Goal: Task Accomplishment & Management: Use online tool/utility

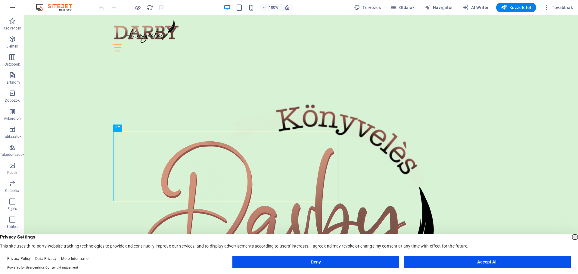
click at [488, 262] on button "Accept All" at bounding box center [487, 262] width 167 height 12
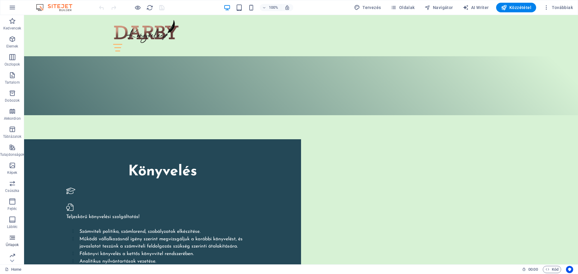
scroll to position [21, 0]
click at [13, 238] on icon "button" at bounding box center [12, 234] width 7 height 7
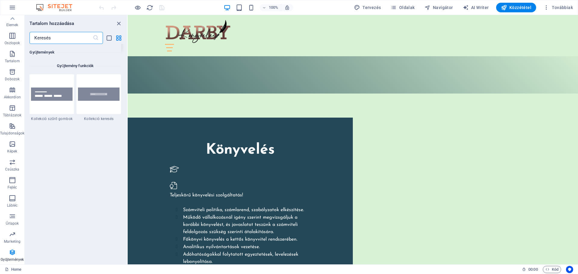
scroll to position [5651, 0]
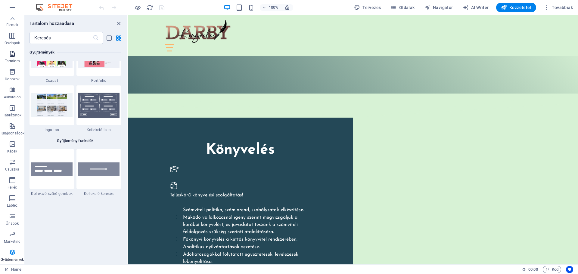
click at [9, 55] on icon "button" at bounding box center [12, 53] width 7 height 7
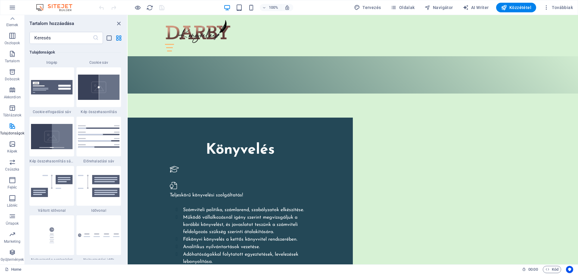
scroll to position [2469, 0]
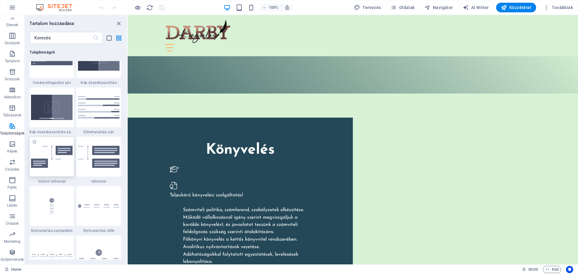
click at [62, 153] on img at bounding box center [52, 157] width 42 height 22
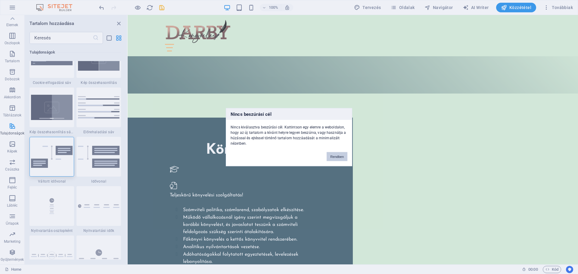
click at [339, 156] on button "Rendben" at bounding box center [337, 156] width 21 height 9
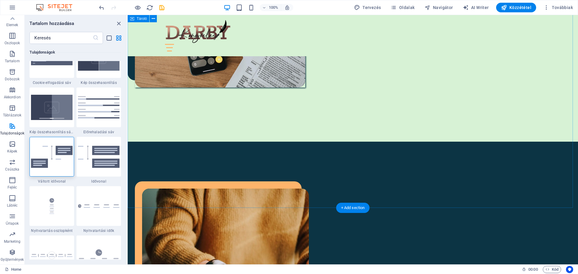
scroll to position [1235, 0]
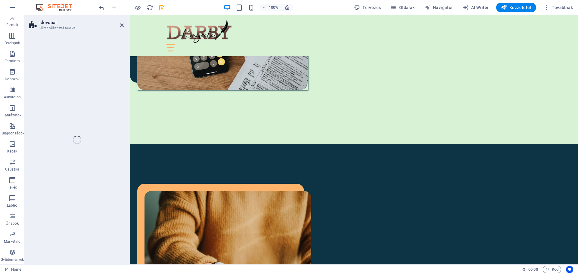
select select "rem"
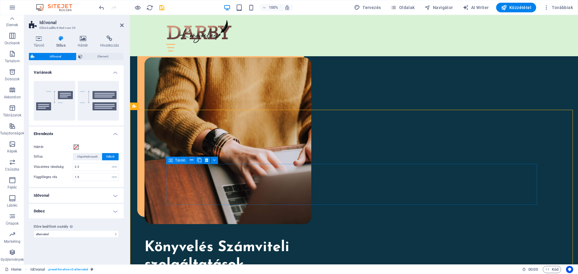
scroll to position [1386, 0]
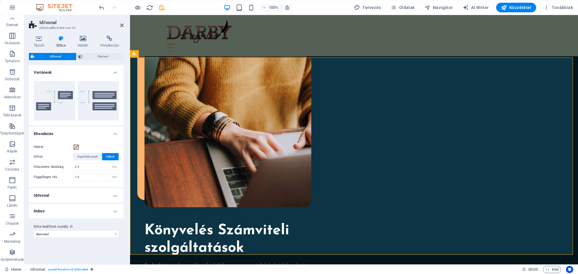
click at [60, 40] on icon at bounding box center [60, 39] width 19 height 6
click at [117, 195] on h4 "Idővonal" at bounding box center [76, 196] width 95 height 14
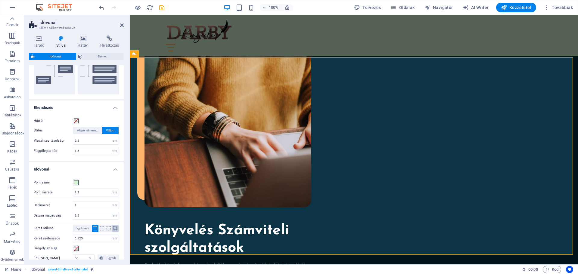
scroll to position [75, 0]
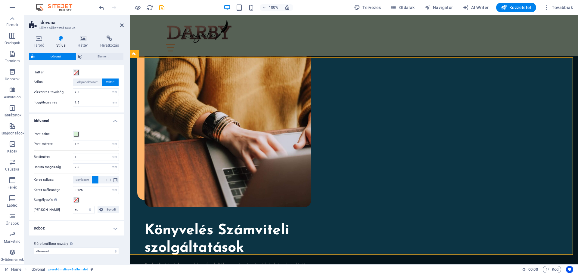
click at [114, 228] on h4 "Doboz" at bounding box center [76, 228] width 95 height 14
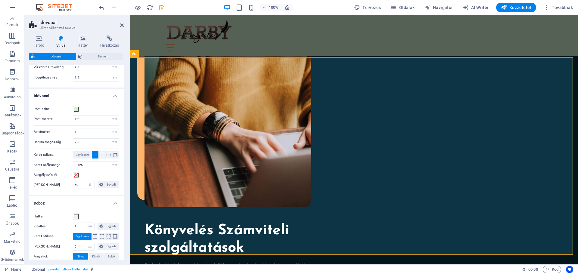
scroll to position [131, 0]
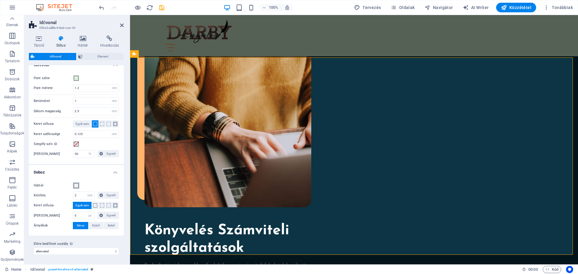
click at [77, 186] on span at bounding box center [76, 185] width 5 height 5
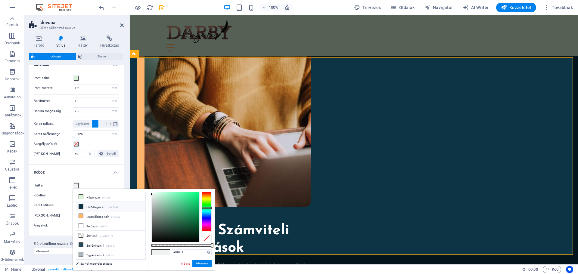
click at [82, 205] on icon at bounding box center [81, 206] width 4 height 4
type input "#0c3444"
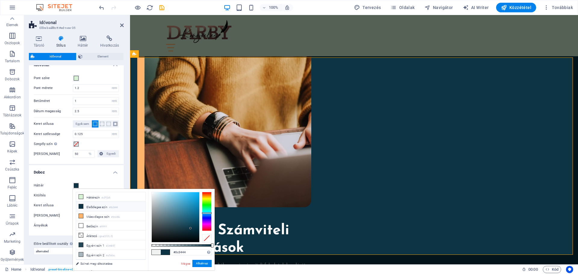
click at [82, 205] on icon at bounding box center [81, 206] width 4 height 4
click at [100, 174] on h4 "Doboz" at bounding box center [76, 170] width 95 height 11
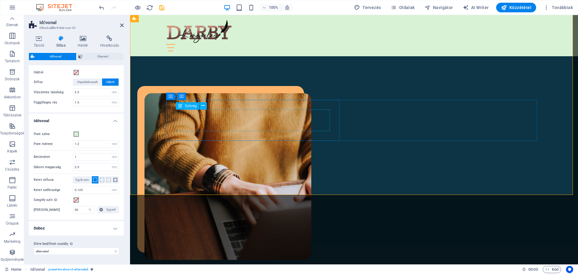
scroll to position [1446, 0]
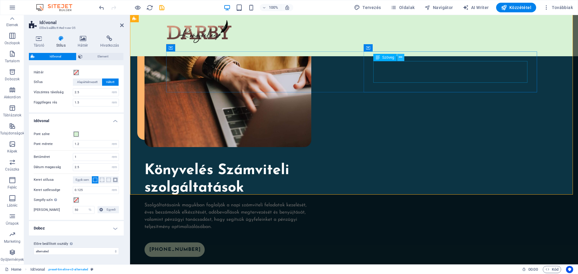
click at [401, 56] on icon at bounding box center [400, 57] width 3 height 6
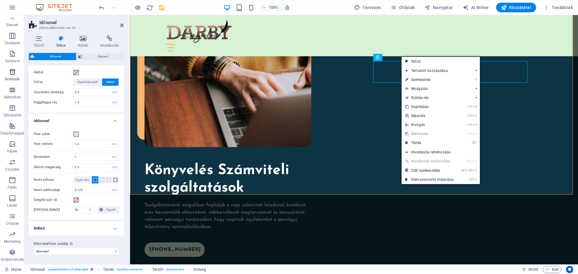
scroll to position [0, 0]
click at [13, 37] on icon "button" at bounding box center [12, 39] width 7 height 7
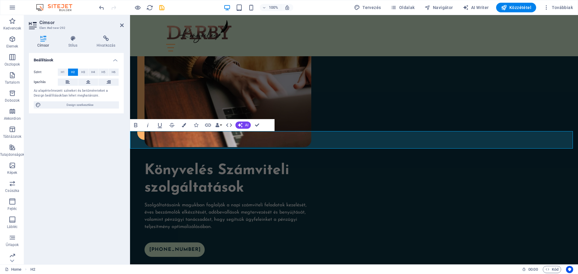
scroll to position [1312, 0]
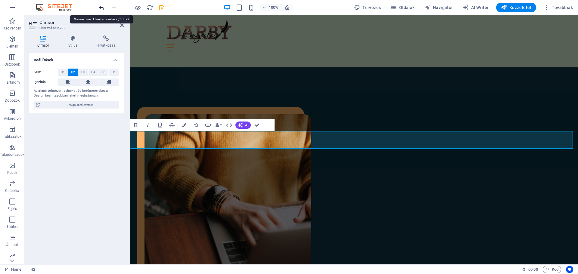
click at [100, 6] on icon "undo" at bounding box center [101, 7] width 7 height 7
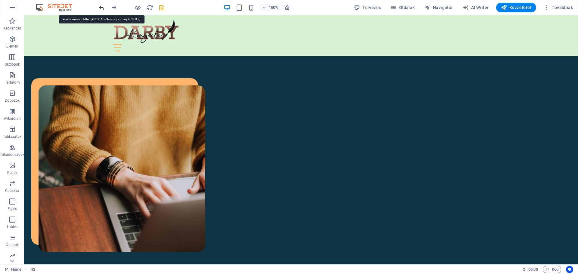
scroll to position [1290, 0]
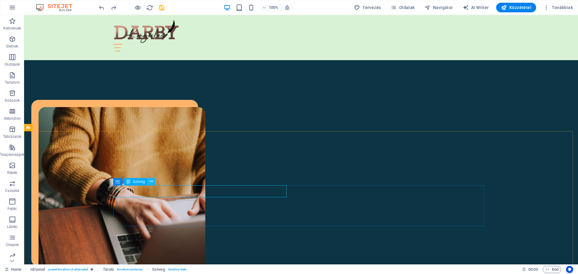
click at [151, 180] on icon at bounding box center [151, 182] width 3 height 6
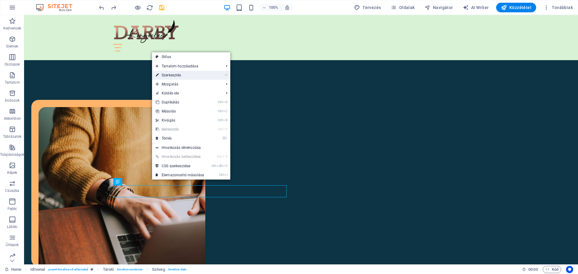
click at [177, 73] on link "⏎ Szerkesztés" at bounding box center [180, 75] width 56 height 9
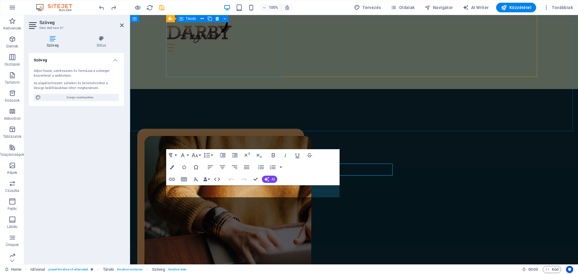
scroll to position [1312, 0]
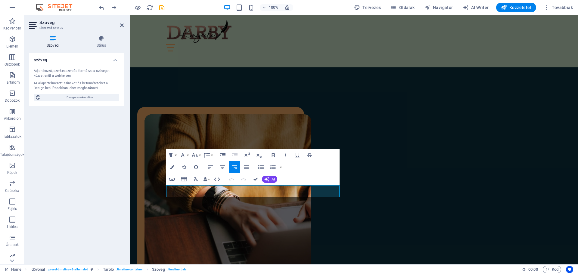
click at [116, 59] on h4 "Szöveg" at bounding box center [76, 58] width 95 height 11
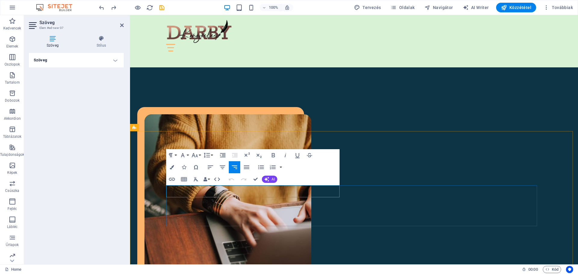
drag, startPoint x: 202, startPoint y: 191, endPoint x: 178, endPoint y: 192, distance: 24.1
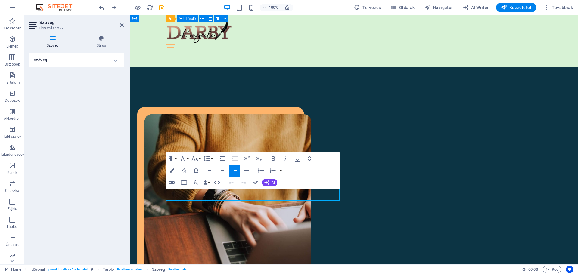
scroll to position [1308, 0]
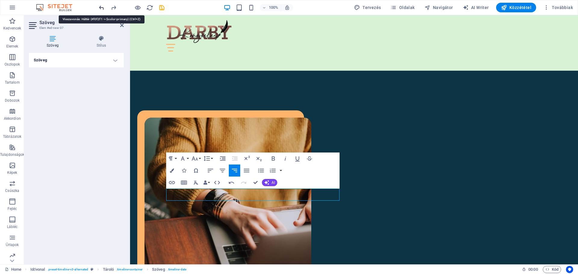
click at [103, 8] on icon "undo" at bounding box center [101, 7] width 7 height 7
click at [101, 7] on icon "undo" at bounding box center [101, 7] width 7 height 7
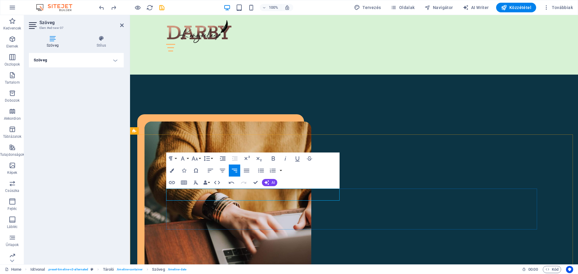
scroll to position [0, 1]
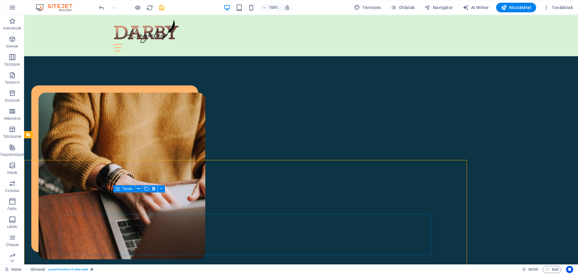
scroll to position [1283, 0]
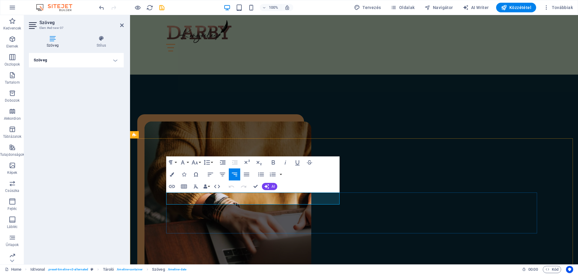
click at [188, 162] on button "Font Family" at bounding box center [183, 163] width 11 height 12
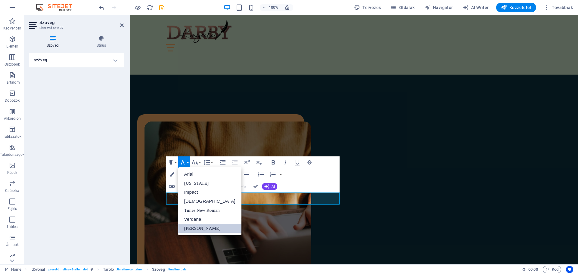
scroll to position [0, 0]
click at [187, 161] on button "Font Family" at bounding box center [183, 163] width 11 height 12
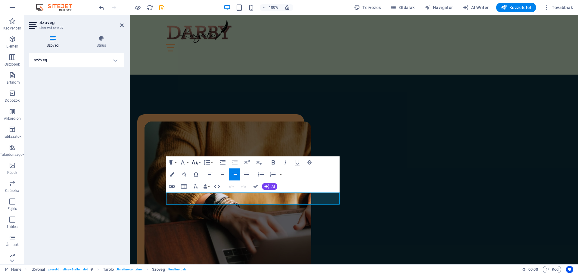
click at [199, 162] on button "Font Size" at bounding box center [195, 163] width 11 height 12
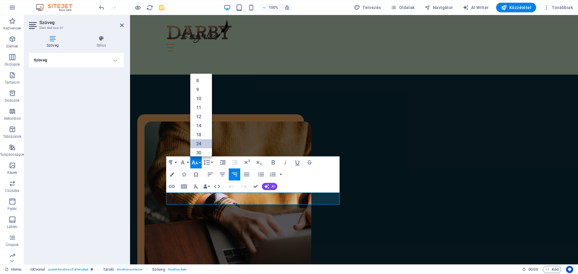
click at [201, 141] on link "24" at bounding box center [201, 143] width 22 height 9
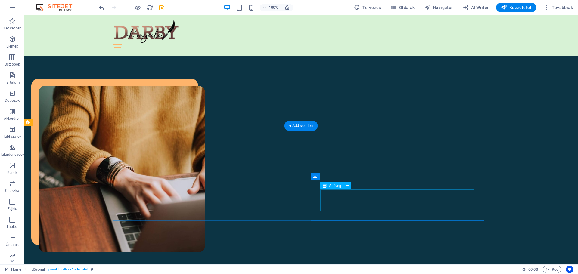
scroll to position [1372, 0]
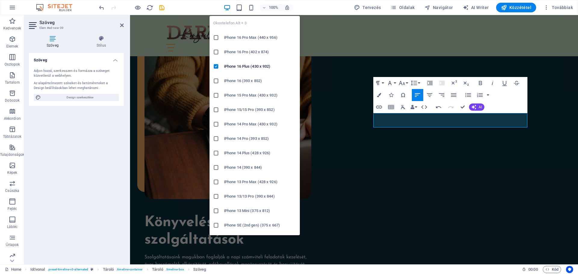
scroll to position [336, 1]
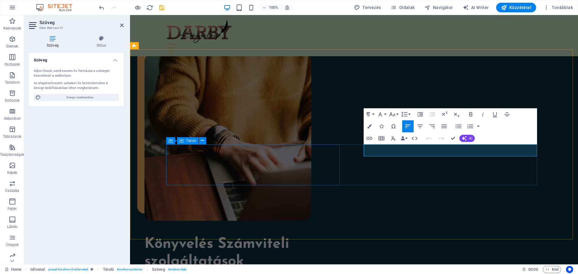
scroll to position [1394, 0]
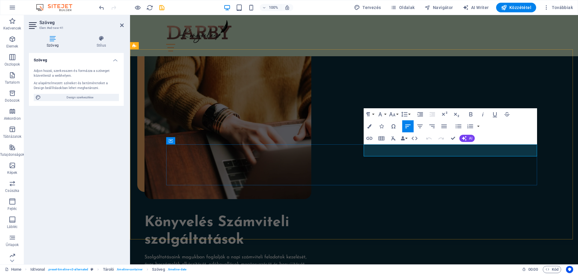
click at [398, 115] on button "Font Size" at bounding box center [393, 114] width 11 height 12
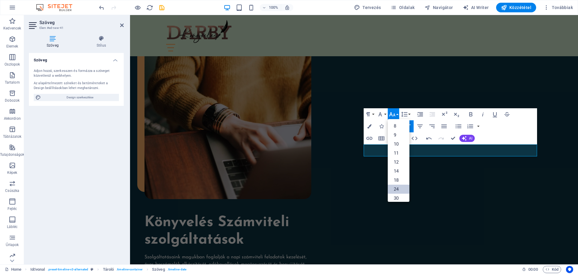
click at [405, 188] on link "24" at bounding box center [399, 189] width 22 height 9
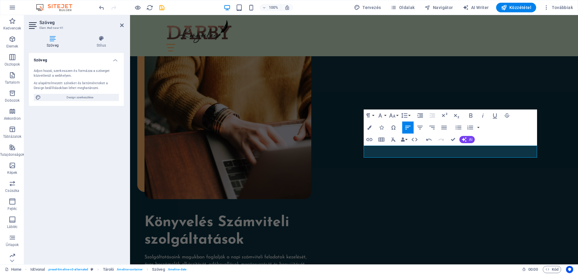
scroll to position [1392, 0]
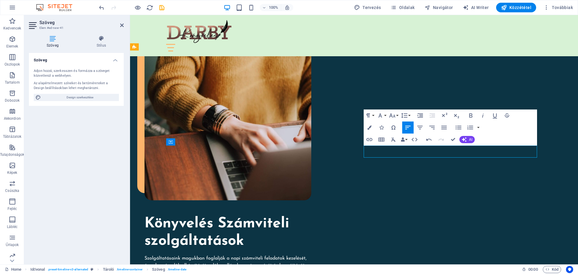
drag, startPoint x: 413, startPoint y: 152, endPoint x: 381, endPoint y: 153, distance: 32.5
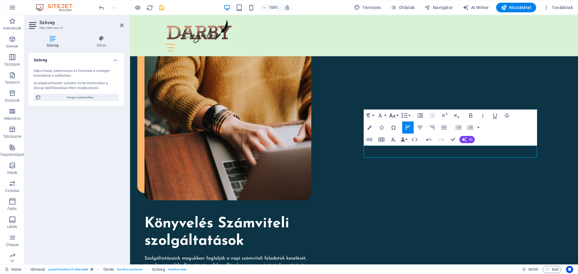
click at [396, 115] on icon "button" at bounding box center [392, 115] width 7 height 7
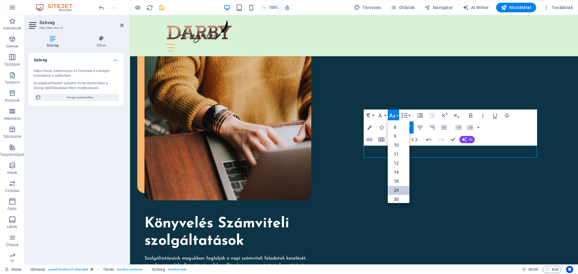
click at [400, 190] on link "24" at bounding box center [399, 190] width 22 height 9
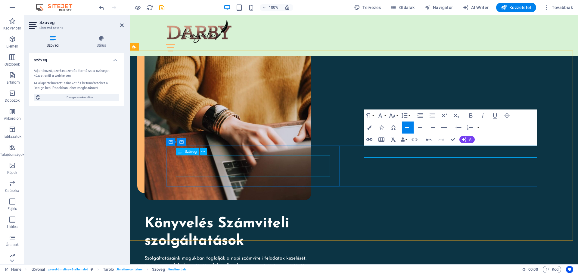
click at [215, 156] on div at bounding box center [215, 156] width 0 height 0
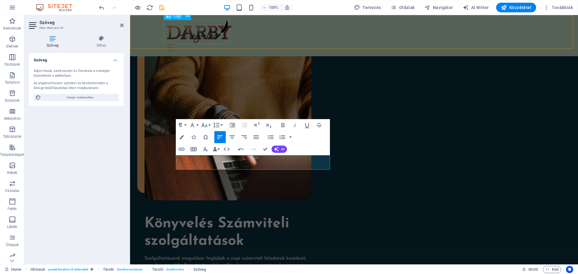
scroll to position [438, 0]
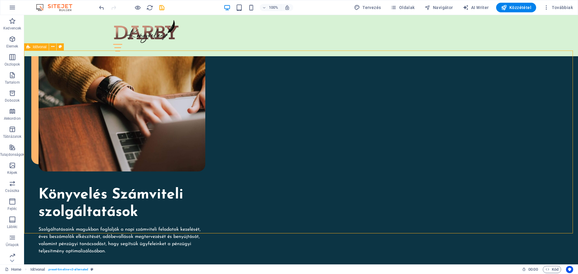
scroll to position [1371, 0]
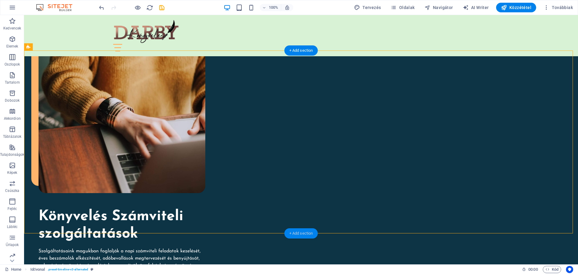
click at [300, 233] on div "+ Add section" at bounding box center [301, 234] width 33 height 10
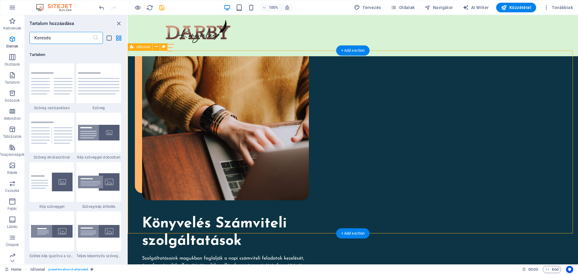
scroll to position [1054, 0]
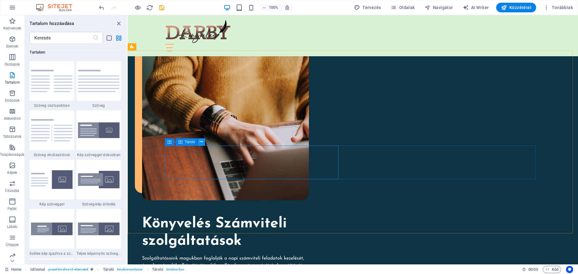
click at [200, 140] on icon at bounding box center [201, 142] width 3 height 6
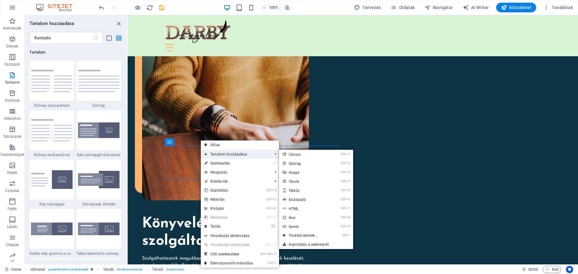
click at [225, 154] on span "Tartalom hozzáadása" at bounding box center [235, 154] width 69 height 9
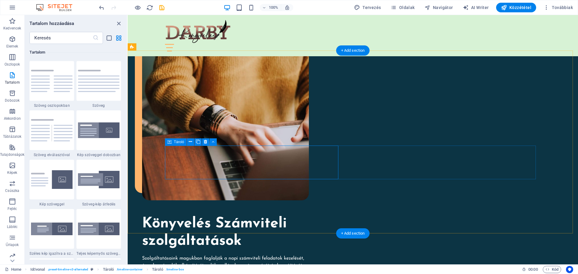
click at [168, 142] on icon at bounding box center [169, 142] width 4 height 7
click at [192, 142] on icon at bounding box center [190, 142] width 3 height 6
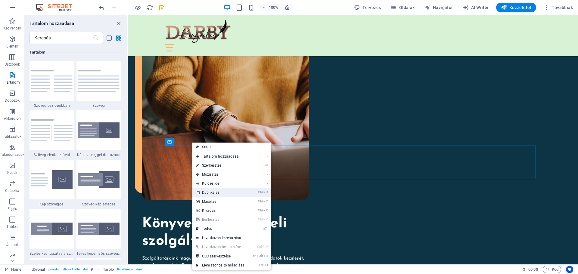
click at [215, 192] on link "Ctrl D Duplikálás" at bounding box center [220, 192] width 56 height 9
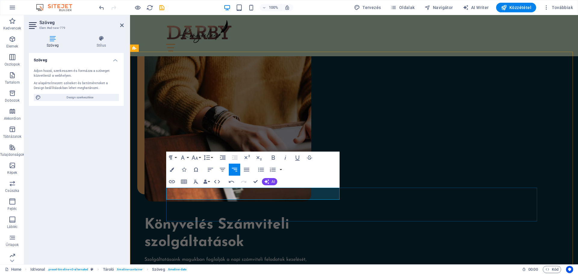
click at [200, 157] on button "Font Size" at bounding box center [195, 158] width 11 height 12
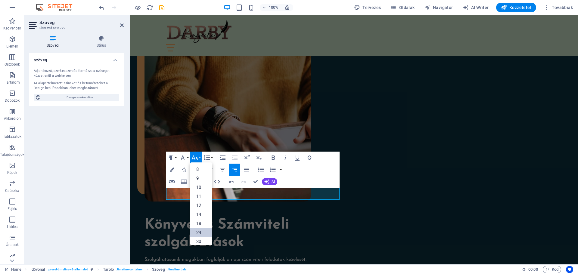
click at [201, 231] on link "24" at bounding box center [201, 232] width 22 height 9
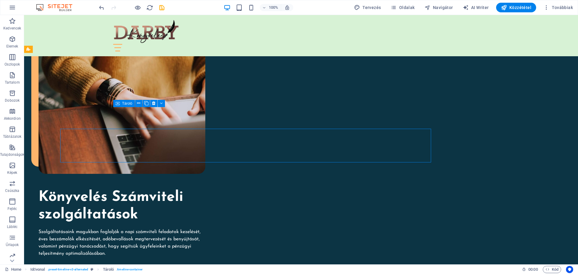
scroll to position [1368, 0]
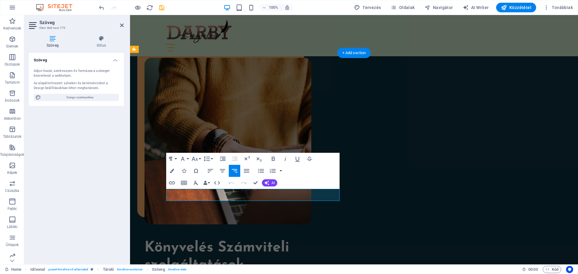
scroll to position [1390, 0]
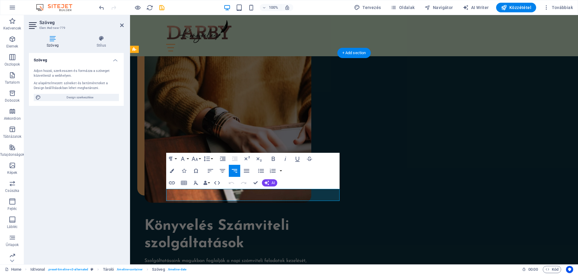
click at [211, 170] on icon "button" at bounding box center [210, 170] width 7 height 7
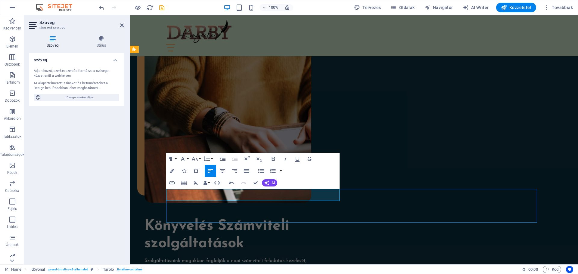
scroll to position [1368, 0]
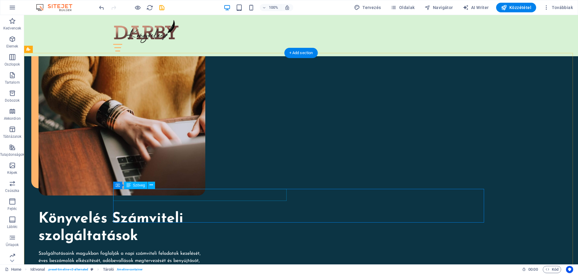
click at [137, 185] on span "Szöveg" at bounding box center [139, 186] width 12 height 4
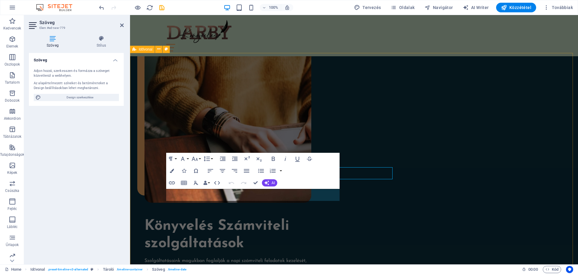
drag, startPoint x: 250, startPoint y: 190, endPoint x: 144, endPoint y: 190, distance: 105.7
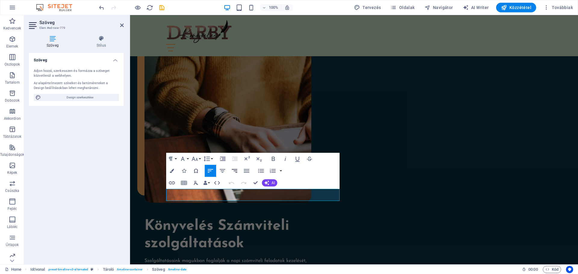
click at [235, 171] on icon "button" at bounding box center [234, 171] width 5 height 4
click at [268, 181] on icon "button" at bounding box center [266, 183] width 5 height 5
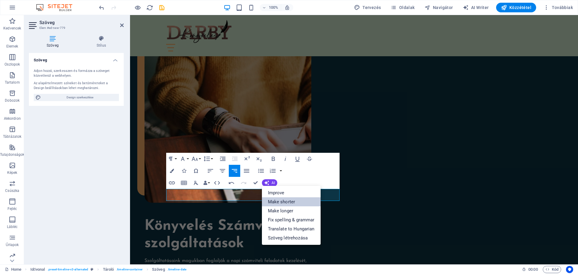
click at [283, 202] on link "Make shorter" at bounding box center [291, 202] width 59 height 9
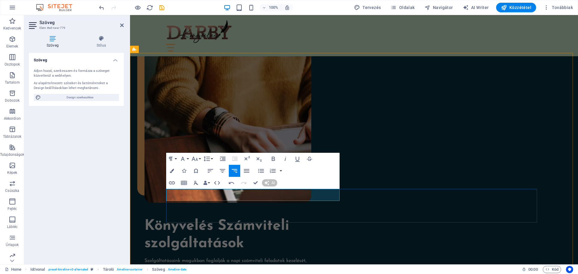
scroll to position [1394, 0]
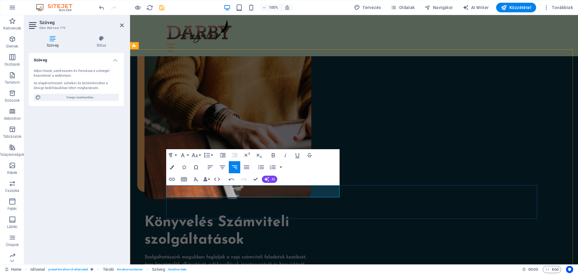
click at [199, 154] on button "Font Size" at bounding box center [195, 155] width 11 height 12
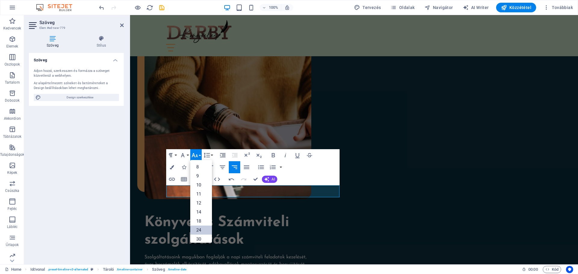
drag, startPoint x: 202, startPoint y: 231, endPoint x: 72, endPoint y: 213, distance: 131.3
click at [202, 231] on link "24" at bounding box center [201, 230] width 22 height 9
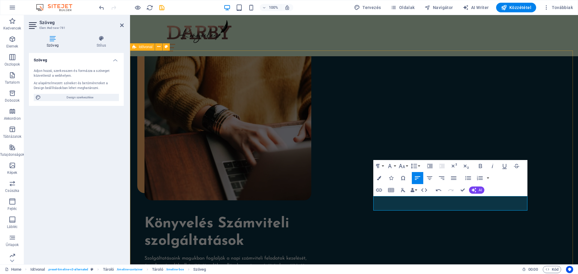
scroll to position [343, 0]
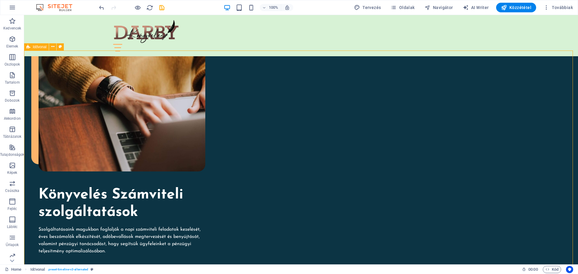
scroll to position [1371, 0]
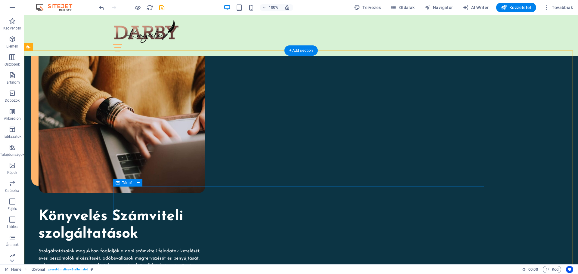
click at [139, 183] on icon at bounding box center [138, 183] width 3 height 6
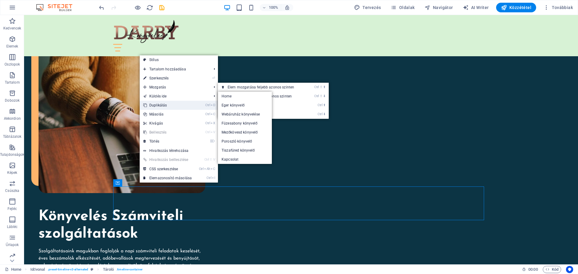
click at [164, 104] on link "Ctrl D Duplikálás" at bounding box center [168, 105] width 56 height 9
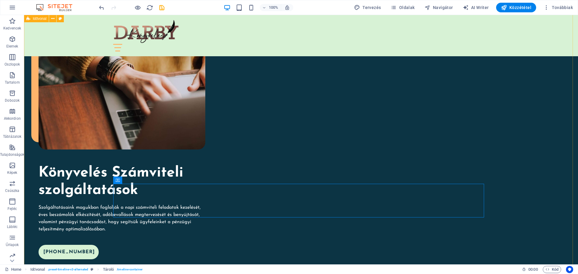
scroll to position [1491, 0]
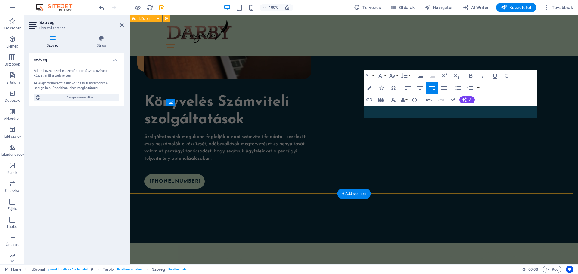
scroll to position [0, 2]
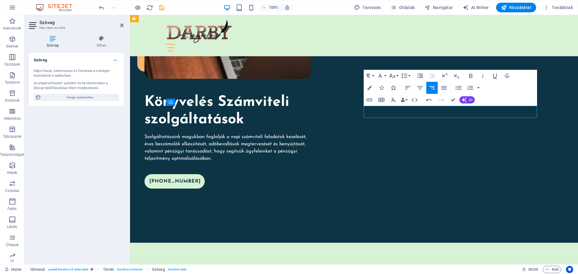
drag, startPoint x: 443, startPoint y: 111, endPoint x: 383, endPoint y: 113, distance: 59.3
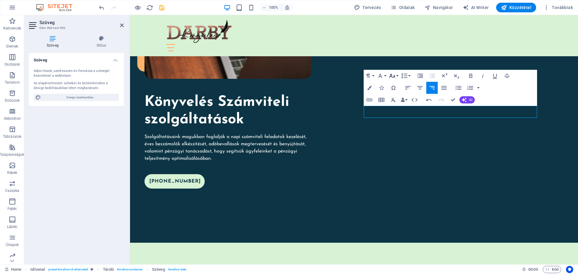
click at [397, 75] on button "Font Size" at bounding box center [393, 76] width 11 height 12
click at [399, 150] on link "24" at bounding box center [399, 150] width 22 height 9
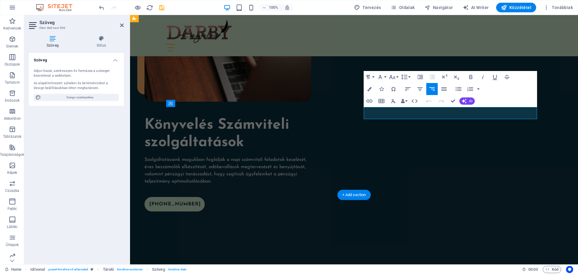
scroll to position [1513, 0]
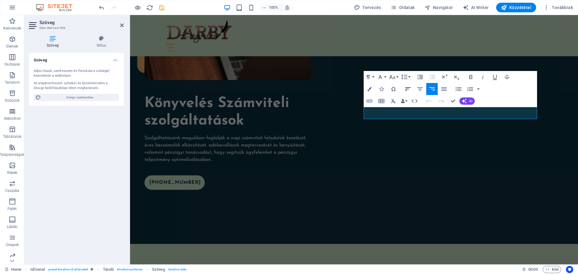
click at [407, 88] on icon "button" at bounding box center [407, 89] width 5 height 4
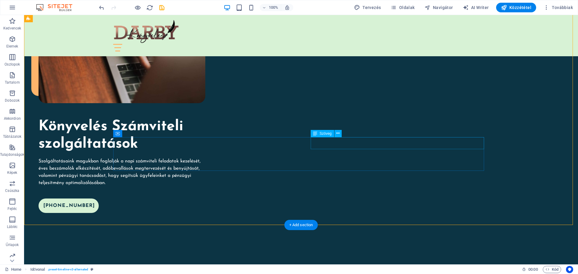
scroll to position [1461, 0]
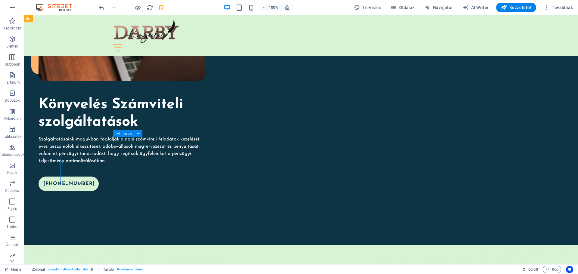
scroll to position [1461, 0]
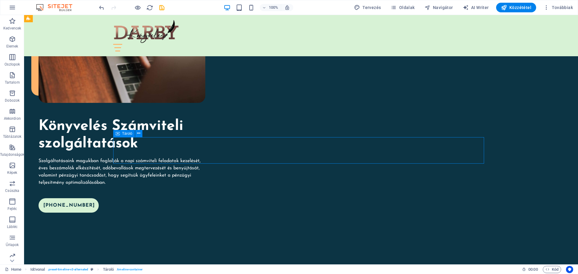
click at [147, 132] on button at bounding box center [149, 133] width 7 height 7
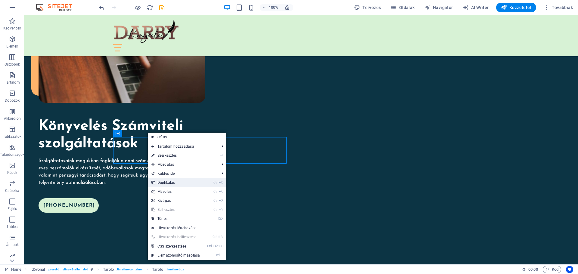
click at [165, 182] on link "Ctrl D Duplikálás" at bounding box center [176, 182] width 56 height 9
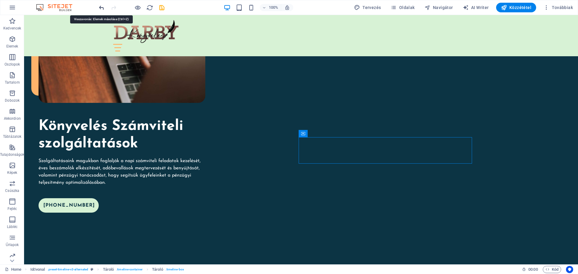
click at [104, 8] on icon "undo" at bounding box center [101, 7] width 7 height 7
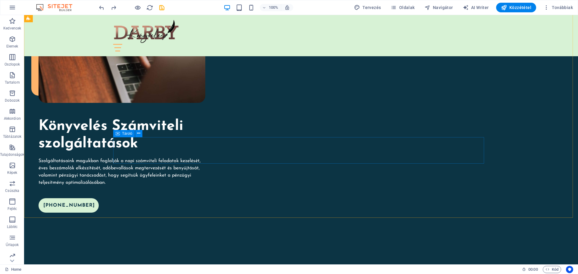
click at [117, 133] on icon at bounding box center [118, 133] width 4 height 7
click at [138, 133] on icon at bounding box center [138, 133] width 3 height 6
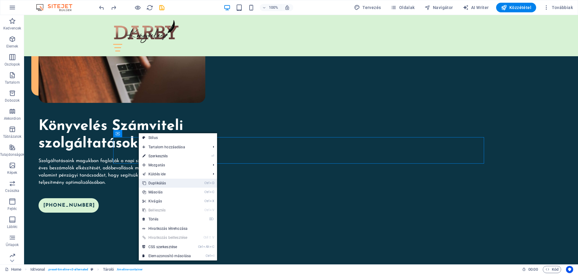
click at [157, 182] on link "Ctrl D Duplikálás" at bounding box center [167, 183] width 56 height 9
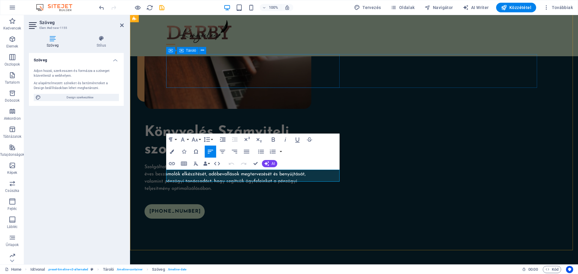
scroll to position [0, 2]
click at [198, 138] on icon "button" at bounding box center [194, 139] width 7 height 7
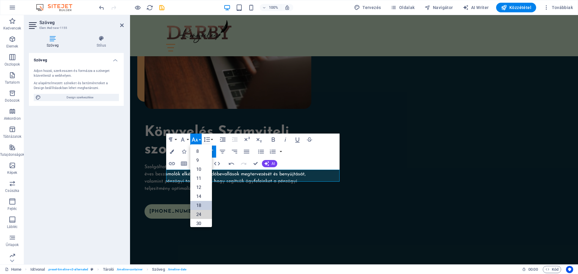
drag, startPoint x: 199, startPoint y: 214, endPoint x: 200, endPoint y: 210, distance: 4.3
click at [199, 214] on link "24" at bounding box center [201, 214] width 22 height 9
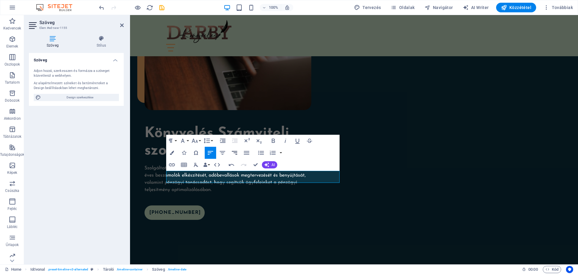
click at [234, 151] on icon "button" at bounding box center [234, 153] width 5 height 4
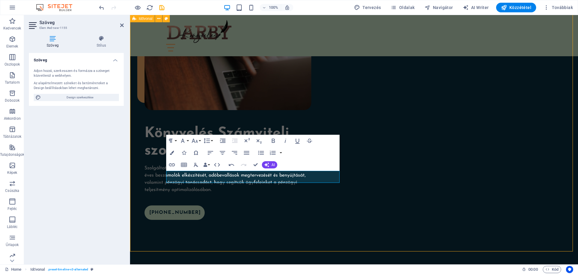
scroll to position [1461, 0]
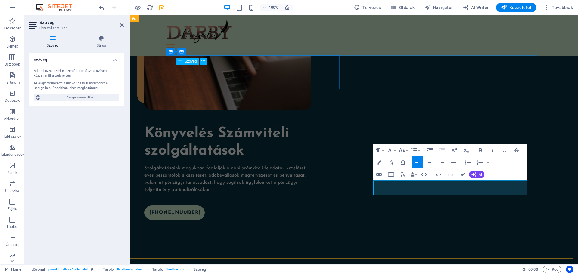
scroll to position [478, 0]
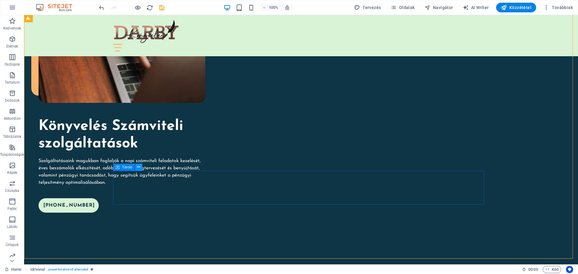
click at [139, 165] on icon at bounding box center [138, 167] width 3 height 6
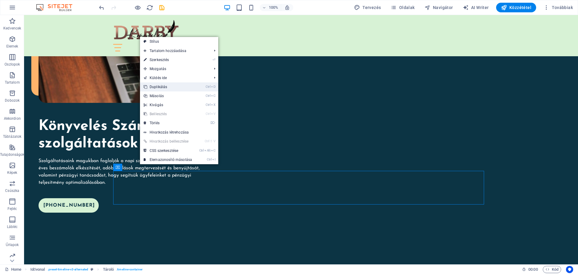
click at [160, 87] on link "Ctrl D Duplikálás" at bounding box center [168, 87] width 56 height 9
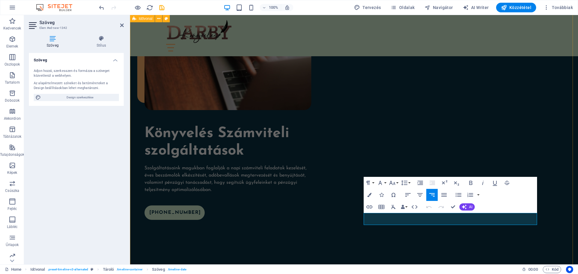
scroll to position [1482, 0]
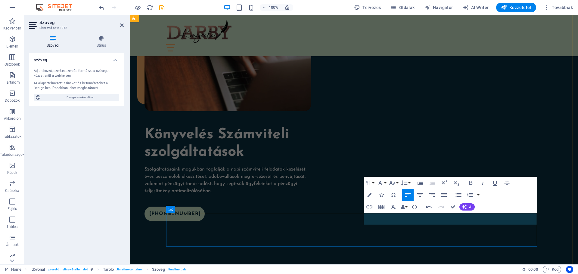
click at [398, 181] on button "Font Size" at bounding box center [393, 183] width 11 height 12
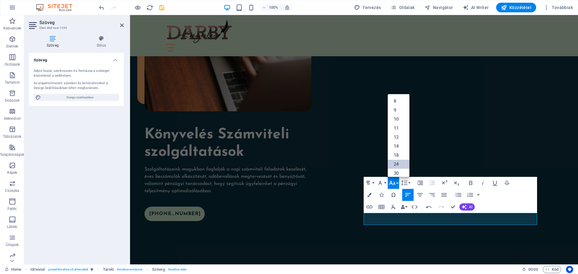
click at [398, 164] on link "24" at bounding box center [399, 164] width 22 height 9
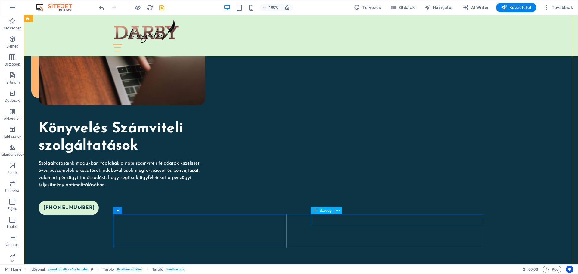
drag, startPoint x: 341, startPoint y: 223, endPoint x: 235, endPoint y: 222, distance: 106.0
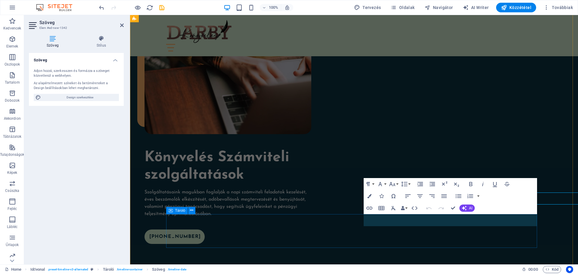
scroll to position [1480, 0]
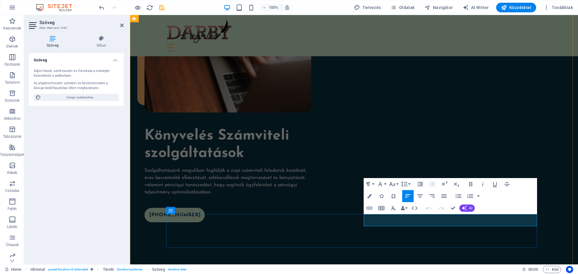
click at [473, 208] on button "AI" at bounding box center [467, 208] width 15 height 7
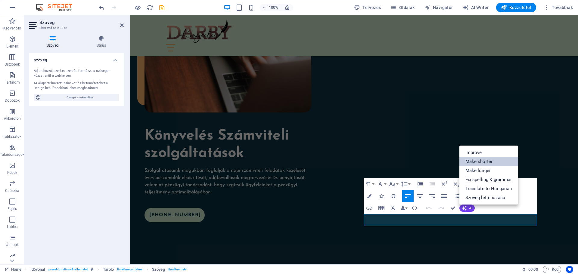
click at [482, 161] on link "Make shorter" at bounding box center [489, 161] width 59 height 9
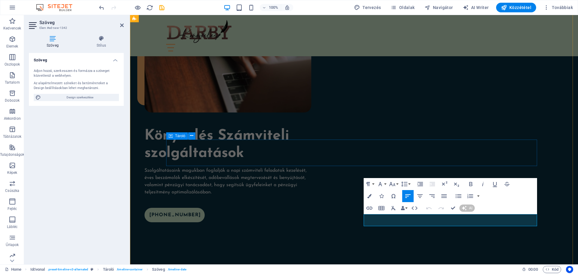
scroll to position [1484, 0]
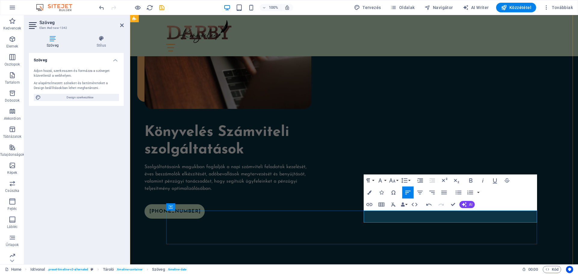
click at [398, 180] on button "Font Size" at bounding box center [393, 181] width 11 height 12
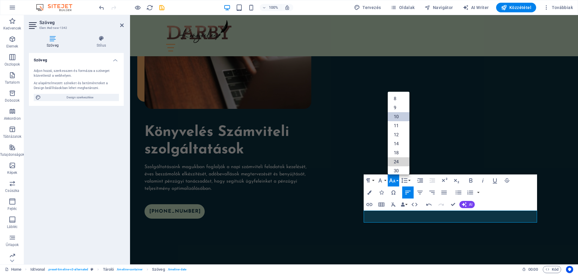
click at [400, 161] on link "24" at bounding box center [399, 161] width 22 height 9
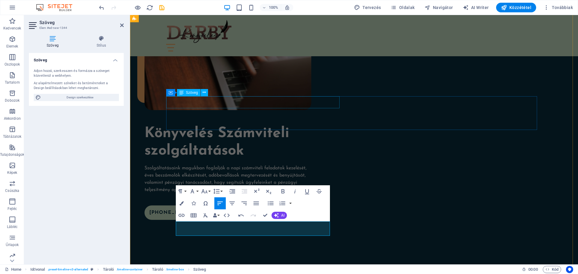
scroll to position [316, 0]
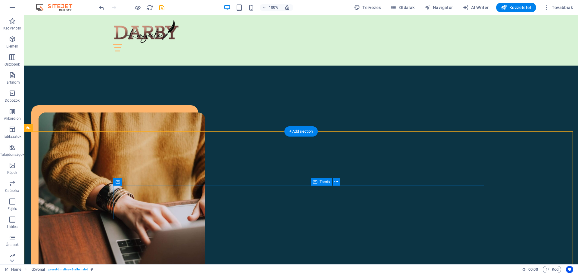
scroll to position [1280, 0]
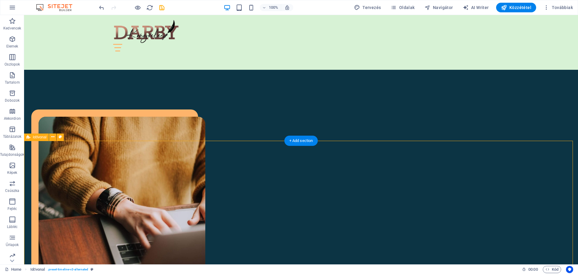
click at [53, 137] on icon at bounding box center [52, 137] width 3 height 6
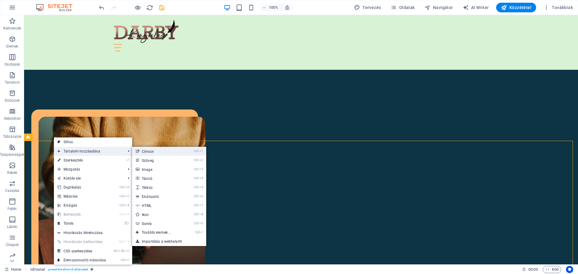
drag, startPoint x: 146, startPoint y: 151, endPoint x: 23, endPoint y: 136, distance: 124.4
click at [146, 151] on link "Ctrl 1 Címsor" at bounding box center [157, 151] width 51 height 9
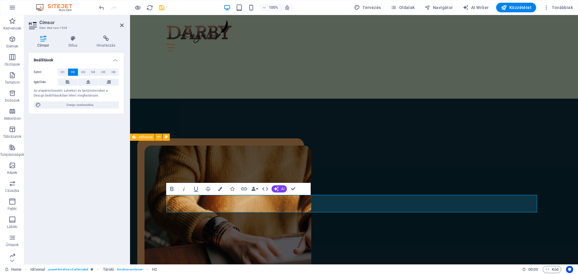
scroll to position [1302, 0]
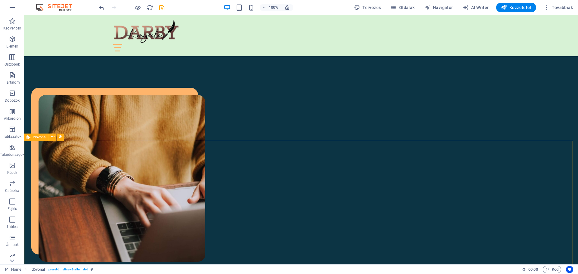
scroll to position [1280, 0]
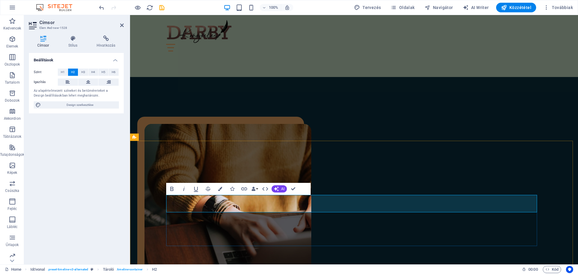
click at [220, 192] on button "Colors" at bounding box center [219, 189] width 11 height 12
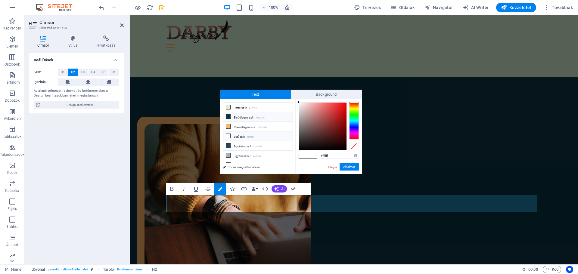
click at [229, 116] on icon at bounding box center [228, 117] width 4 height 4
type input "#0c3444"
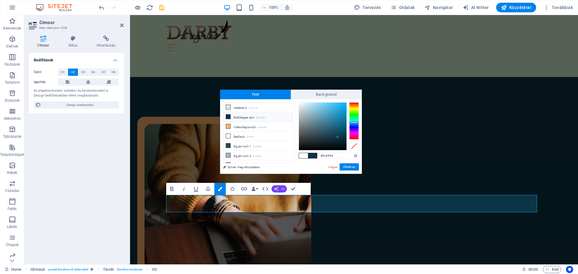
click at [280, 189] on button "AI" at bounding box center [279, 188] width 15 height 7
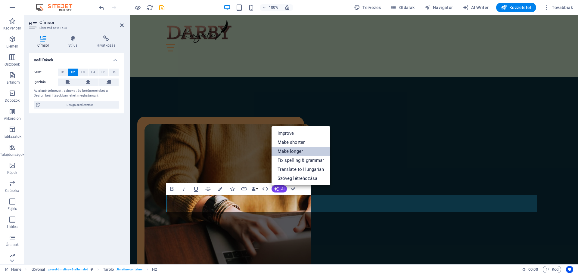
click at [300, 151] on link "Make longer" at bounding box center [301, 151] width 59 height 9
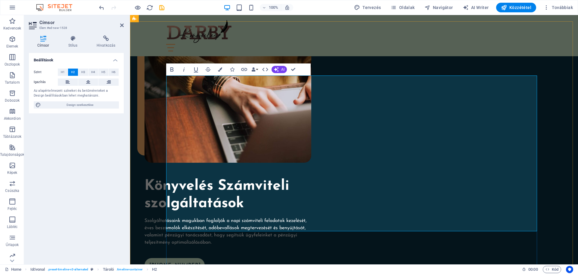
scroll to position [1392, 0]
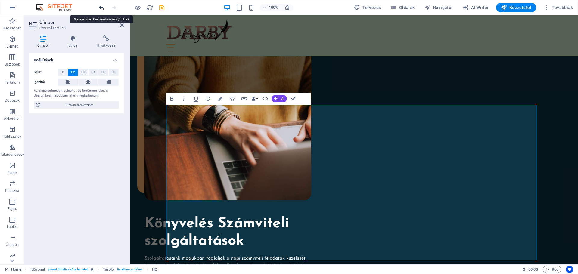
click at [101, 8] on icon "undo" at bounding box center [101, 7] width 7 height 7
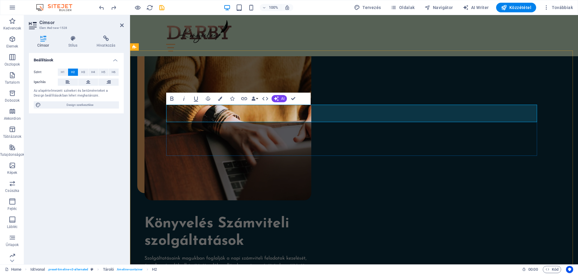
click at [221, 100] on icon "button" at bounding box center [220, 99] width 4 height 4
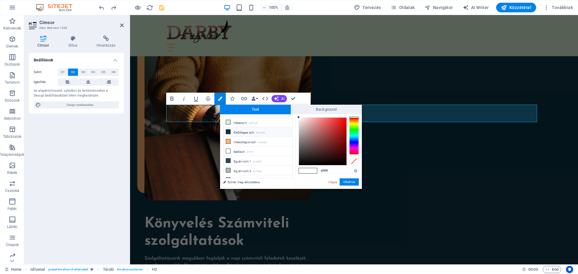
click at [229, 132] on icon at bounding box center [228, 132] width 4 height 4
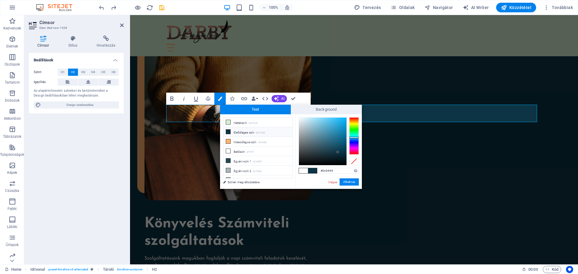
click at [304, 97] on div "Bold Italic Underline Strikethrough Colors Icons Link Data Bindings Cég Kereszt…" at bounding box center [238, 99] width 145 height 12
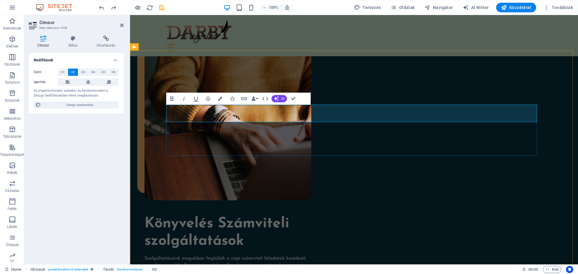
click at [220, 101] on icon "button" at bounding box center [220, 99] width 4 height 4
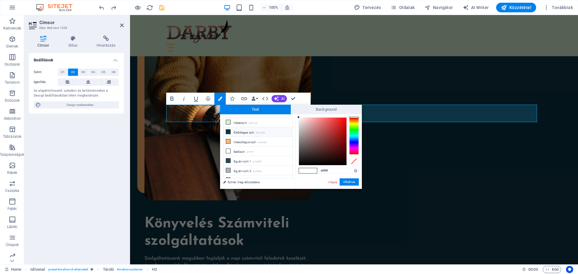
click at [228, 131] on icon at bounding box center [228, 132] width 4 height 4
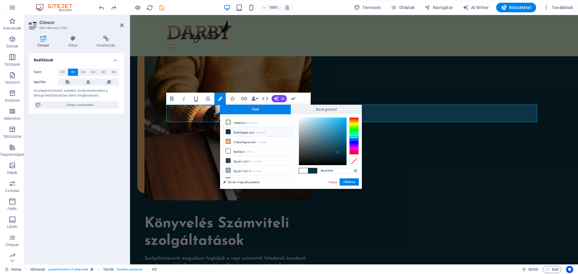
click at [228, 131] on icon at bounding box center [228, 132] width 4 height 4
click at [251, 130] on li "Elsődleges szín #0c3444" at bounding box center [257, 132] width 69 height 10
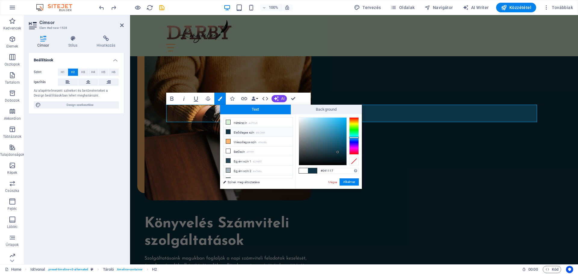
click at [337, 161] on div at bounding box center [323, 142] width 48 height 48
click at [347, 182] on button "Alkalmaz" at bounding box center [349, 182] width 19 height 7
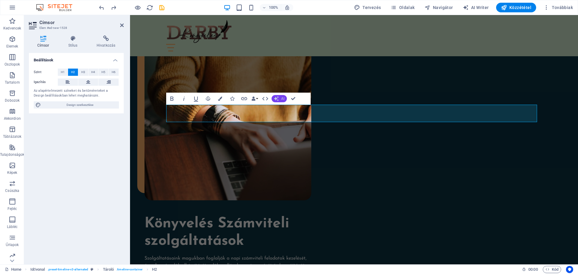
click at [280, 99] on button "AI" at bounding box center [279, 98] width 15 height 7
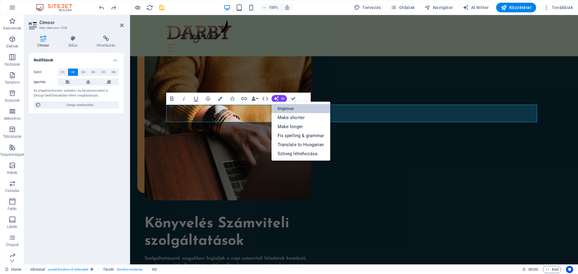
click at [287, 107] on link "Improve" at bounding box center [301, 108] width 59 height 9
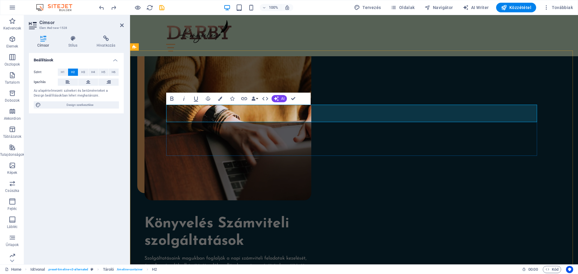
click at [220, 98] on icon "button" at bounding box center [220, 99] width 4 height 4
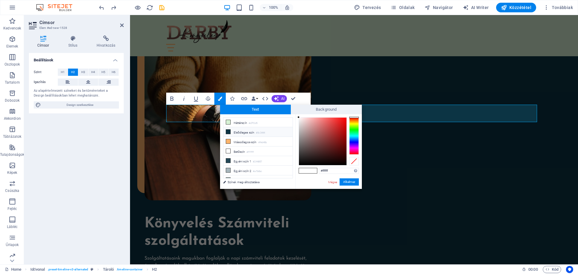
click at [250, 132] on li "Elsődleges szín #0c3444" at bounding box center [257, 132] width 69 height 10
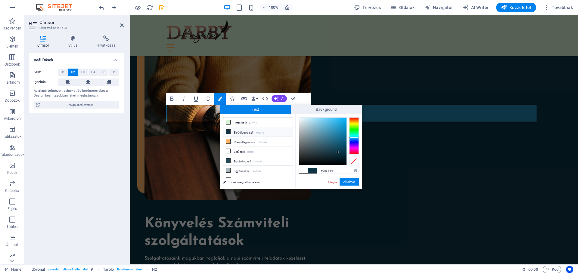
type input "#020c10"
click at [339, 162] on div at bounding box center [323, 142] width 48 height 48
click at [339, 162] on div at bounding box center [339, 162] width 2 height 2
click at [346, 182] on button "Alkalmaz" at bounding box center [349, 182] width 19 height 7
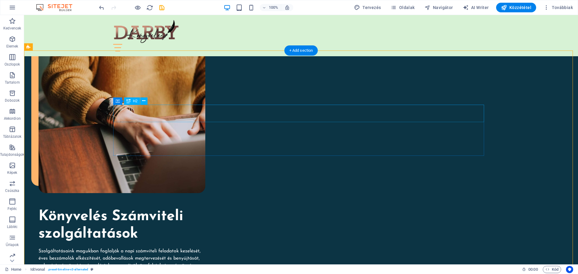
click at [129, 101] on icon at bounding box center [128, 101] width 4 height 7
click at [145, 101] on icon at bounding box center [143, 101] width 3 height 6
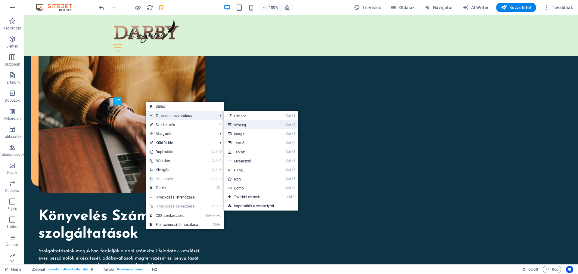
click at [245, 126] on link "Ctrl 2 Szöveg" at bounding box center [249, 124] width 51 height 9
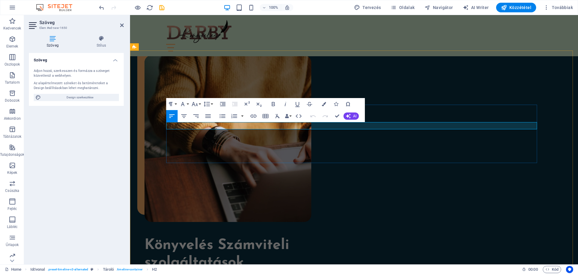
scroll to position [1392, 0]
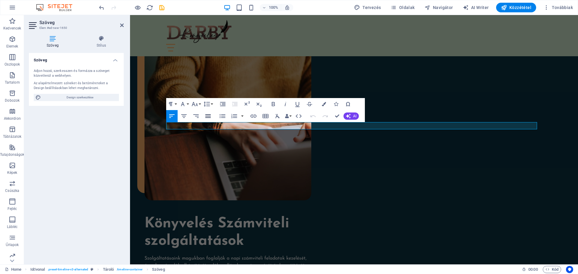
click at [208, 116] on icon "button" at bounding box center [207, 116] width 5 height 4
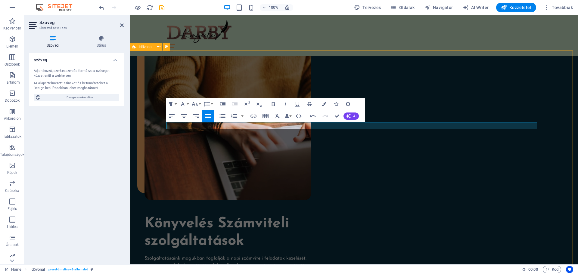
scroll to position [1371, 0]
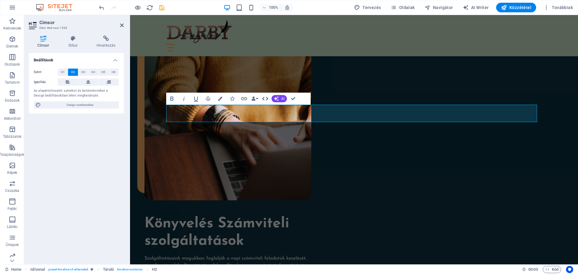
click at [267, 98] on icon "button" at bounding box center [265, 99] width 6 height 4
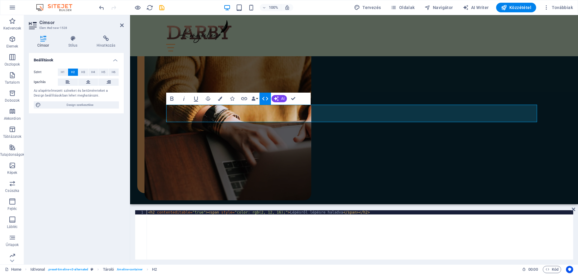
click at [267, 98] on icon "button" at bounding box center [265, 99] width 6 height 4
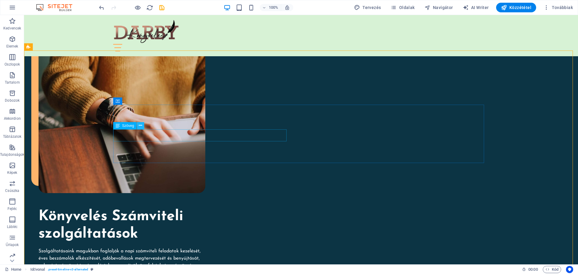
click at [139, 125] on icon at bounding box center [140, 126] width 3 height 6
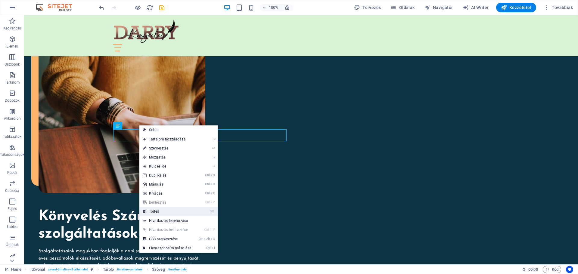
click at [156, 210] on link "⌦ Törlés" at bounding box center [167, 211] width 56 height 9
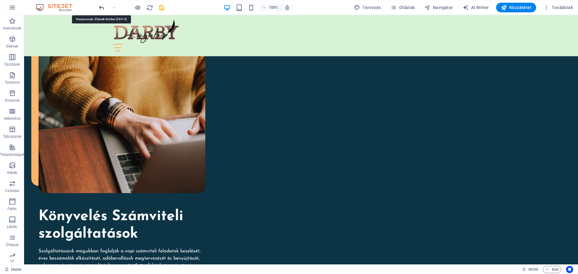
click at [103, 8] on icon "undo" at bounding box center [101, 7] width 7 height 7
click at [102, 7] on icon "undo" at bounding box center [101, 7] width 7 height 7
click at [101, 6] on icon "undo" at bounding box center [101, 7] width 7 height 7
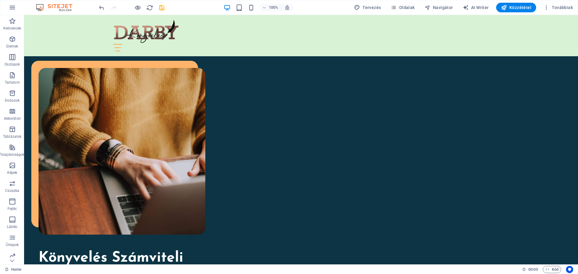
scroll to position [1332, 0]
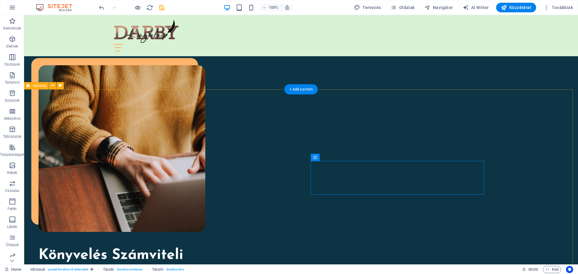
click at [61, 85] on icon at bounding box center [60, 86] width 3 height 6
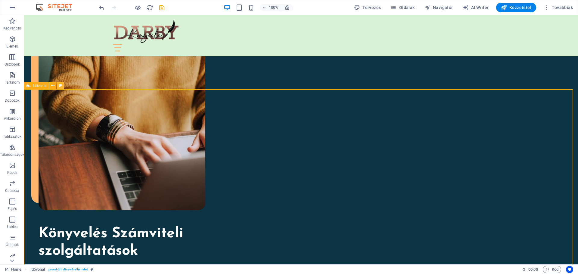
select select "rem"
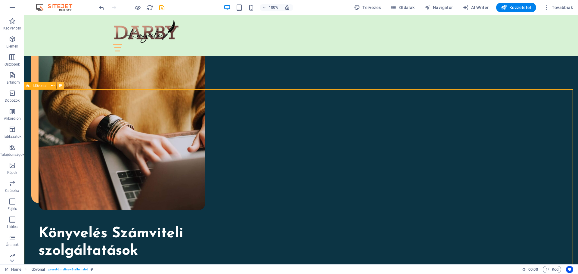
select select "rem"
select select "%"
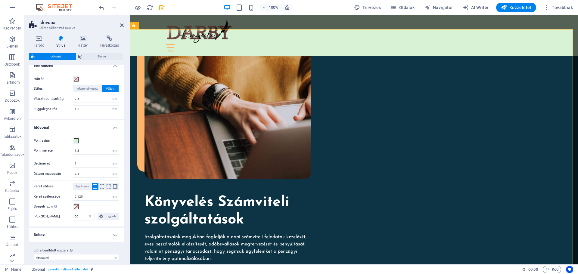
scroll to position [75, 0]
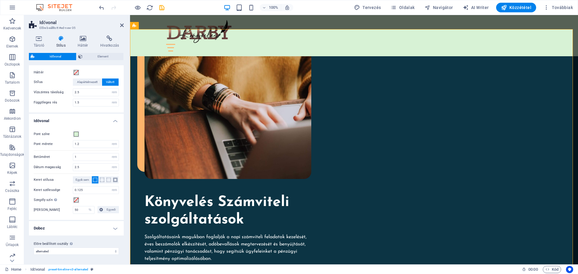
click at [113, 229] on h4 "Doboz" at bounding box center [76, 228] width 95 height 14
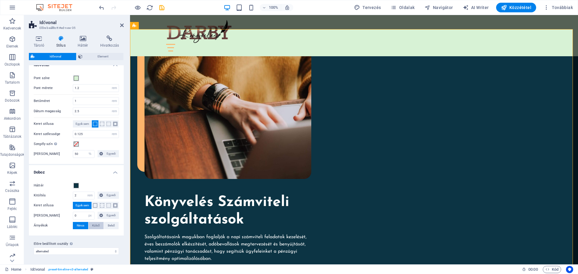
click at [97, 226] on span "Külső" at bounding box center [96, 225] width 8 height 7
type input "2"
type input "4"
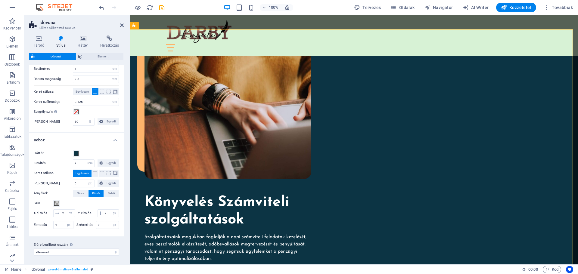
scroll to position [164, 0]
drag, startPoint x: 80, startPoint y: 185, endPoint x: 72, endPoint y: 184, distance: 8.2
click at [72, 184] on div "Kerek sarkok 0 px rem % vh vw Egyedi Egyedi" at bounding box center [76, 183] width 85 height 8
click at [69, 167] on div "Háttér Kitöltés 2 px rem % vh vw Egyedi Egyedi 2 px rem % vh vw 2 px rem % vh v…" at bounding box center [76, 189] width 97 height 93
drag, startPoint x: 80, startPoint y: 182, endPoint x: 74, endPoint y: 181, distance: 5.9
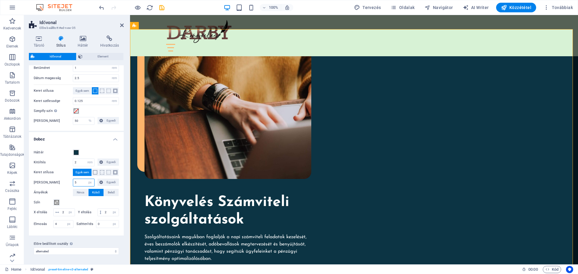
click at [74, 181] on input "5" at bounding box center [83, 182] width 21 height 7
type input "12"
click at [61, 146] on div "Háttér Kitöltés 2 px rem % vh vw Egyedi Egyedi 2 px rem % vh vw 2 px rem % vh v…" at bounding box center [76, 189] width 97 height 93
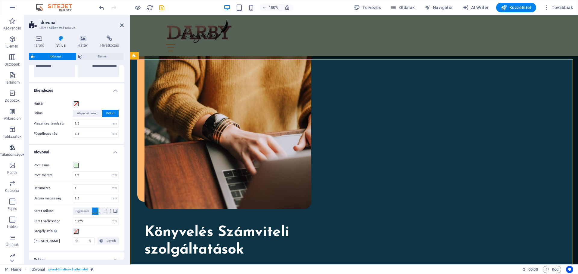
scroll to position [21, 0]
click at [63, 39] on icon at bounding box center [60, 39] width 19 height 6
click at [86, 40] on icon at bounding box center [83, 39] width 20 height 6
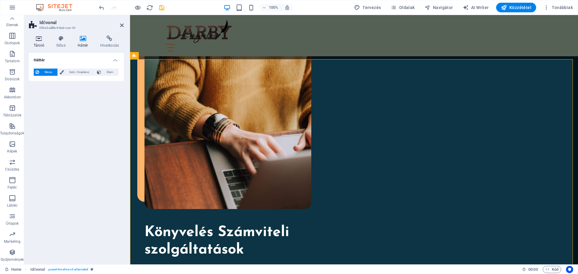
click at [43, 39] on icon at bounding box center [39, 39] width 20 height 6
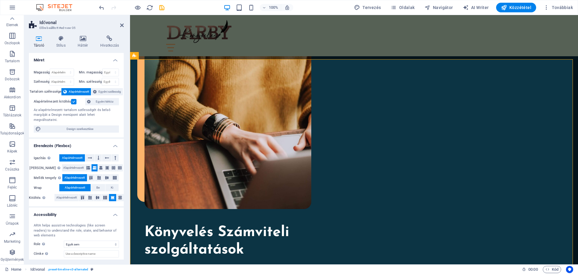
scroll to position [26, 0]
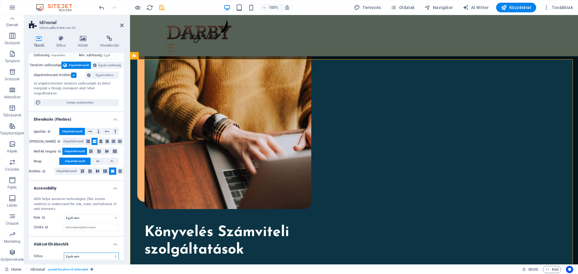
click at [114, 253] on select "Egyik sem Háromszög Négyzet Átlós Sokszög 1 Sokszög 2 Cikkcakk Több Cikkcakk Hu…" at bounding box center [91, 256] width 55 height 7
click at [64, 253] on select "Egyik sem Háromszög Négyzet Átlós Sokszög 1 Sokszög 2 Cikkcakk Több Cikkcakk Hu…" at bounding box center [91, 256] width 55 height 7
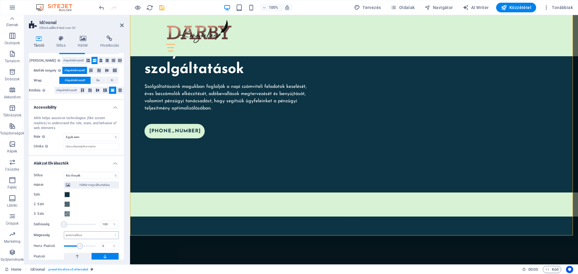
scroll to position [108, 0]
click at [113, 171] on select "Egyik sem Háromszög Négyzet Átlós Sokszög 1 Sokszög 2 Cikkcakk Több Cikkcakk Hu…" at bounding box center [91, 174] width 55 height 7
click at [64, 171] on select "Egyik sem Háromszög Négyzet Átlós Sokszög 1 Sokszög 2 Cikkcakk Több Cikkcakk Hu…" at bounding box center [91, 174] width 55 height 7
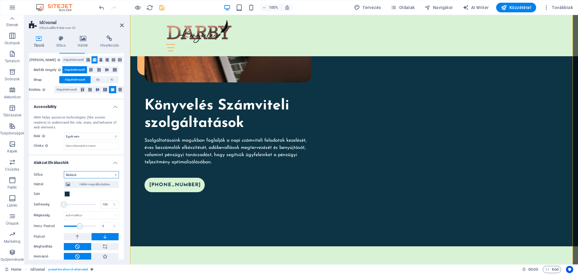
click at [110, 171] on select "Egyik sem Háromszög Négyzet Átlós Sokszög 1 Sokszög 2 Cikkcakk Több Cikkcakk Hu…" at bounding box center [91, 174] width 55 height 7
select select "shredded-paper"
click at [64, 171] on select "Egyik sem Háromszög Négyzet Átlós Sokszög 1 Sokszög 2 Cikkcakk Több Cikkcakk Hu…" at bounding box center [91, 174] width 55 height 7
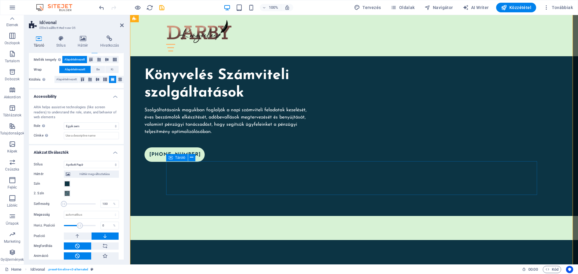
scroll to position [1570, 0]
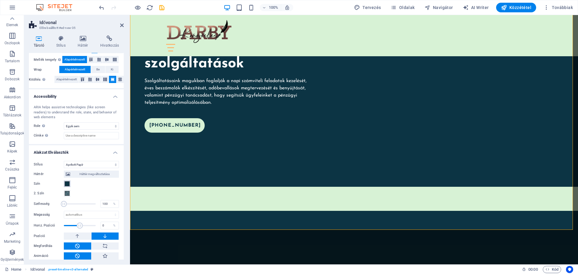
click at [67, 182] on span at bounding box center [67, 184] width 5 height 5
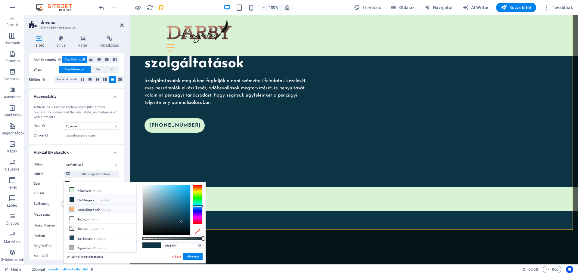
click at [74, 208] on icon at bounding box center [72, 209] width 4 height 4
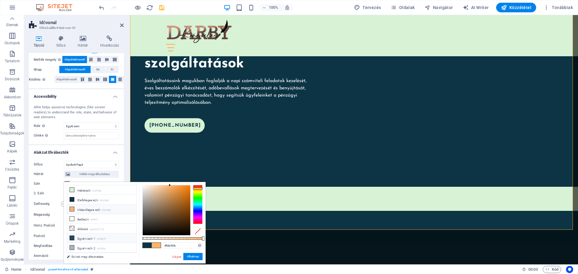
click at [72, 236] on icon at bounding box center [72, 238] width 4 height 4
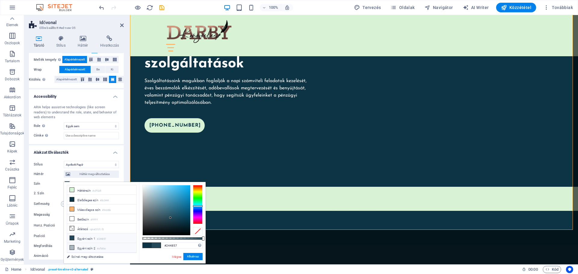
click at [72, 246] on icon at bounding box center [72, 248] width 4 height 4
click at [73, 236] on icon at bounding box center [72, 238] width 4 height 4
type input "#244857"
click at [85, 148] on h4 "Alakzat Elválasztók" at bounding box center [76, 150] width 95 height 11
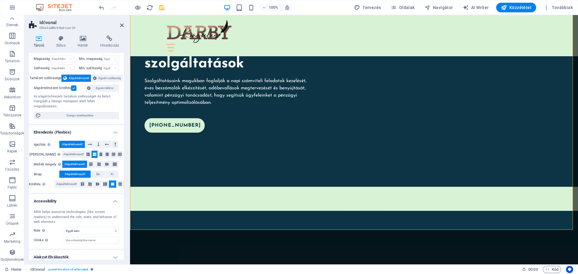
scroll to position [13, 0]
click at [117, 253] on h4 "Alakzat Elválasztók" at bounding box center [76, 258] width 95 height 14
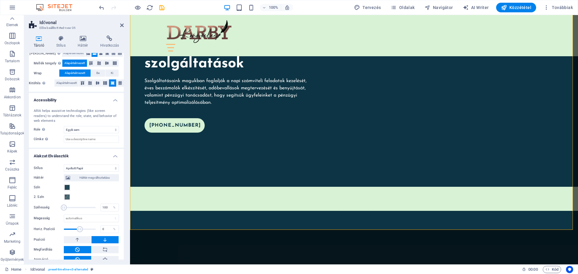
scroll to position [118, 0]
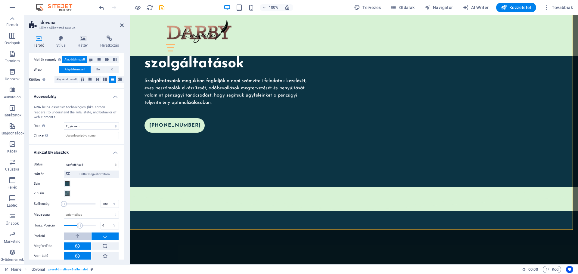
click at [79, 233] on icon at bounding box center [77, 236] width 5 height 7
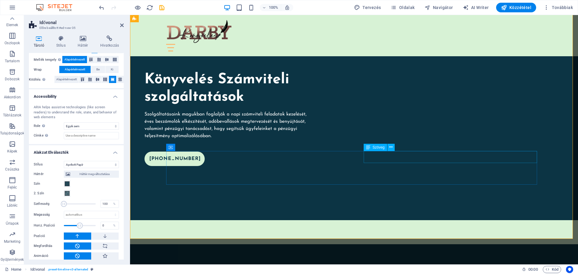
scroll to position [1480, 0]
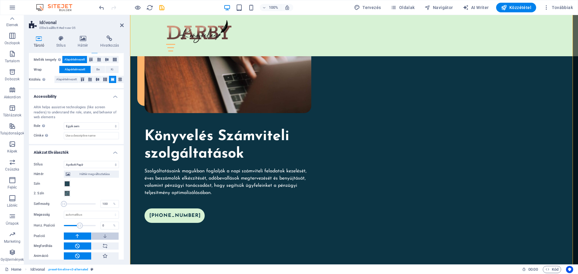
click at [102, 233] on icon at bounding box center [104, 236] width 5 height 7
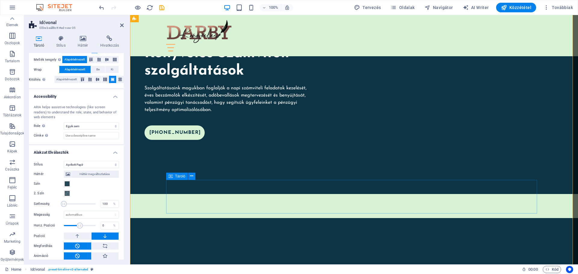
scroll to position [1600, 0]
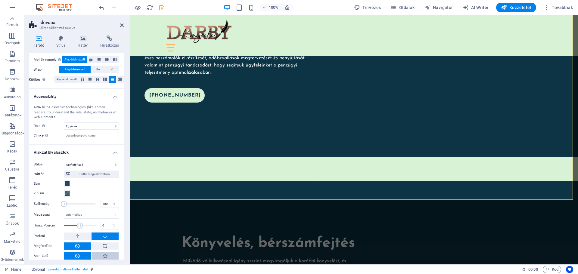
click at [103, 253] on icon at bounding box center [104, 256] width 5 height 7
type input "400"
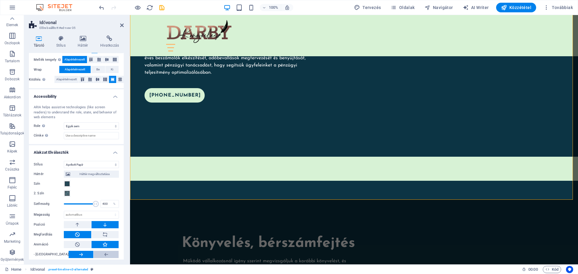
click at [104, 251] on icon at bounding box center [106, 254] width 5 height 7
click at [77, 241] on icon at bounding box center [77, 244] width 5 height 7
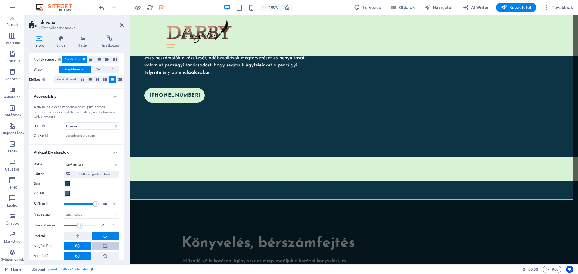
click at [107, 243] on button at bounding box center [105, 246] width 27 height 7
click at [76, 243] on icon at bounding box center [77, 246] width 5 height 7
click at [520, 7] on span "Közzététel" at bounding box center [516, 8] width 30 height 6
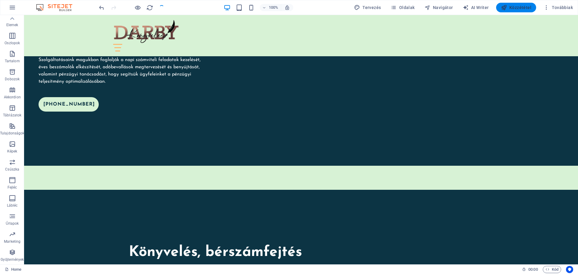
checkbox input "false"
click at [517, 7] on span "Közzététel" at bounding box center [516, 8] width 30 height 6
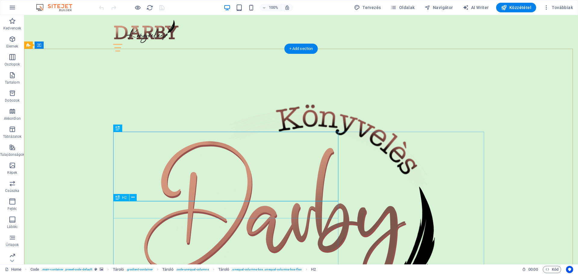
click at [133, 197] on icon at bounding box center [132, 198] width 3 height 6
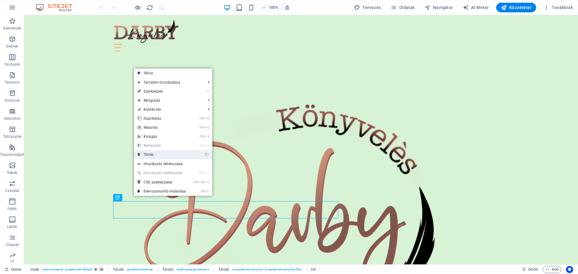
click at [151, 153] on link "⌦ Törlés" at bounding box center [162, 154] width 56 height 9
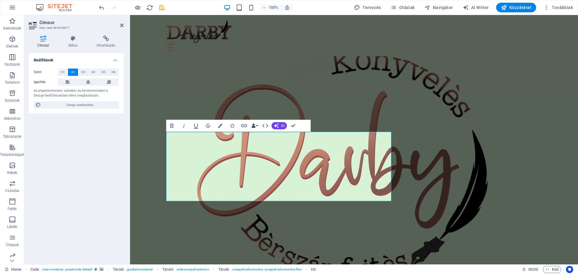
click at [257, 126] on button "Data Bindings" at bounding box center [255, 126] width 8 height 12
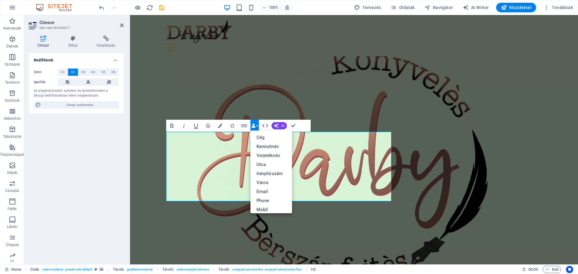
click at [257, 126] on button "Data Bindings" at bounding box center [255, 126] width 8 height 12
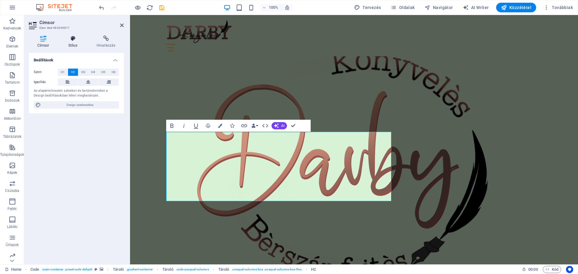
click at [76, 39] on icon at bounding box center [73, 39] width 26 height 6
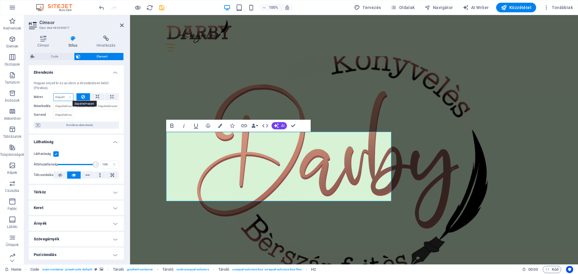
click at [62, 96] on select "Alapértelmezett automatikus px % 1/1 1/2 1/3 1/4 1/5 1/6 1/7 1/8 1/9 1/10" at bounding box center [64, 97] width 20 height 7
select select "px"
click at [64, 94] on select "Alapértelmezett automatikus px % 1/1 1/2 1/3 1/4 1/5 1/6 1/7 1/8 1/9 1/10" at bounding box center [64, 97] width 20 height 7
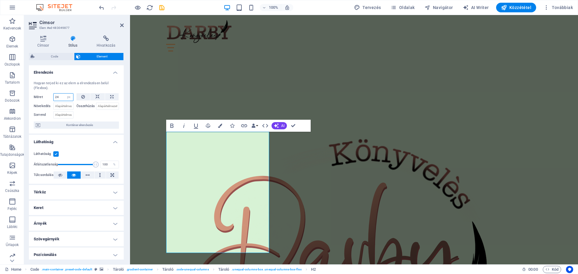
type input "24"
click at [94, 72] on h4 "Elrendezés" at bounding box center [76, 70] width 95 height 11
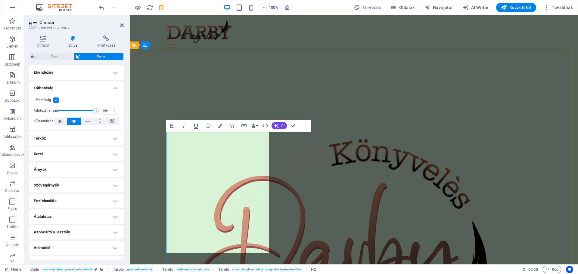
click at [98, 6] on icon "undo" at bounding box center [101, 7] width 7 height 7
click at [99, 6] on icon "undo" at bounding box center [101, 7] width 7 height 7
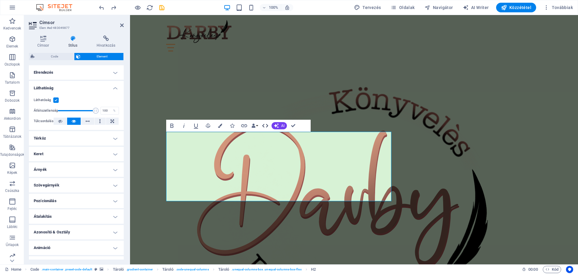
click at [267, 125] on icon "button" at bounding box center [265, 126] width 6 height 4
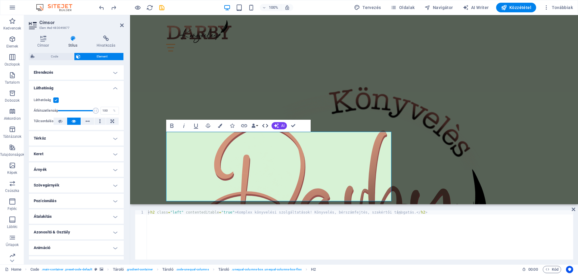
click at [267, 125] on icon "button" at bounding box center [265, 126] width 6 height 4
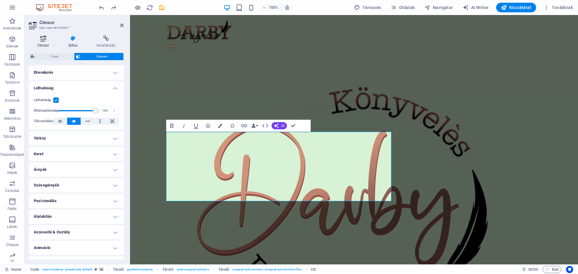
click at [44, 39] on icon at bounding box center [43, 39] width 29 height 6
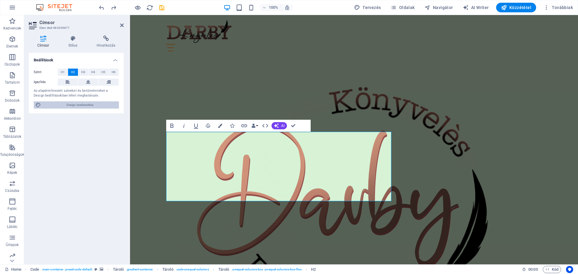
click at [77, 104] on span "Design szerkesztése" at bounding box center [80, 104] width 74 height 7
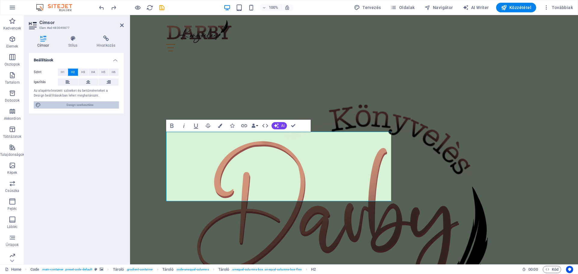
select select "px"
select select "400"
select select "px"
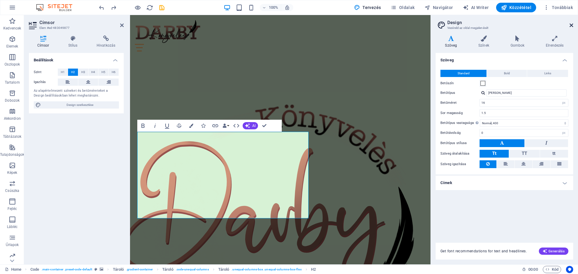
click at [573, 24] on icon at bounding box center [572, 25] width 4 height 5
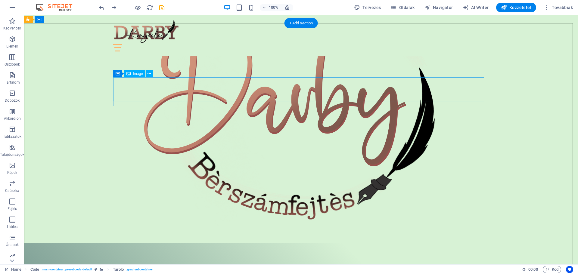
scroll to position [120, 0]
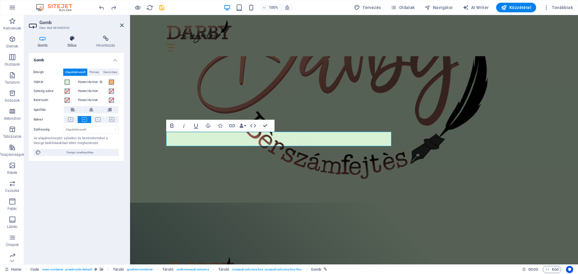
click at [73, 40] on icon at bounding box center [72, 39] width 26 height 6
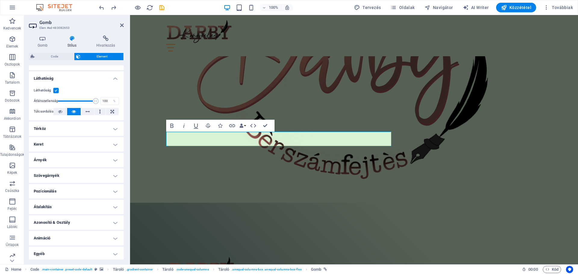
scroll to position [65, 0]
click at [112, 236] on h4 "Animáció" at bounding box center [76, 237] width 95 height 14
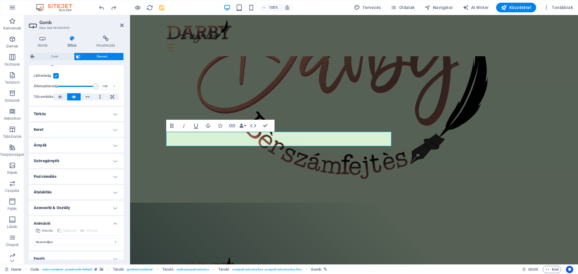
scroll to position [85, 0]
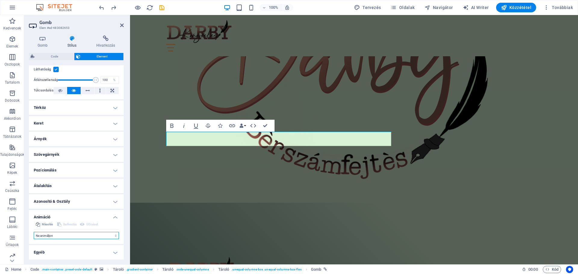
click at [80, 235] on select "Ne animáljon Megjelenítés / Elrejtés Fel/le csúszás Nagyítás/kicsinyítés Balról…" at bounding box center [76, 235] width 85 height 7
select select "move-left-to-right"
click at [34, 232] on select "Ne animáljon Megjelenítés / Elrejtés Fel/le csúszás Nagyítás/kicsinyítés Balról…" at bounding box center [76, 235] width 85 height 7
select select "scroll"
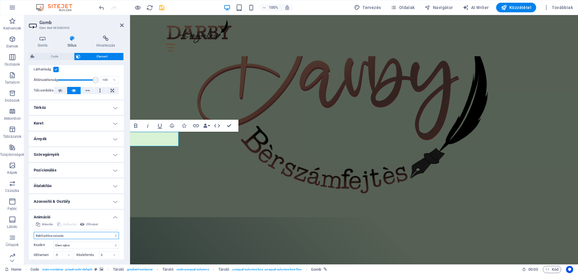
click at [72, 234] on select "Ne animáljon Megjelenítés / Elrejtés Fel/le csúszás Nagyítás/kicsinyítés Balról…" at bounding box center [76, 235] width 85 height 7
click at [34, 232] on select "Ne animáljon Megjelenítés / Elrejtés Fel/le csúszás Nagyítás/kicsinyítés Balról…" at bounding box center [76, 235] width 85 height 7
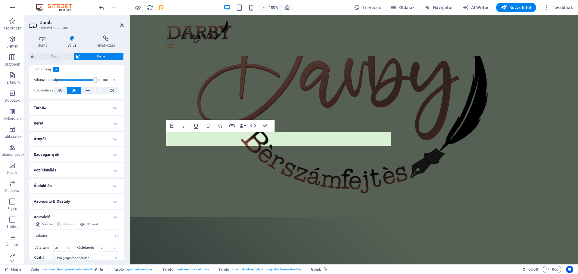
click at [61, 236] on select "Ne animáljon Megjelenítés / Elrejtés Fel/le csúszás Nagyítás/kicsinyítés Balról…" at bounding box center [76, 235] width 85 height 7
select select "flash"
click at [34, 232] on select "Ne animáljon Megjelenítés / Elrejtés Fel/le csúszás Nagyítás/kicsinyítés Balról…" at bounding box center [76, 235] width 85 height 7
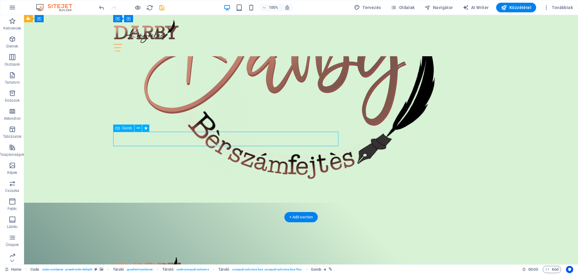
select select "flash"
select select "s"
select select "scroll"
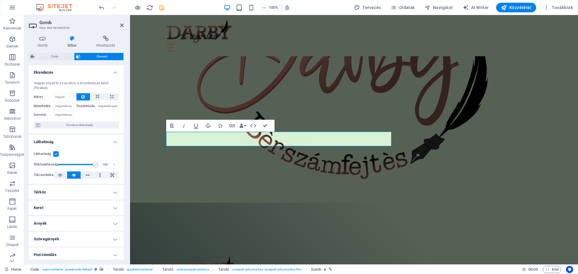
click at [73, 38] on icon at bounding box center [72, 39] width 26 height 6
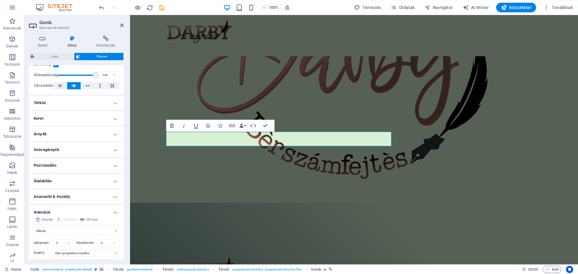
scroll to position [120, 0]
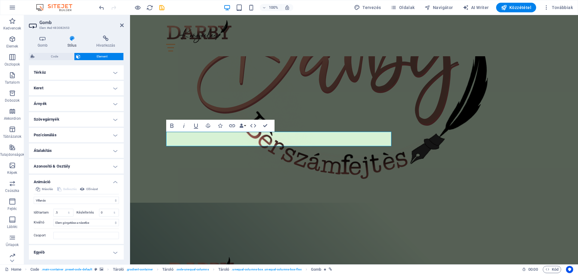
click at [114, 151] on h4 "Átalakítás" at bounding box center [76, 151] width 95 height 14
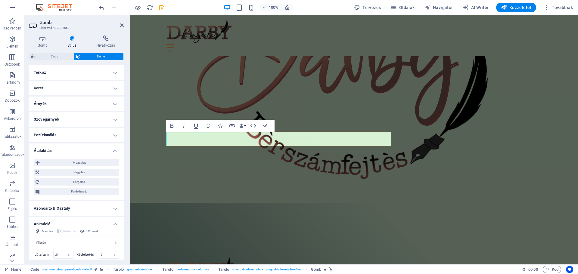
click at [71, 134] on h4 "Pozícionálás" at bounding box center [76, 135] width 95 height 14
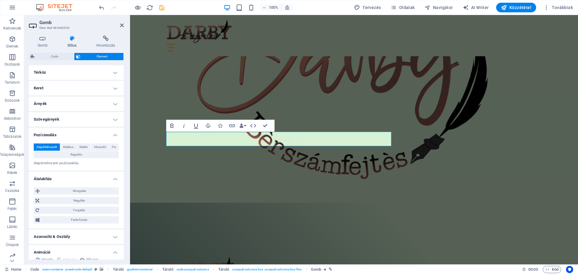
click at [70, 118] on h4 "Szövegárnyék" at bounding box center [76, 119] width 95 height 14
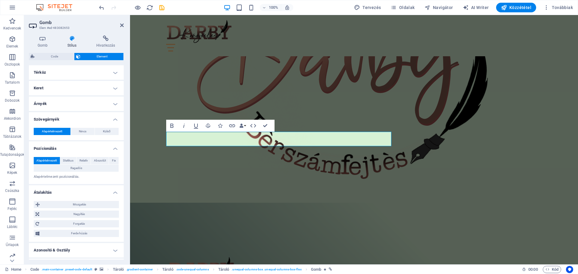
click at [71, 104] on h4 "Árnyék" at bounding box center [76, 104] width 95 height 14
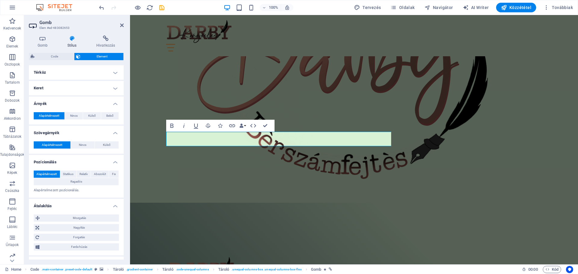
scroll to position [60, 0]
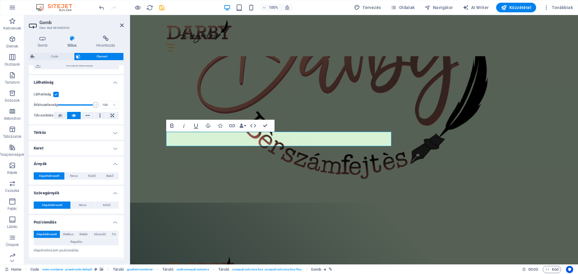
click at [78, 129] on h4 "Térköz" at bounding box center [76, 133] width 95 height 14
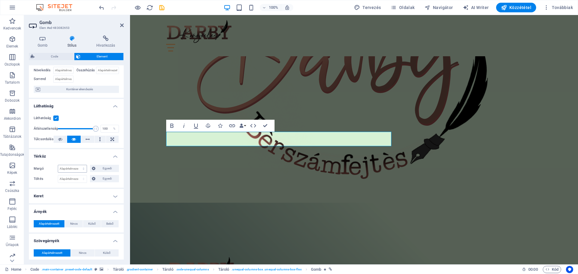
scroll to position [0, 0]
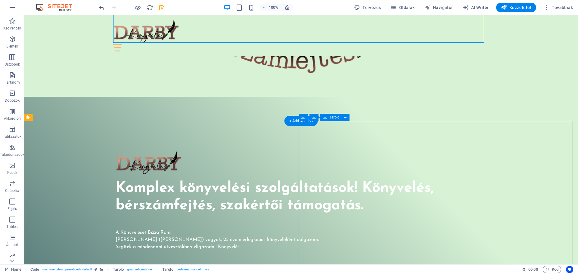
scroll to position [301, 0]
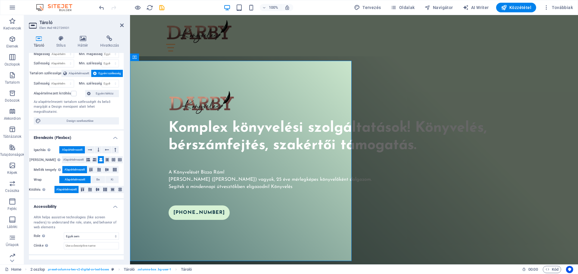
scroll to position [37, 0]
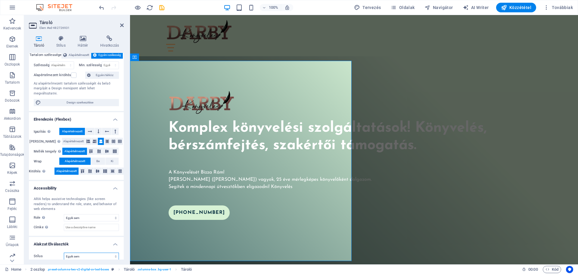
click at [107, 253] on select "Egyik sem Háromszög Négyzet Átlós Sokszög 1 Sokszög 2 Cikkcakk Több Cikkcakk Hu…" at bounding box center [91, 256] width 55 height 7
click at [94, 23] on h2 "Tároló" at bounding box center [81, 22] width 84 height 5
click at [59, 39] on icon at bounding box center [60, 39] width 19 height 6
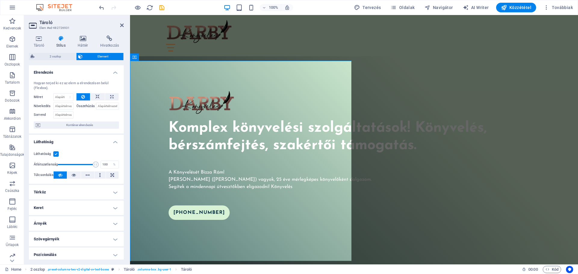
click at [113, 208] on h4 "Keret" at bounding box center [76, 208] width 95 height 14
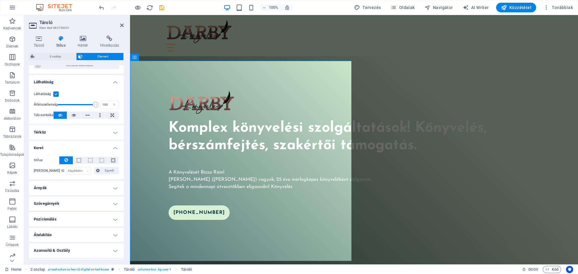
scroll to position [60, 0]
click at [68, 170] on select "Alapértelmezett px rem % vh vw Egyedi" at bounding box center [78, 170] width 24 height 7
select select "px"
click at [79, 167] on select "Alapértelmezett px rem % vh vw Egyedi" at bounding box center [78, 170] width 24 height 7
type input "20"
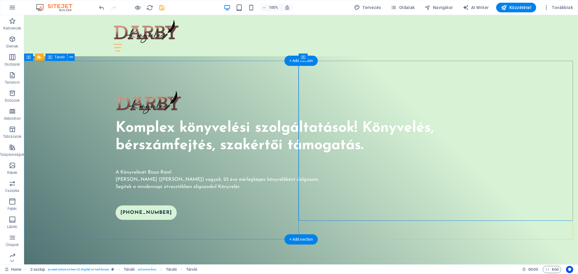
scroll to position [241, 0]
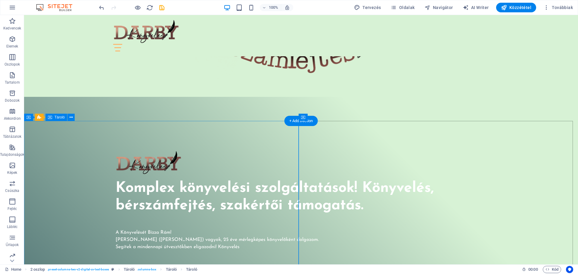
select select "px"
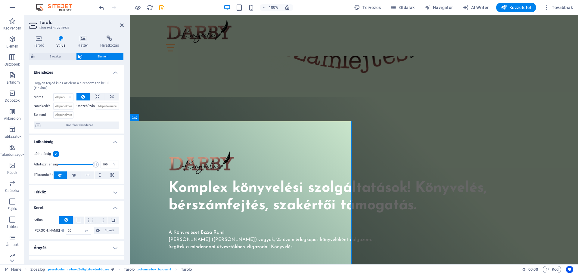
click at [57, 132] on div "Hogyan terjed ki ez az elem a elrendezésen belül (Flexbox). Méret Alapértelmeze…" at bounding box center [76, 105] width 95 height 58
click at [39, 40] on icon at bounding box center [39, 39] width 20 height 6
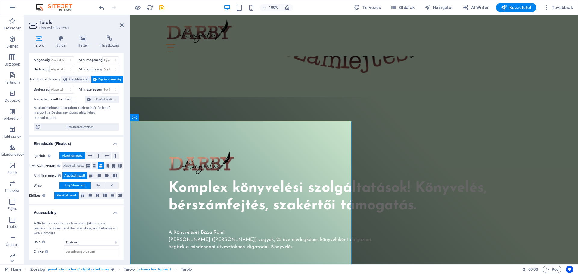
scroll to position [0, 0]
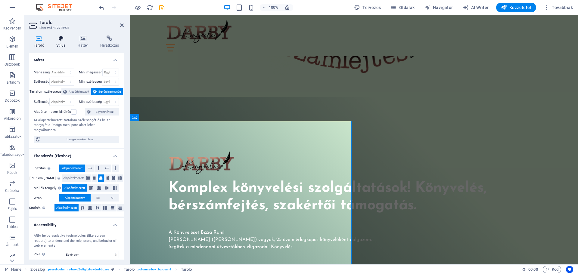
click at [62, 41] on icon at bounding box center [60, 39] width 19 height 6
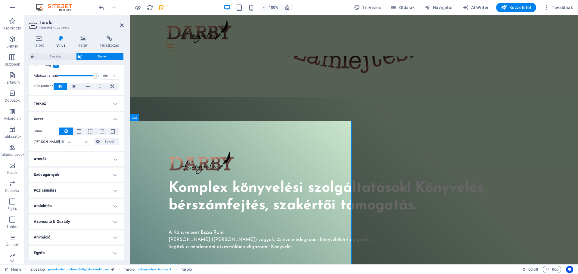
scroll to position [89, 0]
click at [78, 129] on span at bounding box center [79, 131] width 4 height 4
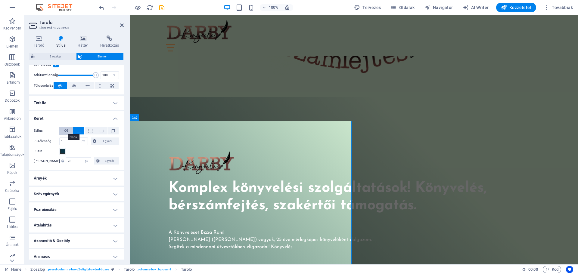
click at [64, 131] on icon at bounding box center [66, 130] width 4 height 7
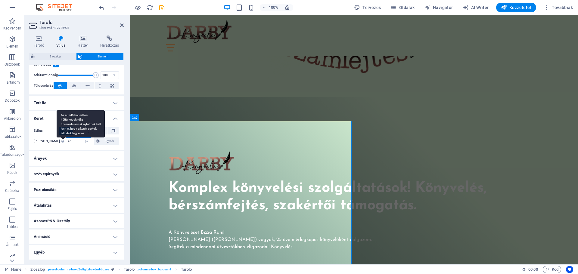
drag, startPoint x: 67, startPoint y: 140, endPoint x: 57, endPoint y: 142, distance: 9.8
click at [57, 142] on div "Kerek sarkok Az átfedő hátterű és háttérképeknél a túlcsordulásnak rejtettnek k…" at bounding box center [76, 142] width 85 height 8
type input "2"
click at [89, 157] on h4 "Árnyék" at bounding box center [76, 158] width 95 height 14
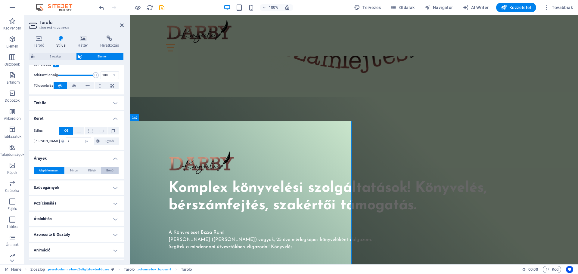
click at [113, 169] on button "Belső" at bounding box center [109, 170] width 17 height 7
type input "2"
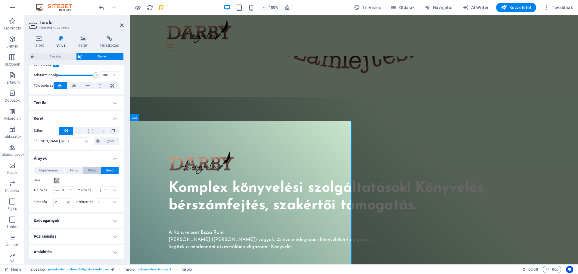
click at [89, 170] on span "Külső" at bounding box center [92, 170] width 8 height 7
click at [56, 181] on span at bounding box center [56, 180] width 5 height 5
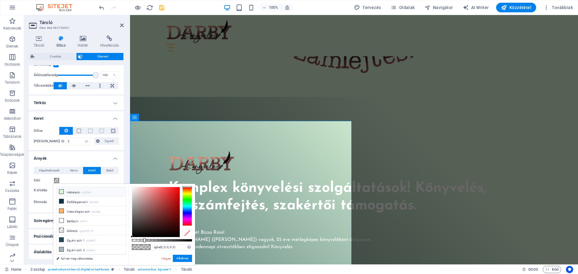
click at [63, 192] on icon at bounding box center [61, 192] width 4 height 4
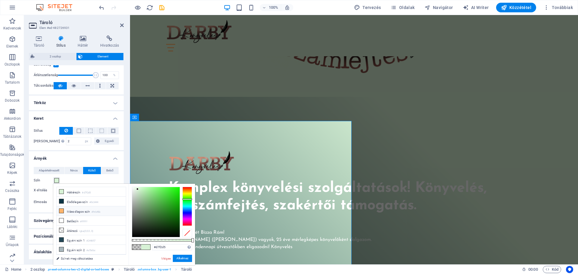
click at [73, 211] on li "Másodlagos szín #feb46b" at bounding box center [91, 212] width 69 height 10
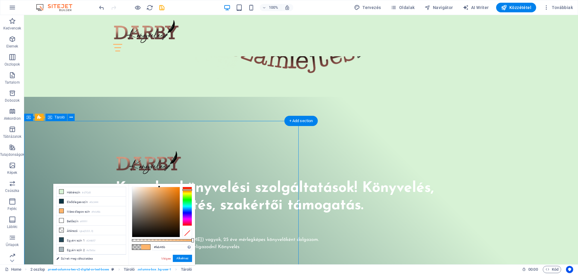
type input "rgba(0, 0, 0, 0.2)"
select select "px"
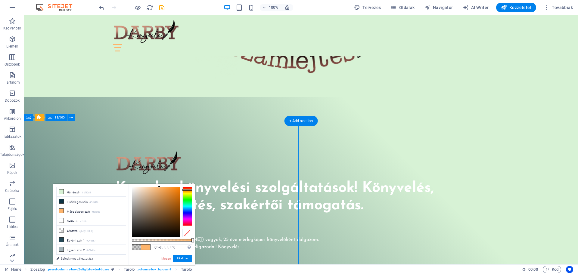
select select "px"
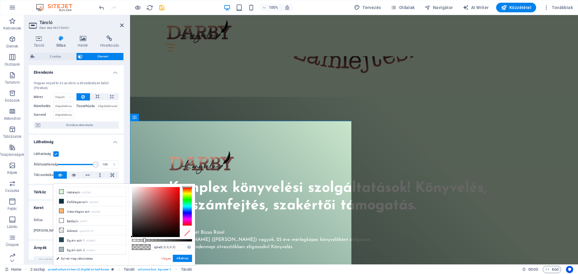
click at [85, 139] on h4 "Láthatóság" at bounding box center [76, 140] width 95 height 11
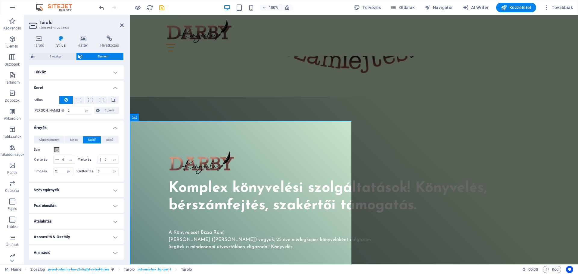
scroll to position [90, 0]
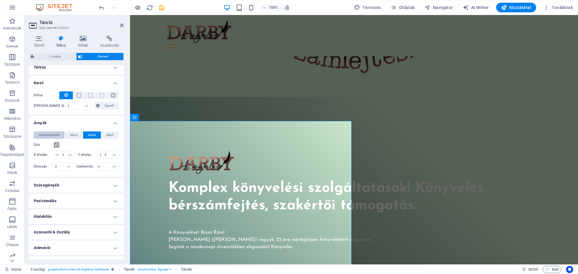
click at [50, 135] on span "Alapértelmezett" at bounding box center [49, 135] width 20 height 7
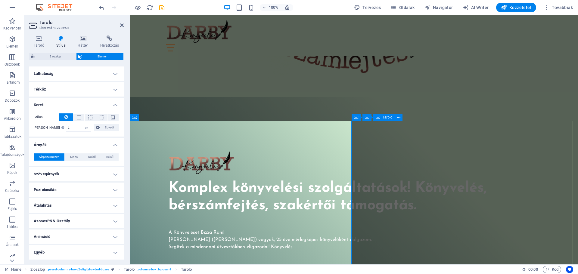
click at [384, 120] on div "Tároló" at bounding box center [384, 117] width 22 height 7
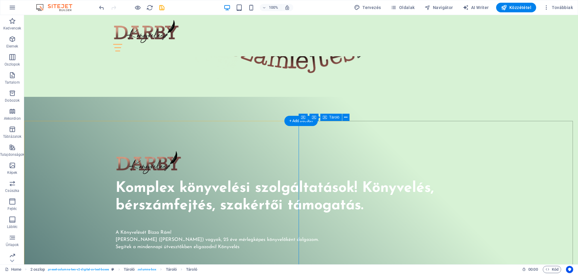
click at [318, 124] on div "+ Add section" at bounding box center [301, 121] width 33 height 10
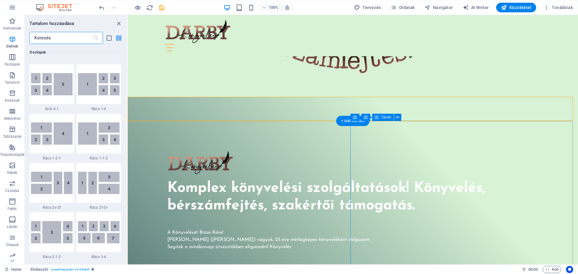
scroll to position [1054, 0]
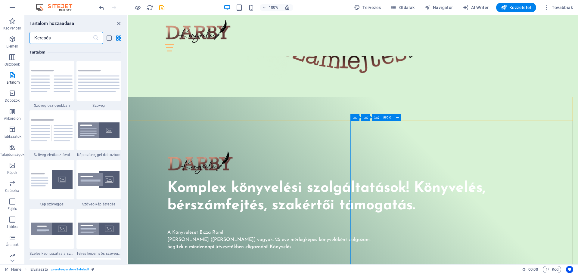
click at [376, 117] on icon at bounding box center [377, 117] width 4 height 7
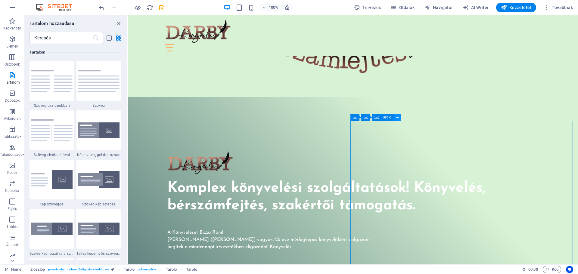
click at [400, 117] on button at bounding box center [397, 117] width 7 height 7
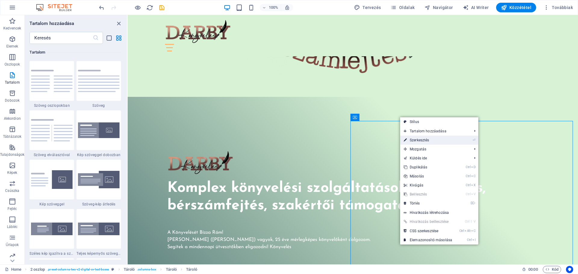
click at [422, 140] on link "⏎ Szerkesztés" at bounding box center [428, 140] width 56 height 9
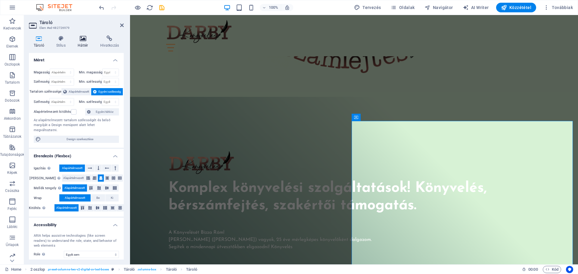
click at [82, 36] on icon at bounding box center [83, 39] width 20 height 6
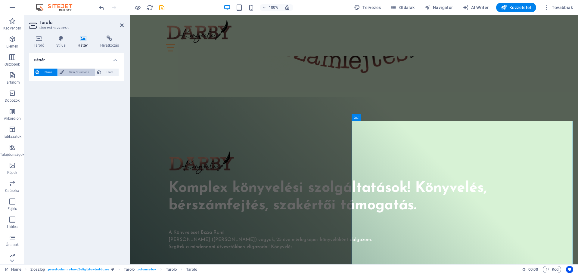
click at [73, 71] on span "Szín / Gradiens" at bounding box center [79, 72] width 27 height 7
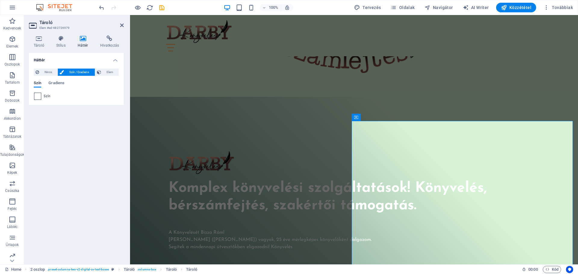
click at [36, 97] on span at bounding box center [37, 96] width 7 height 7
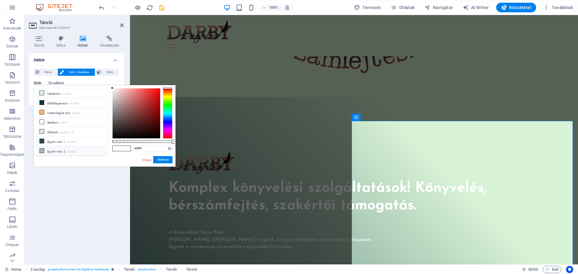
click at [43, 149] on icon at bounding box center [42, 151] width 4 height 4
type input "#a7b6bc"
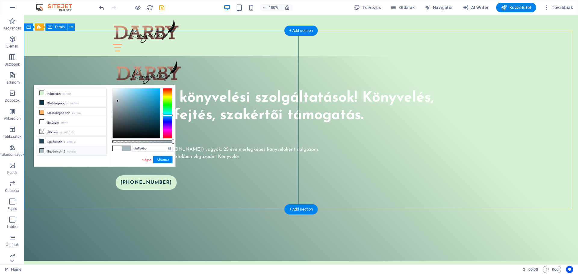
scroll to position [301, 0]
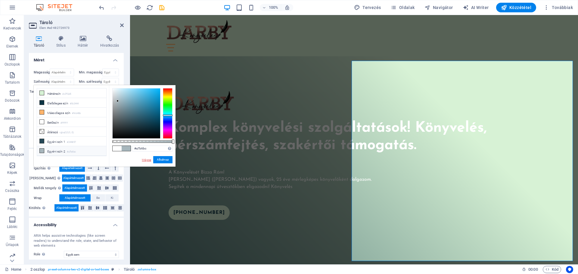
click at [148, 159] on link "Mégse" at bounding box center [146, 160] width 11 height 5
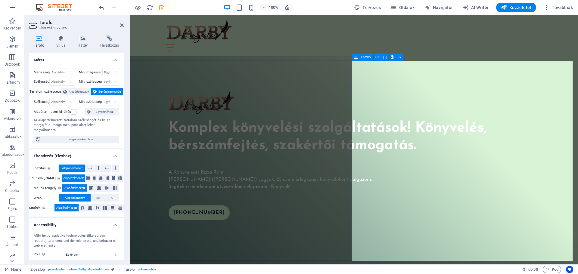
click at [83, 40] on icon at bounding box center [83, 39] width 20 height 6
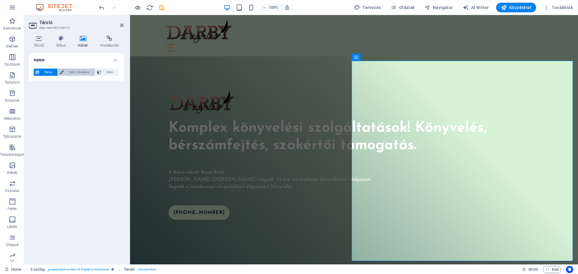
click at [78, 72] on span "Szín / Gradiens" at bounding box center [79, 72] width 27 height 7
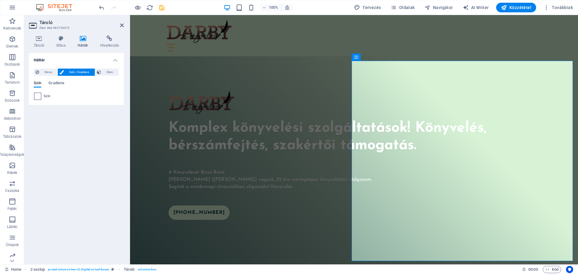
click at [38, 96] on span at bounding box center [37, 96] width 7 height 7
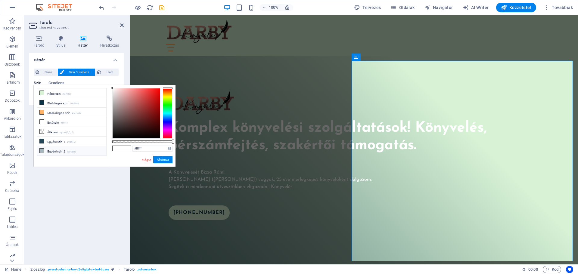
click at [41, 149] on icon at bounding box center [42, 151] width 4 height 4
type input "#a7b6bc"
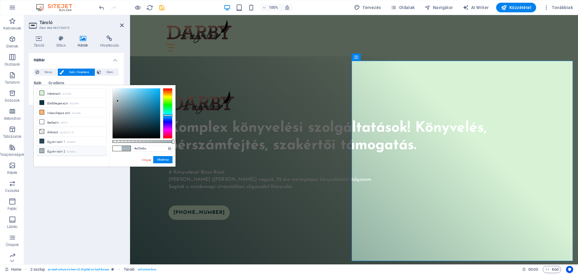
click at [41, 149] on icon at bounding box center [42, 151] width 4 height 4
click at [164, 159] on button "Alkalmaz" at bounding box center [162, 159] width 19 height 7
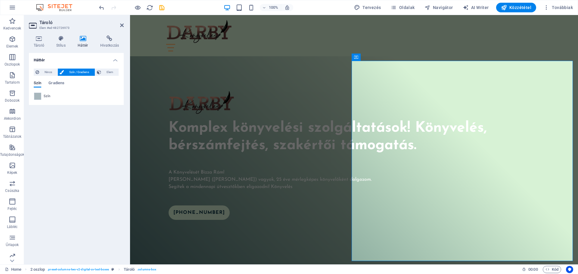
click at [101, 204] on div "Háttér Nincs Szín / Gradiens Elem A háttér teljes szélességben való kiterjeszté…" at bounding box center [76, 156] width 95 height 207
click at [414, 36] on div "Home Eger könyvelő Webáruház könyvelése Füzesabony könyvelő Mezőkövesd könyvelő…" at bounding box center [354, 35] width 448 height 41
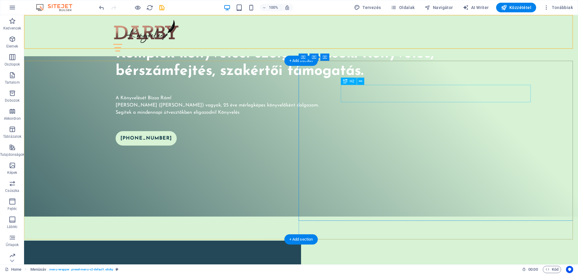
scroll to position [452, 0]
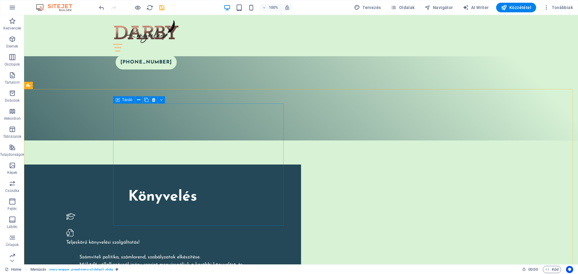
click at [117, 99] on icon at bounding box center [118, 99] width 4 height 7
click at [139, 98] on icon at bounding box center [138, 100] width 3 height 6
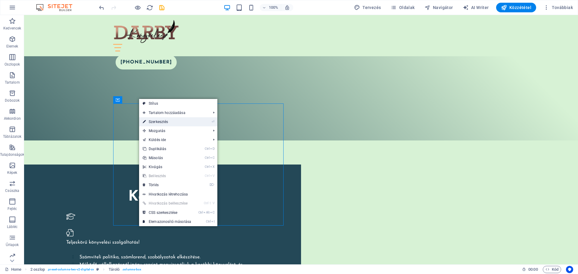
drag, startPoint x: 160, startPoint y: 120, endPoint x: 27, endPoint y: 105, distance: 133.0
click at [160, 120] on link "⏎ Szerkesztés" at bounding box center [167, 121] width 56 height 9
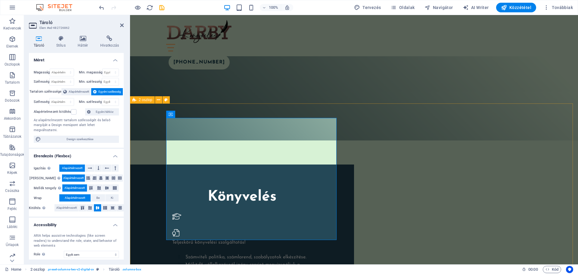
scroll to position [459, 0]
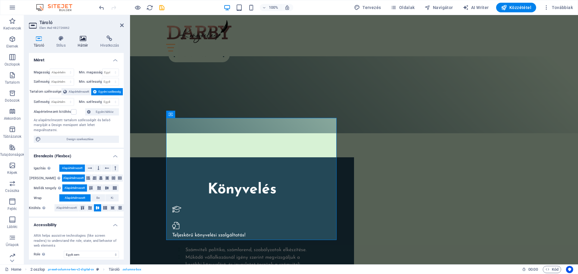
click at [86, 39] on icon at bounding box center [83, 39] width 20 height 6
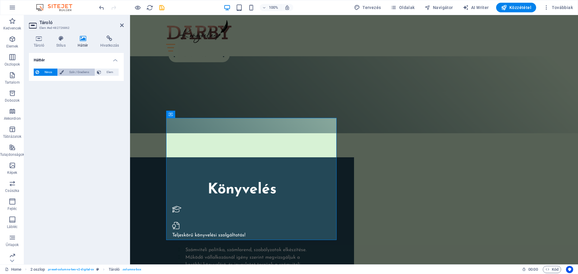
click at [71, 70] on span "Szín / Gradiens" at bounding box center [79, 72] width 27 height 7
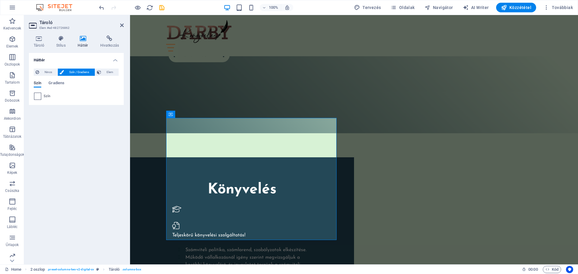
click at [37, 96] on span at bounding box center [37, 96] width 7 height 7
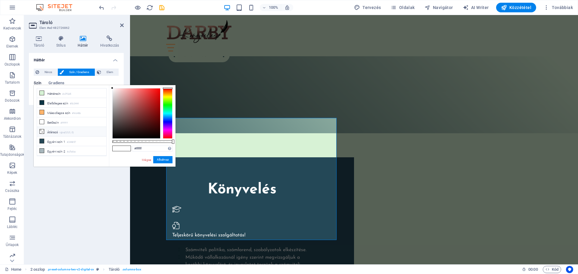
click at [44, 130] on span at bounding box center [41, 131] width 5 height 5
click at [43, 139] on icon at bounding box center [42, 141] width 4 height 4
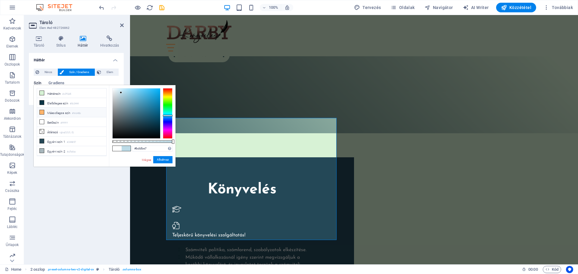
drag, startPoint x: 139, startPoint y: 120, endPoint x: 57, endPoint y: 111, distance: 83.2
click at [120, 94] on div at bounding box center [121, 93] width 2 height 2
click at [52, 91] on li "Háttérszín #d7f2d5" at bounding box center [71, 94] width 69 height 10
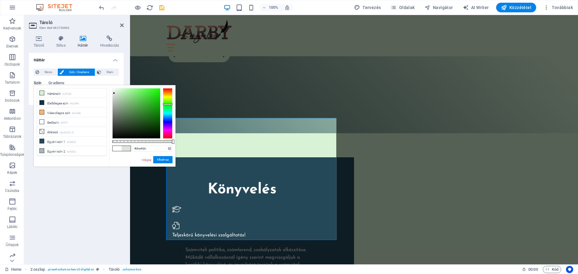
type input "#dbe4da"
drag, startPoint x: 117, startPoint y: 91, endPoint x: 114, endPoint y: 93, distance: 3.6
click at [114, 93] on div at bounding box center [114, 93] width 2 height 2
click at [89, 57] on h4 "Háttér" at bounding box center [76, 58] width 95 height 11
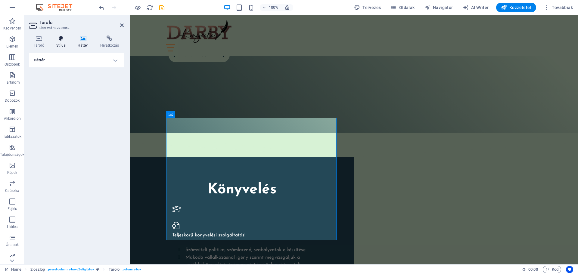
click at [61, 40] on icon at bounding box center [60, 39] width 19 height 6
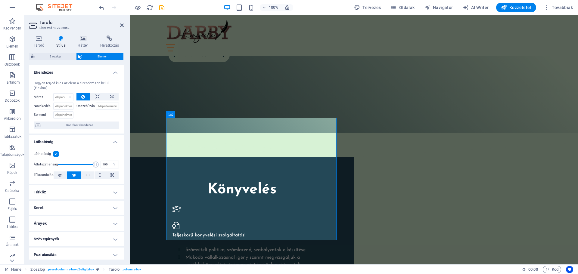
click at [114, 207] on h4 "Keret" at bounding box center [76, 208] width 95 height 14
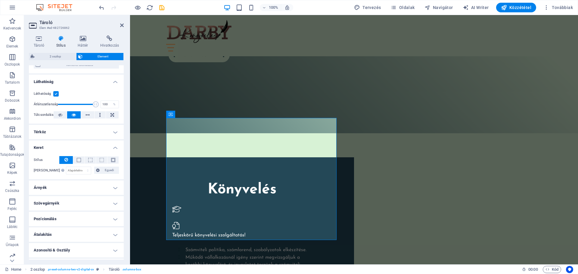
scroll to position [89, 0]
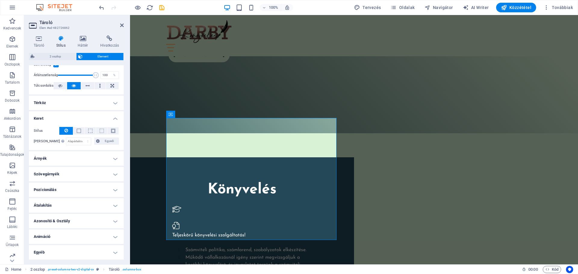
click at [104, 189] on h4 "Pozícionálás" at bounding box center [76, 190] width 95 height 14
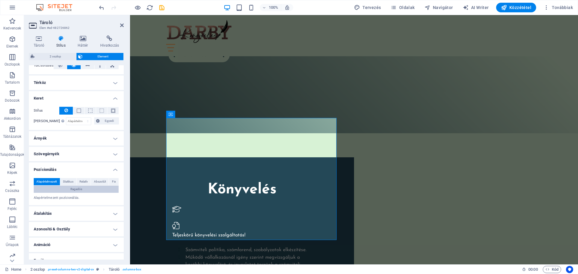
scroll to position [118, 0]
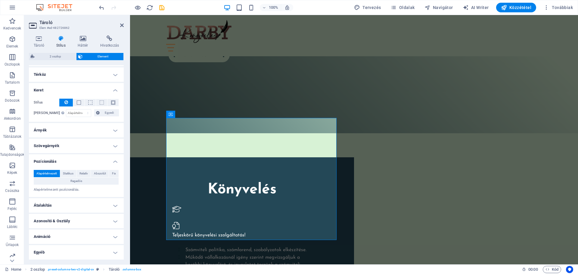
click at [105, 204] on h4 "Átalakítás" at bounding box center [76, 205] width 95 height 14
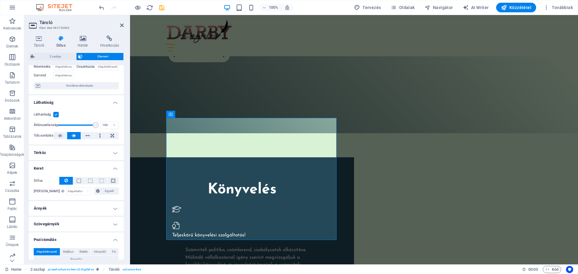
scroll to position [0, 0]
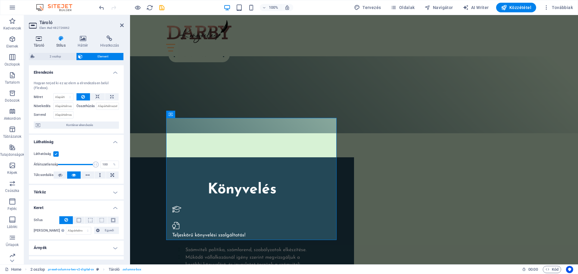
click at [36, 39] on icon at bounding box center [39, 39] width 20 height 6
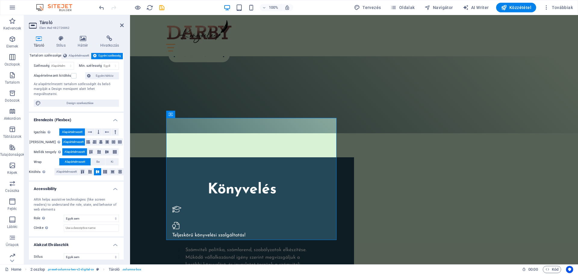
scroll to position [37, 0]
click at [112, 170] on icon at bounding box center [112, 172] width 7 height 4
click at [119, 170] on icon at bounding box center [120, 172] width 7 height 4
click at [91, 170] on icon at bounding box center [89, 172] width 7 height 4
click at [95, 170] on icon at bounding box center [97, 172] width 7 height 4
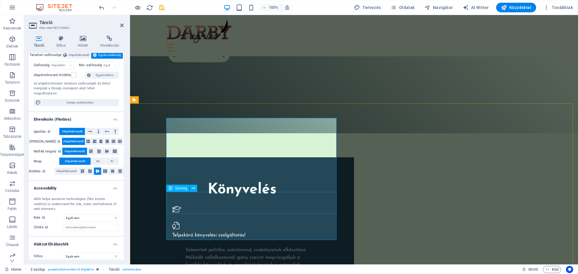
click at [192, 187] on button at bounding box center [193, 188] width 7 height 7
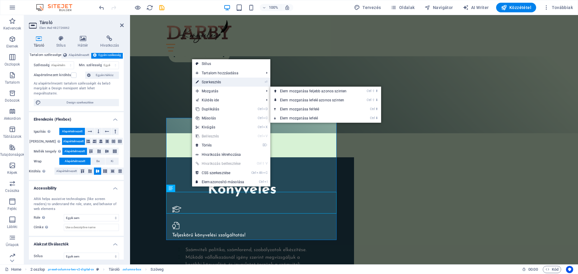
click at [213, 83] on link "⏎ Szerkesztés" at bounding box center [220, 82] width 56 height 9
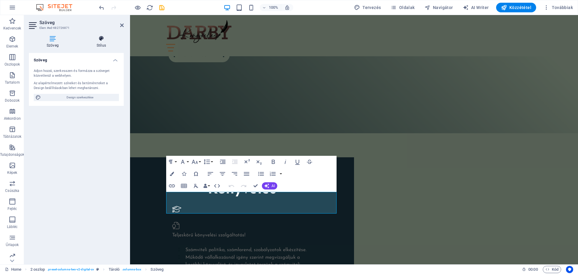
click at [103, 42] on h4 "Stílus" at bounding box center [101, 42] width 45 height 13
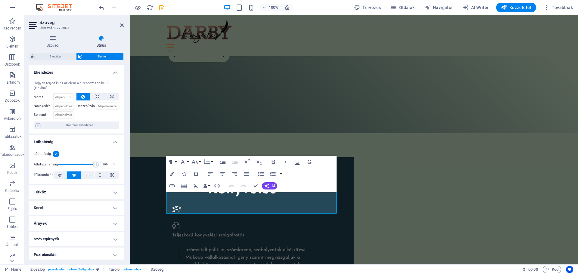
click at [114, 190] on h4 "Térköz" at bounding box center [76, 192] width 95 height 14
click at [98, 213] on span "Egyedi" at bounding box center [107, 214] width 20 height 7
click at [49, 231] on input "number" at bounding box center [50, 230] width 20 height 7
type input "10"
type input "0"
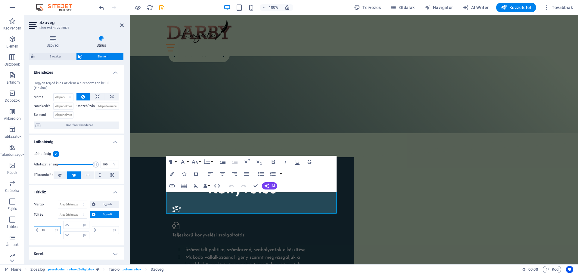
type input "0"
type input "10"
click at [100, 232] on input "0" at bounding box center [108, 230] width 20 height 7
type input "10"
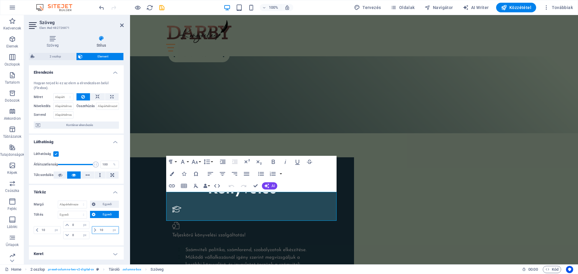
drag, startPoint x: 104, startPoint y: 229, endPoint x: 94, endPoint y: 229, distance: 10.2
click at [94, 229] on div "10 px rem % vh vw" at bounding box center [105, 230] width 27 height 8
drag, startPoint x: 47, startPoint y: 230, endPoint x: 35, endPoint y: 229, distance: 12.4
click at [35, 229] on div "10 px rem % vh vw" at bounding box center [47, 230] width 27 height 8
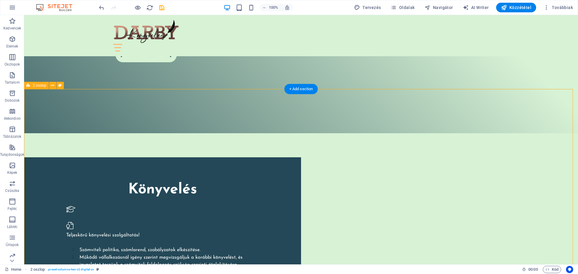
scroll to position [452, 0]
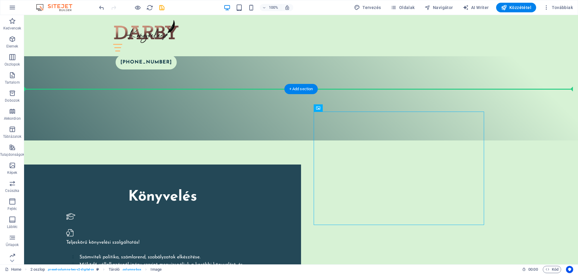
drag, startPoint x: 334, startPoint y: 129, endPoint x: 308, endPoint y: 111, distance: 31.9
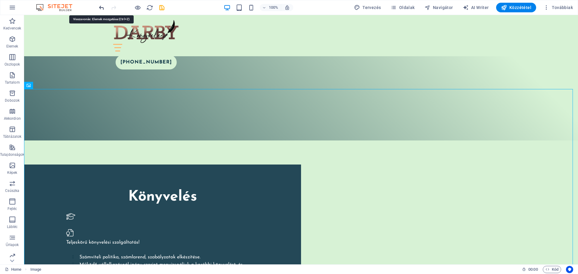
click at [99, 7] on icon "undo" at bounding box center [101, 7] width 7 height 7
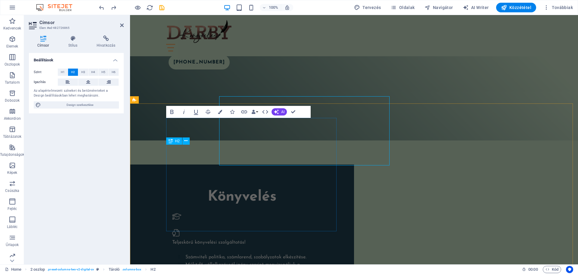
click at [190, 138] on div "H2" at bounding box center [179, 142] width 27 height 8
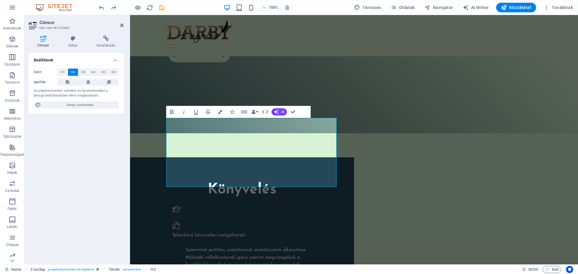
click at [73, 70] on span "H2" at bounding box center [73, 72] width 4 height 7
click at [70, 105] on span "Design szerkesztése" at bounding box center [80, 104] width 74 height 7
select select "px"
select select "400"
select select "px"
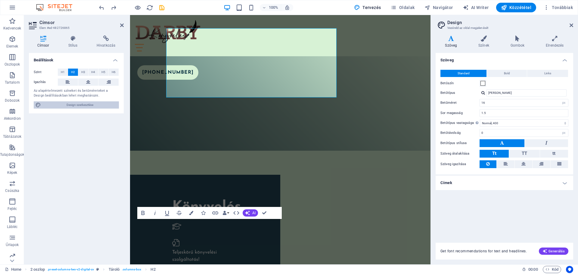
scroll to position [549, 0]
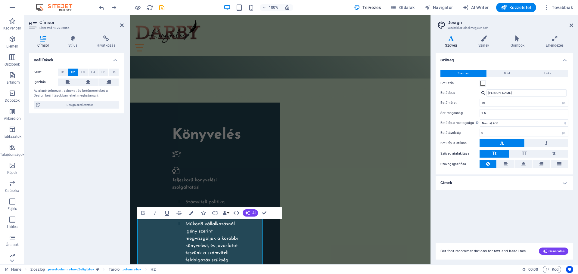
click at [454, 42] on h4 "Szöveg" at bounding box center [452, 42] width 33 height 13
drag, startPoint x: 488, startPoint y: 103, endPoint x: 473, endPoint y: 103, distance: 14.5
click at [473, 103] on div "Betűméret 16 rem px" at bounding box center [505, 103] width 128 height 8
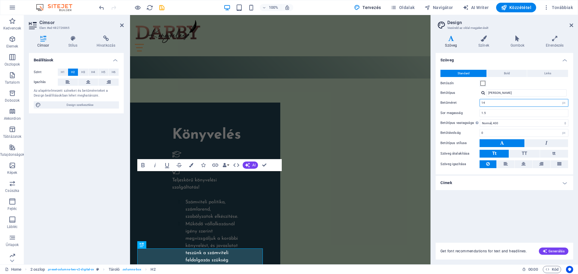
scroll to position [519, 0]
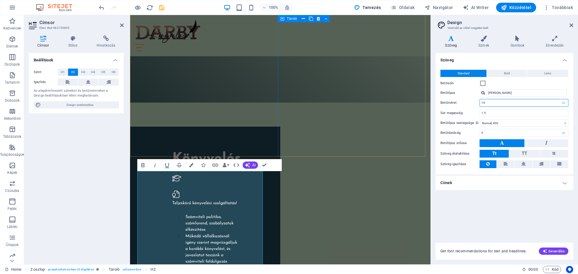
type input "14"
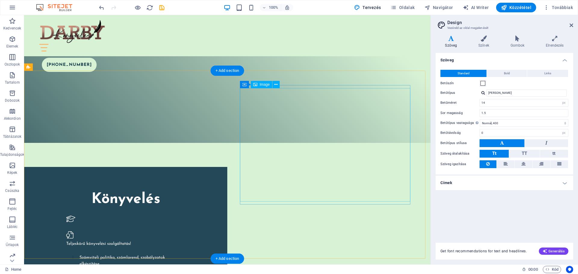
scroll to position [391, 0]
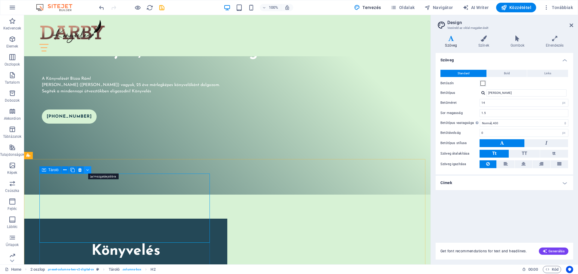
click at [86, 168] on button at bounding box center [87, 170] width 7 height 7
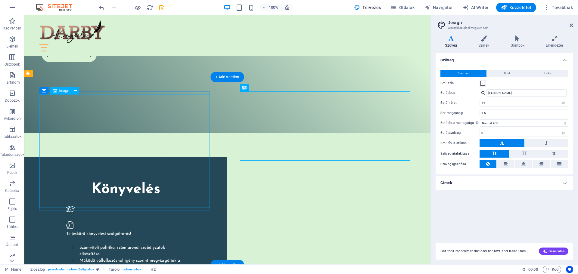
scroll to position [422, 0]
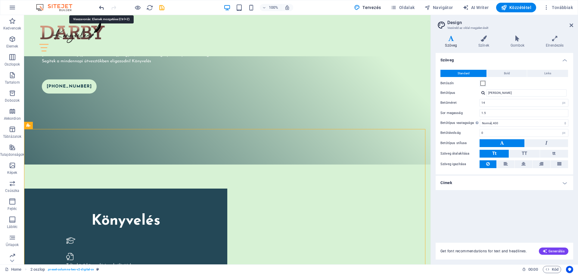
click at [102, 9] on icon "undo" at bounding box center [101, 7] width 7 height 7
click at [65, 140] on icon at bounding box center [64, 140] width 3 height 6
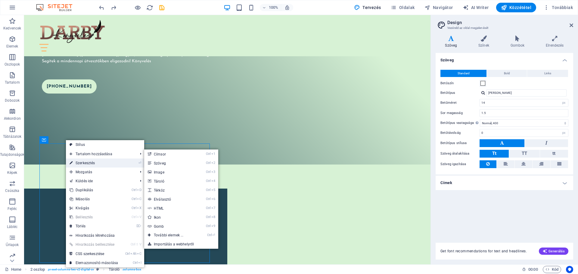
click at [83, 161] on link "⏎ Szerkesztés" at bounding box center [94, 163] width 56 height 9
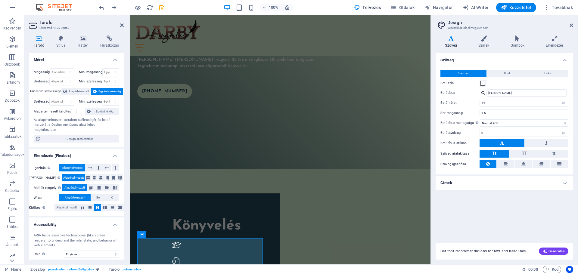
scroll to position [0, 0]
click at [39, 39] on icon at bounding box center [39, 39] width 20 height 6
click at [39, 41] on icon at bounding box center [39, 39] width 20 height 6
click at [58, 40] on icon at bounding box center [60, 39] width 19 height 6
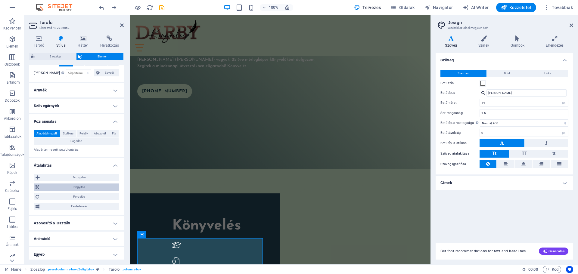
scroll to position [160, 0]
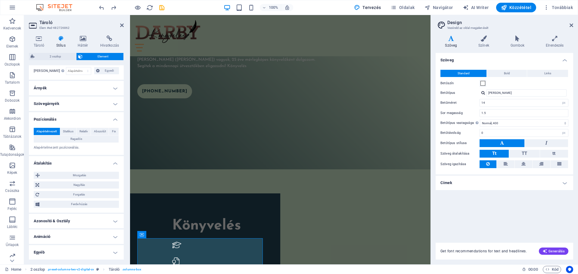
click at [112, 236] on h4 "Animáció" at bounding box center [76, 237] width 95 height 14
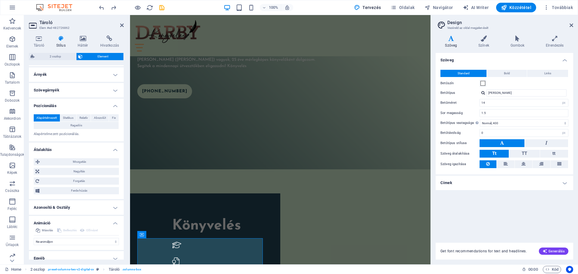
scroll to position [179, 0]
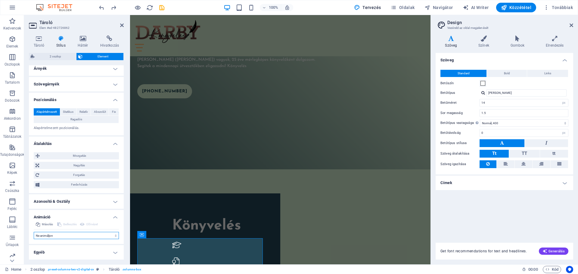
click at [59, 234] on select "Ne animáljon Megjelenítés / Elrejtés Fel/le csúszás Nagyítás/kicsinyítés Balról…" at bounding box center [76, 235] width 85 height 7
select select "move-left-to-right"
click at [34, 232] on select "Ne animáljon Megjelenítés / Elrejtés Fel/le csúszás Nagyítás/kicsinyítés Balról…" at bounding box center [76, 235] width 85 height 7
select select "scroll"
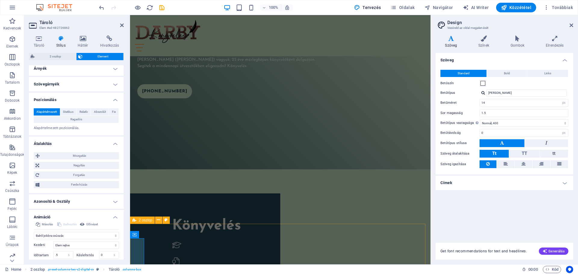
drag, startPoint x: 351, startPoint y: 232, endPoint x: 458, endPoint y: 224, distance: 107.2
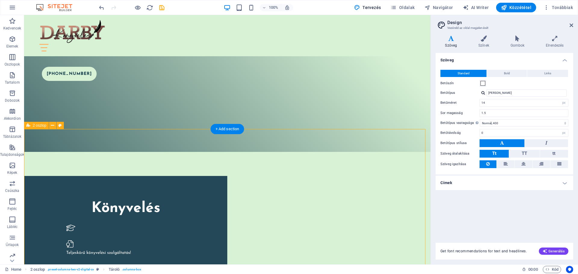
scroll to position [422, 0]
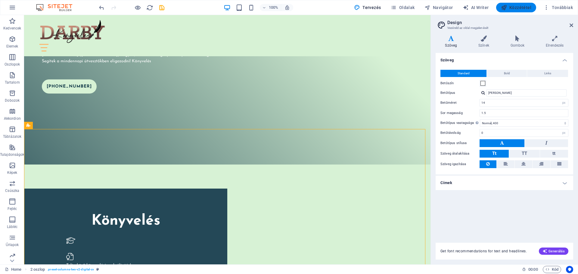
click at [515, 7] on span "Közzététel" at bounding box center [516, 8] width 30 height 6
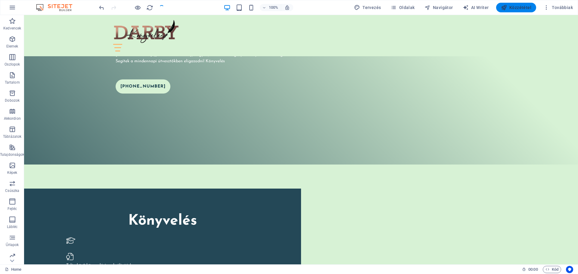
click at [518, 7] on span "Közzététel" at bounding box center [516, 8] width 30 height 6
checkbox input "false"
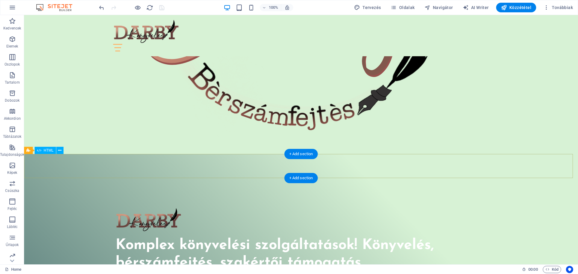
scroll to position [30, 0]
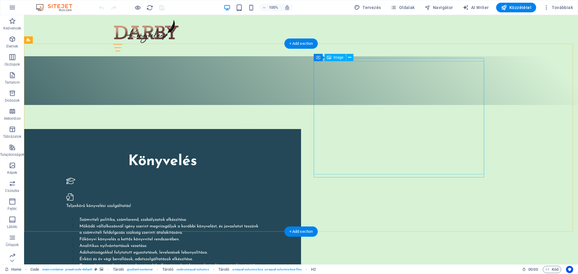
scroll to position [482, 0]
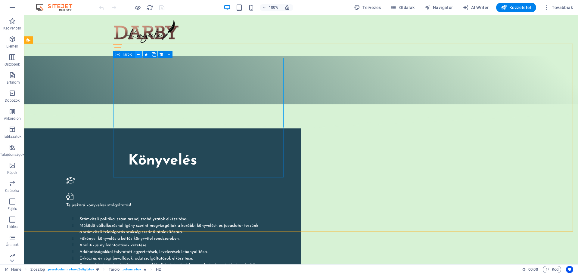
click at [140, 54] on icon at bounding box center [138, 54] width 3 height 6
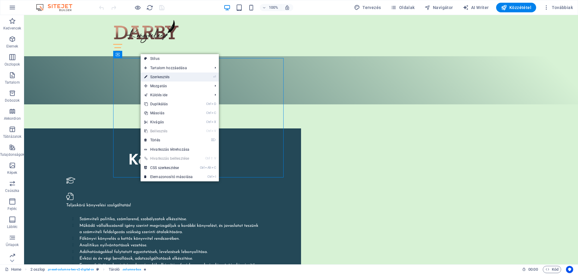
click at [159, 77] on link "⏎ Szerkesztés" at bounding box center [169, 77] width 56 height 9
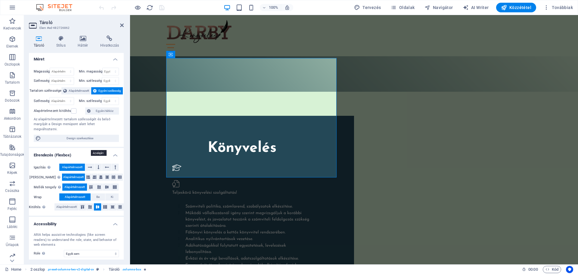
scroll to position [0, 0]
click at [86, 136] on span "Design szerkesztése" at bounding box center [80, 139] width 74 height 7
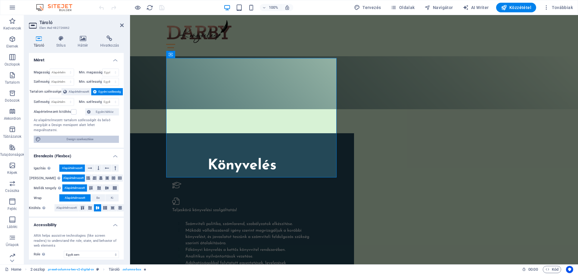
select select "rem"
select select "ease-in-out"
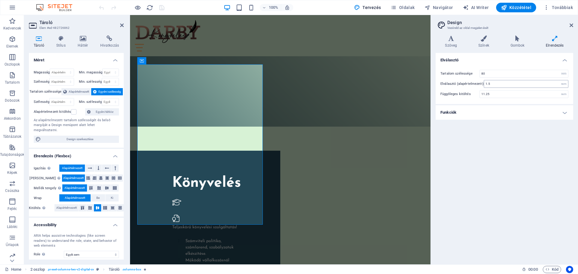
scroll to position [626, 0]
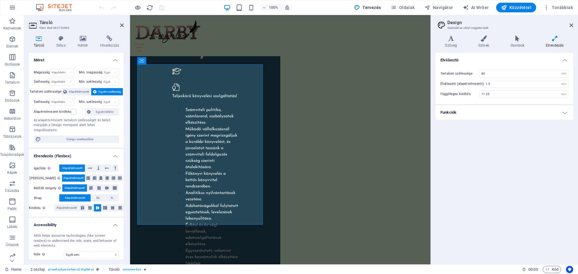
click at [564, 112] on h4 "Funkciók" at bounding box center [505, 112] width 138 height 14
click at [556, 39] on icon at bounding box center [555, 39] width 37 height 6
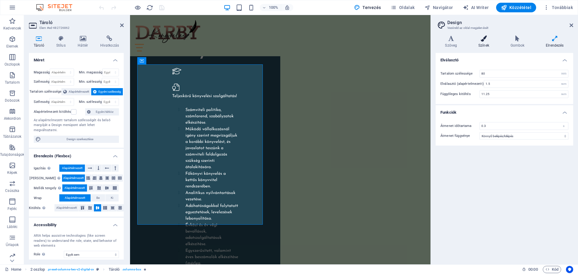
click at [483, 40] on icon at bounding box center [484, 39] width 30 height 6
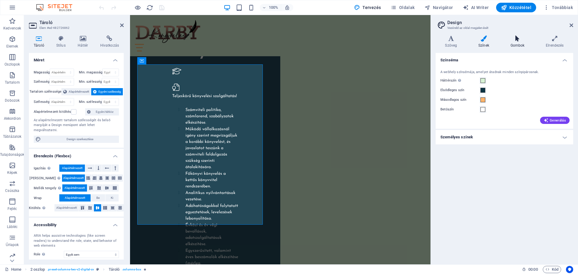
click at [516, 40] on icon at bounding box center [517, 39] width 33 height 6
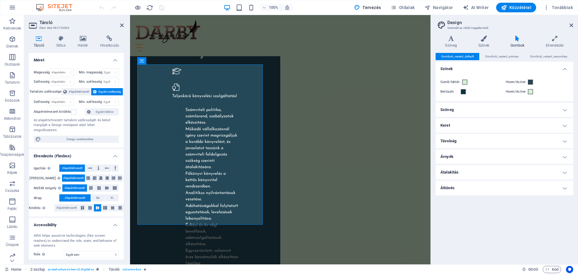
click at [564, 126] on h4 "Keret" at bounding box center [505, 125] width 138 height 14
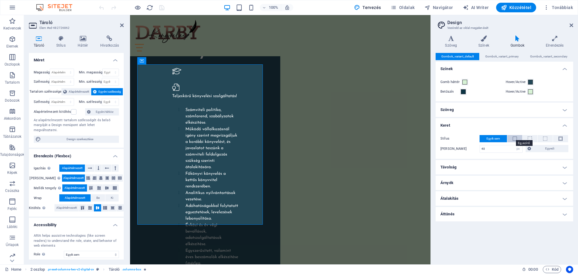
click at [515, 138] on span at bounding box center [515, 139] width 4 height 4
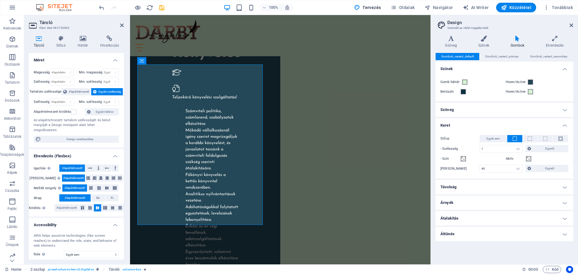
scroll to position [626, 0]
click at [533, 139] on button at bounding box center [530, 138] width 15 height 7
click at [560, 139] on span at bounding box center [561, 139] width 4 height 4
click at [546, 140] on span at bounding box center [545, 139] width 4 height 4
click at [530, 140] on span at bounding box center [530, 139] width 4 height 4
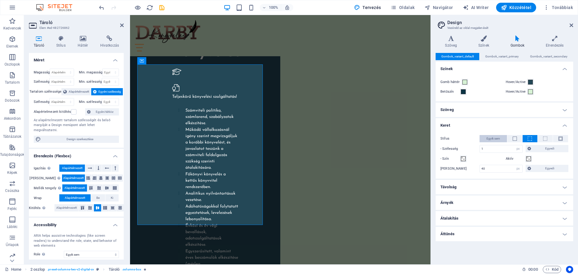
click at [496, 135] on span "Egyik sem" at bounding box center [494, 138] width 14 height 7
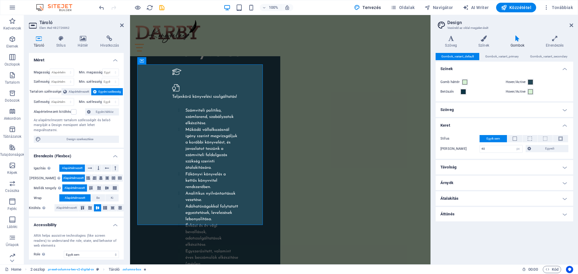
scroll to position [626, 0]
click at [573, 22] on aside "Design Vezéreld az oldal megjelenését Variánsok Szöveg Színek Gombok Elrendezés…" at bounding box center [505, 140] width 148 height 250
click at [571, 26] on icon at bounding box center [572, 25] width 4 height 5
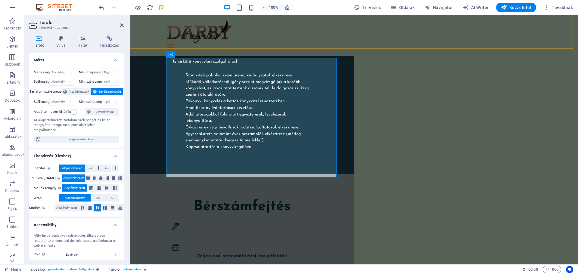
scroll to position [494, 0]
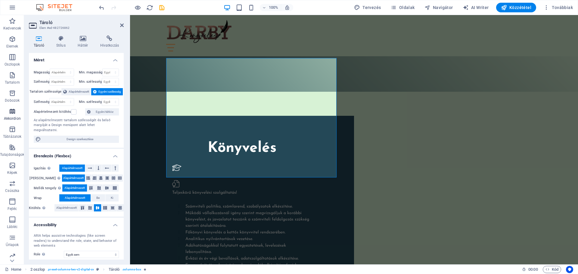
click at [8, 113] on span "Akkordion" at bounding box center [12, 115] width 24 height 14
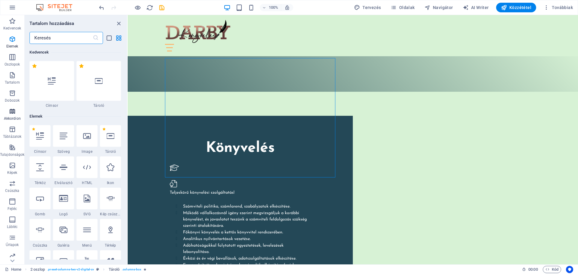
scroll to position [1923, 0]
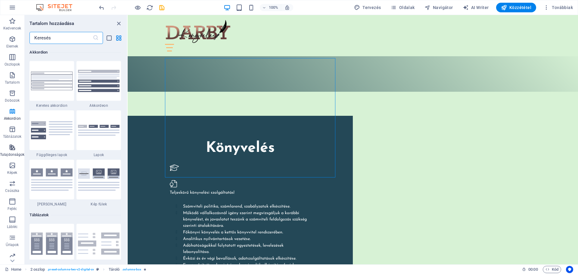
click at [13, 149] on icon "button" at bounding box center [12, 147] width 7 height 7
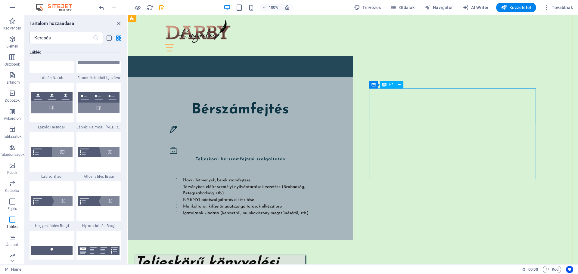
scroll to position [662, 0]
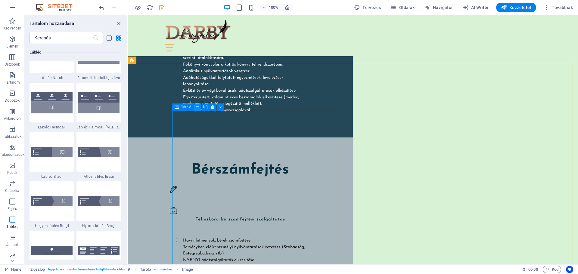
click at [199, 105] on icon at bounding box center [197, 107] width 3 height 6
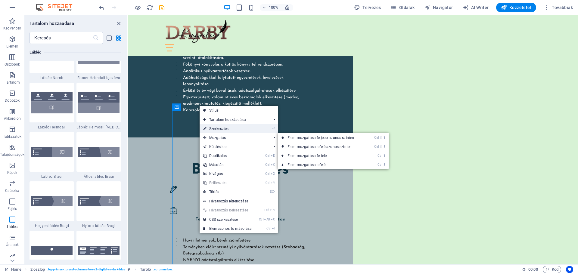
drag, startPoint x: 224, startPoint y: 128, endPoint x: 93, endPoint y: 113, distance: 131.3
click at [224, 128] on link "⏎ Szerkesztés" at bounding box center [228, 128] width 56 height 9
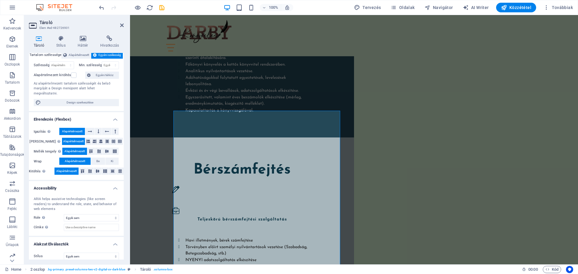
scroll to position [0, 0]
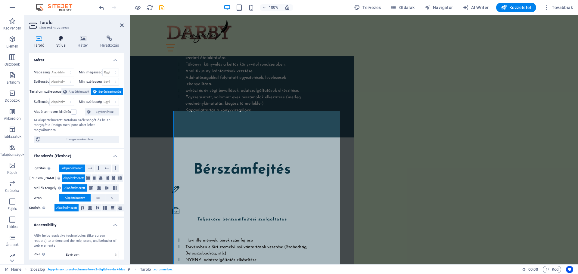
click at [64, 41] on icon at bounding box center [60, 39] width 19 height 6
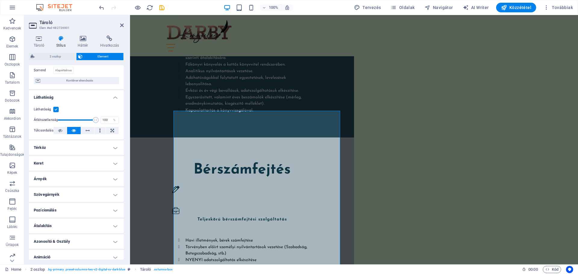
scroll to position [65, 0]
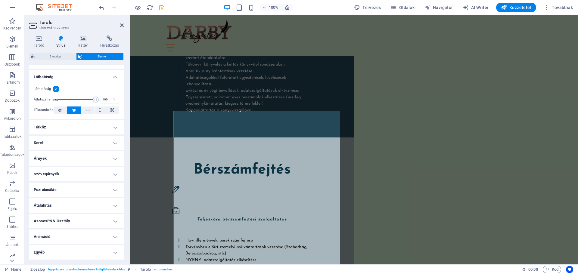
click at [114, 237] on h4 "Animáció" at bounding box center [76, 237] width 95 height 14
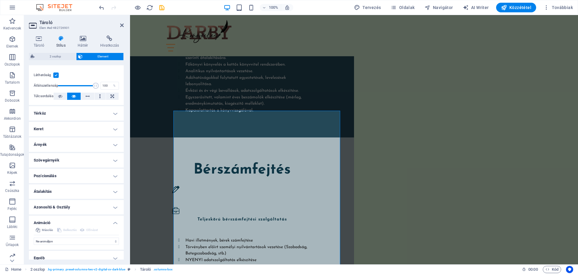
scroll to position [85, 0]
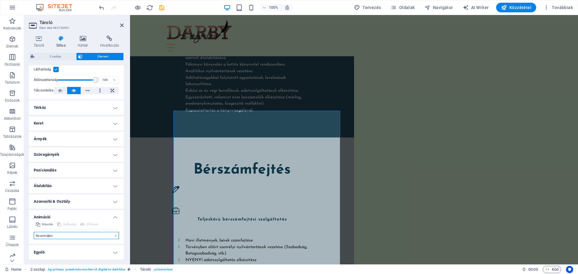
click at [75, 233] on select "Ne animáljon Megjelenítés / Elrejtés Fel/le csúszás Nagyítás/kicsinyítés Balról…" at bounding box center [76, 235] width 85 height 7
select select "move-left-to-right"
click at [34, 232] on select "Ne animáljon Megjelenítés / Elrejtés Fel/le csúszás Nagyítás/kicsinyítés Balról…" at bounding box center [76, 235] width 85 height 7
select select "scroll"
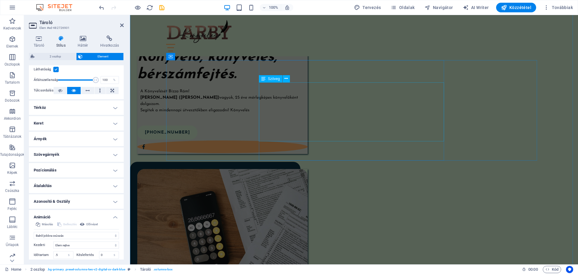
scroll to position [1084, 0]
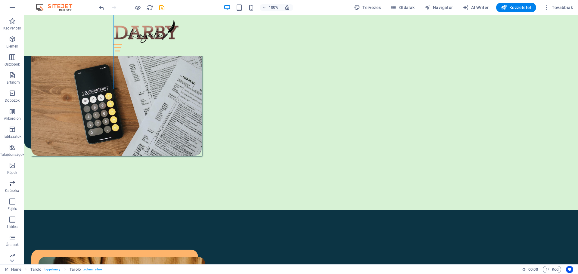
click at [14, 184] on icon "button" at bounding box center [12, 183] width 7 height 7
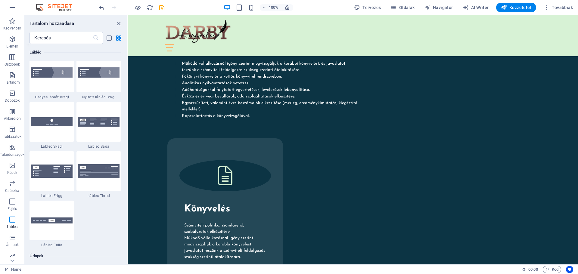
scroll to position [4227, 0]
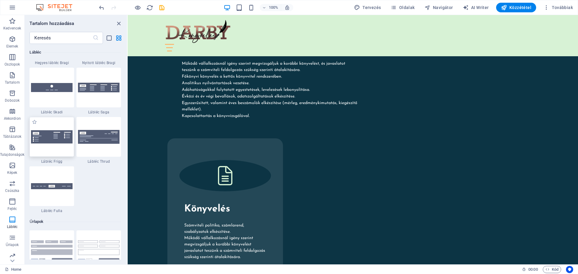
click at [58, 139] on img at bounding box center [52, 136] width 42 height 13
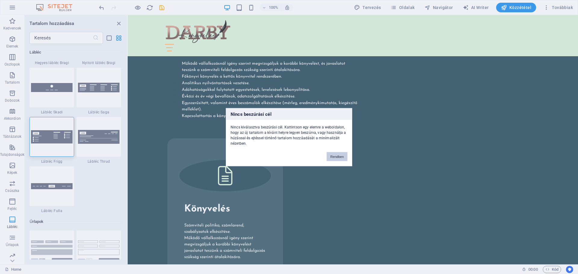
click at [260, 221] on div "Nincs beszúrási cél Nincs kiválasztva beszúrási cél. Kattintson egy elemre a we…" at bounding box center [289, 137] width 578 height 274
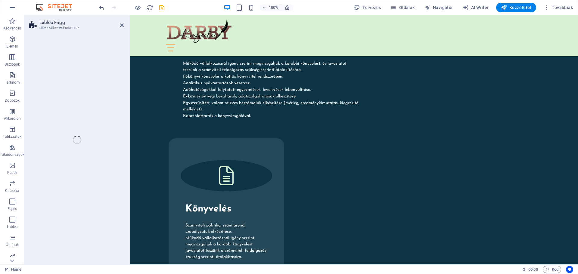
select select "rem"
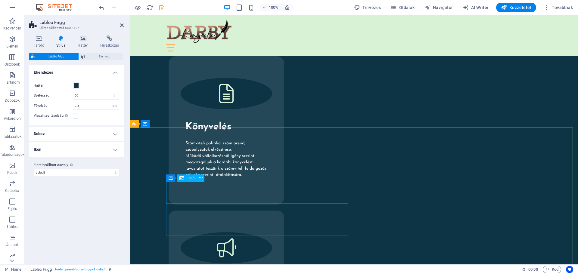
scroll to position [1787, 0]
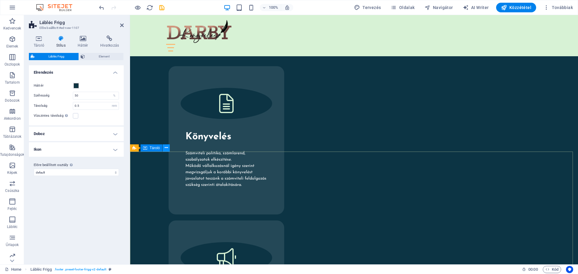
click at [166, 147] on icon at bounding box center [166, 148] width 3 height 6
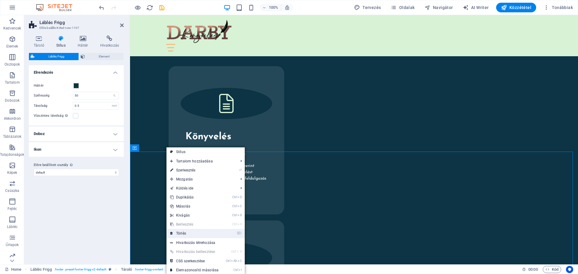
click at [186, 233] on link "⌦ Törlés" at bounding box center [195, 233] width 56 height 9
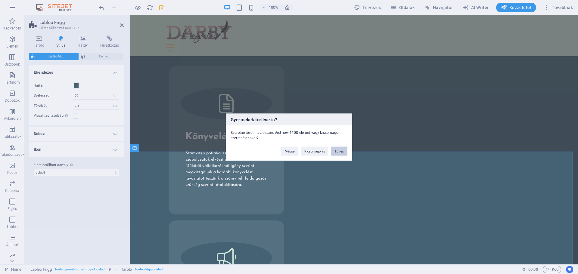
drag, startPoint x: 336, startPoint y: 151, endPoint x: 206, endPoint y: 136, distance: 131.0
click at [336, 151] on button "Törlés" at bounding box center [339, 151] width 17 height 9
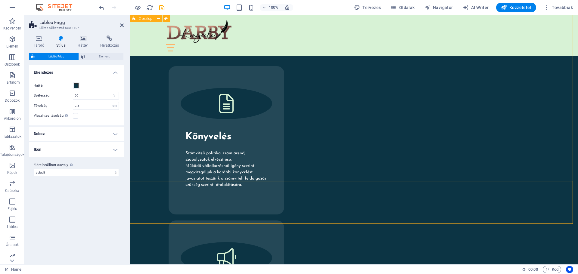
scroll to position [1758, 0]
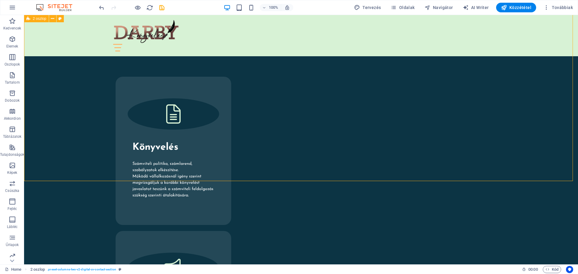
scroll to position [1745, 0]
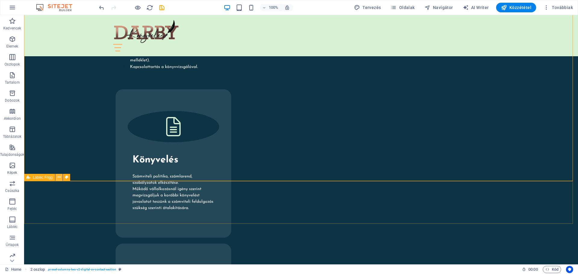
click at [58, 178] on icon at bounding box center [59, 177] width 3 height 6
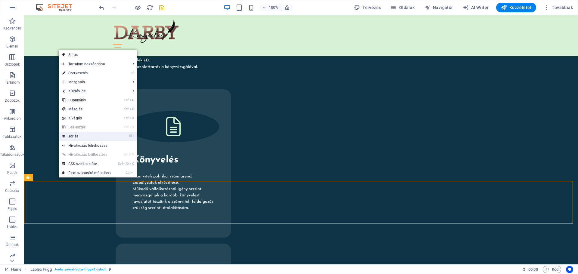
click at [80, 136] on link "⌦ Törlés" at bounding box center [87, 136] width 56 height 9
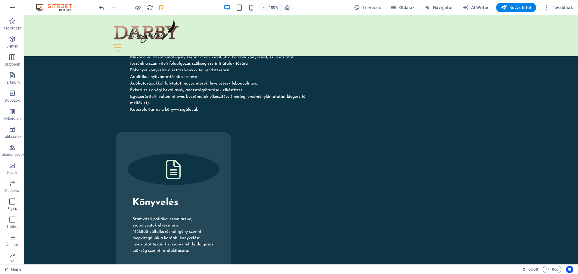
click at [12, 204] on icon "button" at bounding box center [12, 201] width 7 height 7
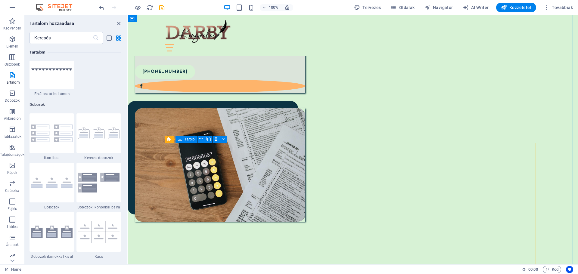
scroll to position [1022, 0]
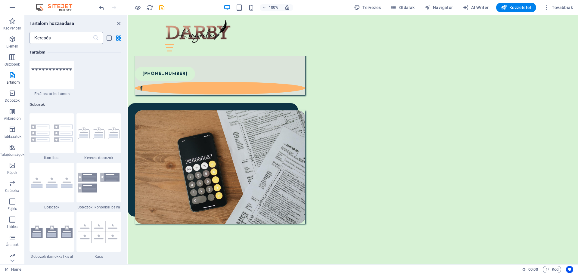
click at [55, 39] on input "text" at bounding box center [61, 38] width 63 height 12
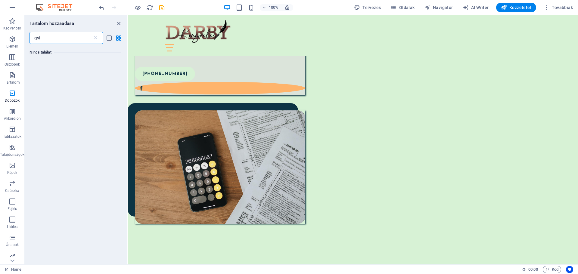
scroll to position [0, 0]
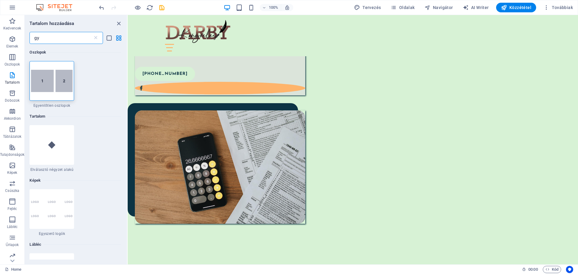
type input "g"
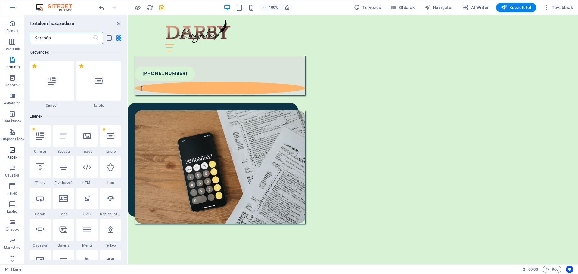
scroll to position [21, 0]
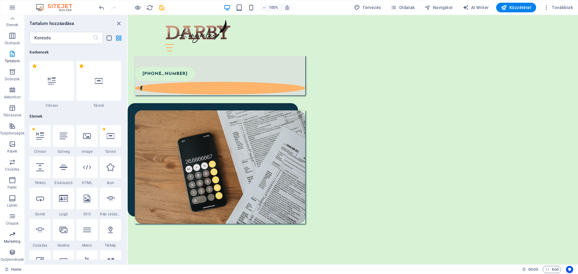
click at [11, 236] on icon "button" at bounding box center [12, 234] width 7 height 7
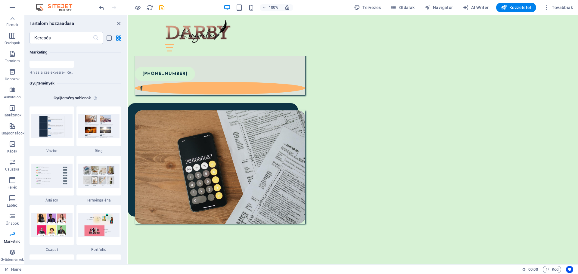
scroll to position [5447, 0]
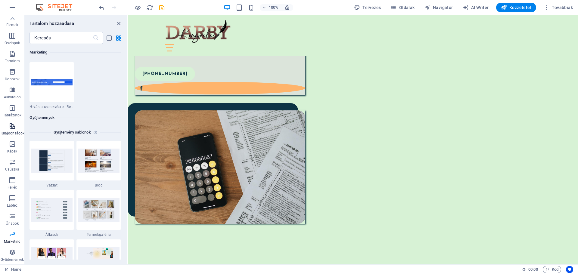
click at [9, 127] on icon "button" at bounding box center [12, 126] width 7 height 7
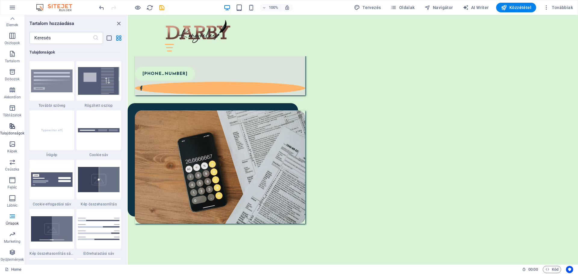
scroll to position [2347, 0]
click at [12, 254] on icon "button" at bounding box center [12, 252] width 7 height 7
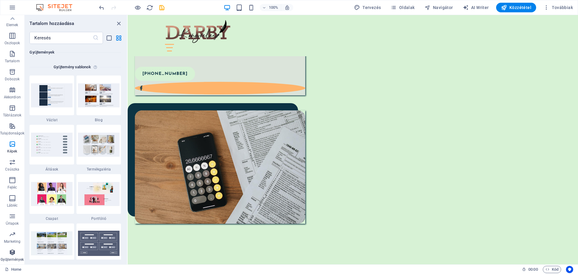
scroll to position [5513, 0]
click at [13, 70] on icon "button" at bounding box center [12, 71] width 7 height 7
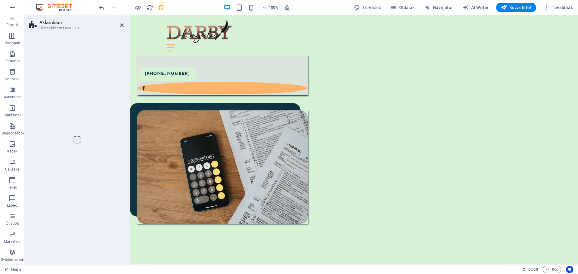
scroll to position [1351, 0]
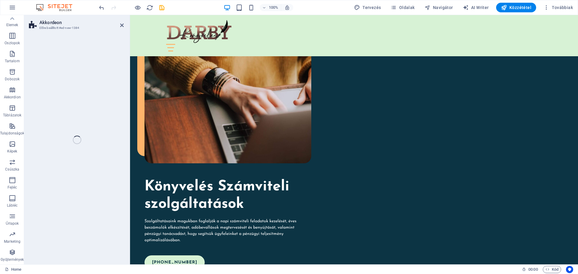
select select "rem"
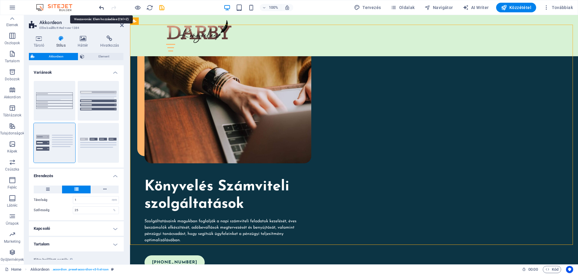
click at [103, 7] on icon "undo" at bounding box center [101, 7] width 7 height 7
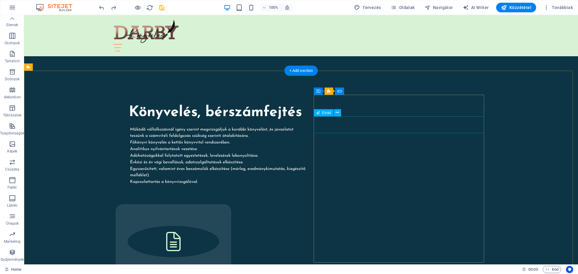
scroll to position [1639, 0]
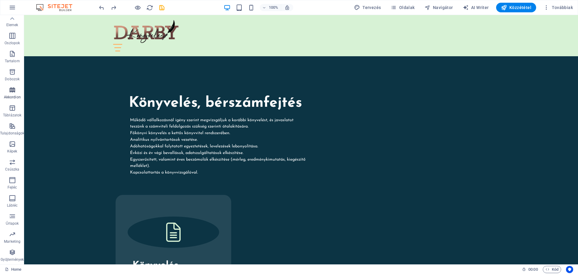
click at [11, 91] on icon "button" at bounding box center [12, 89] width 7 height 7
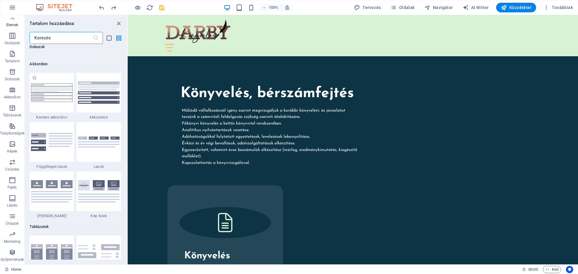
scroll to position [1923, 0]
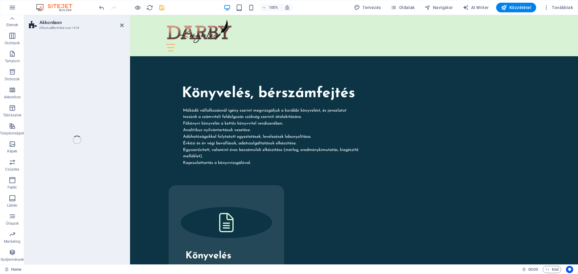
select select "rem"
select select "preset-accordion-v3-default"
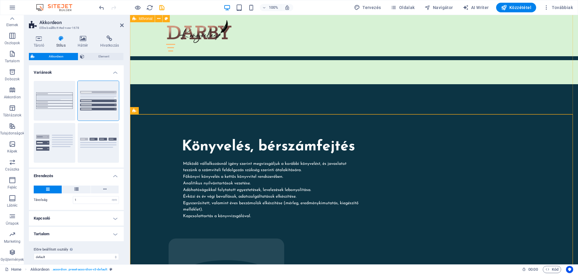
scroll to position [1608, 0]
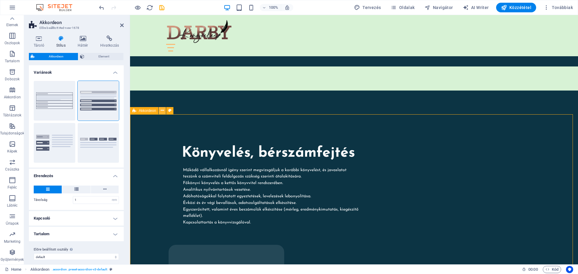
click at [161, 109] on icon at bounding box center [162, 111] width 3 height 6
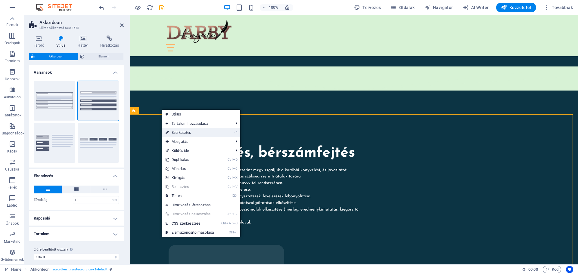
click at [175, 131] on link "⏎ Szerkesztés" at bounding box center [190, 132] width 56 height 9
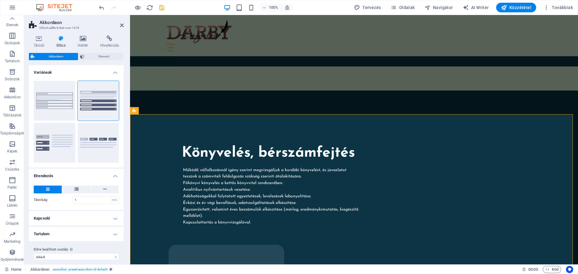
click at [62, 39] on icon at bounding box center [60, 39] width 19 height 6
click at [60, 98] on button "Keret" at bounding box center [55, 101] width 42 height 40
click at [64, 140] on button "Függőleges lapok" at bounding box center [55, 143] width 42 height 40
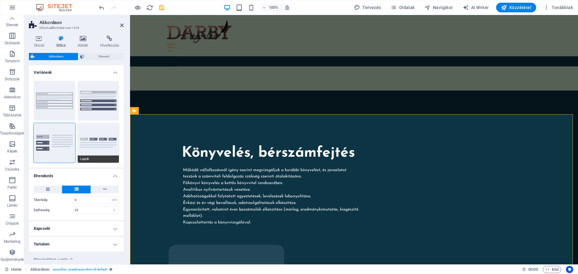
click at [94, 138] on button "Lapok" at bounding box center [99, 143] width 42 height 40
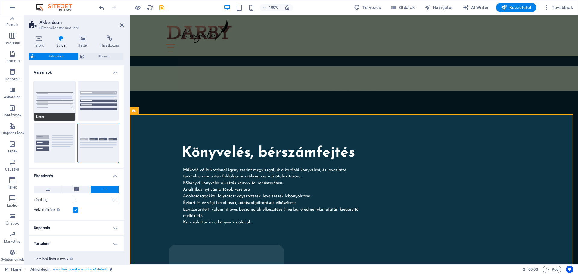
click at [61, 96] on button "Keret" at bounding box center [55, 101] width 42 height 40
type input "0"
type input "1"
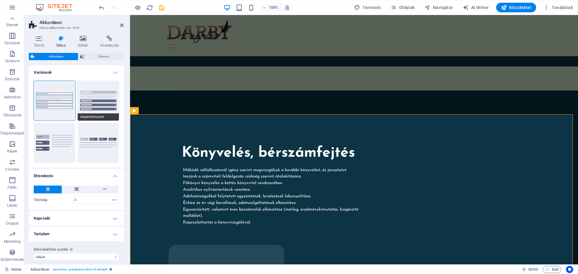
click at [93, 95] on button "Alapértelmezett" at bounding box center [99, 101] width 42 height 40
type input "1"
type input "0"
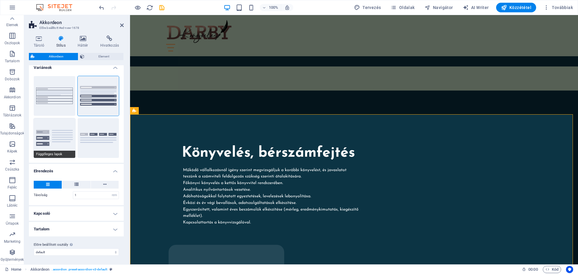
scroll to position [6, 0]
click at [113, 230] on h4 "Tartalom" at bounding box center [76, 228] width 95 height 14
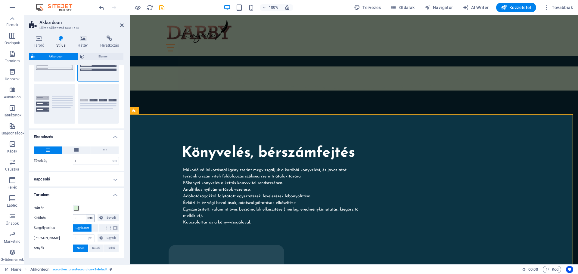
scroll to position [62, 0]
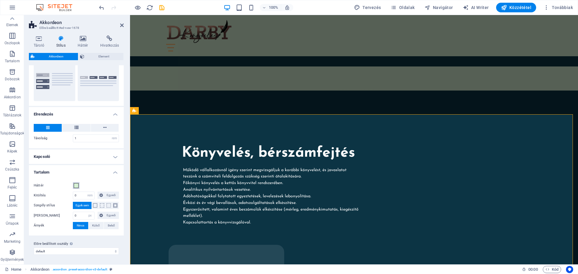
click at [76, 184] on span at bounding box center [76, 185] width 5 height 5
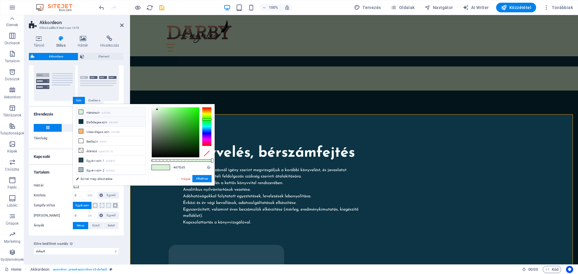
click at [80, 120] on icon at bounding box center [81, 122] width 4 height 4
type input "#0c3444"
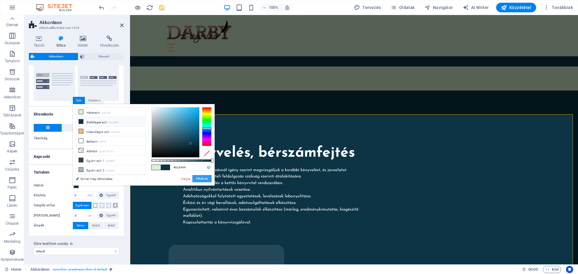
click at [198, 179] on button "Alkalmaz" at bounding box center [201, 178] width 19 height 7
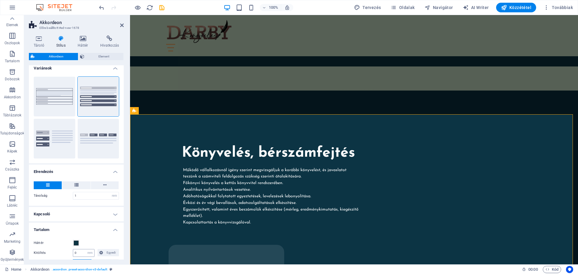
scroll to position [0, 0]
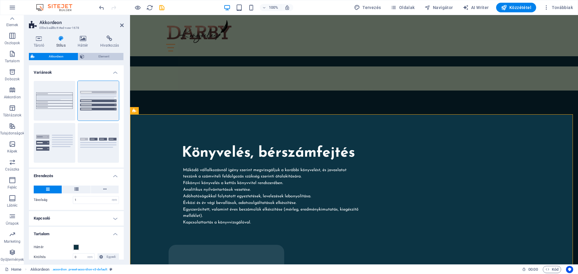
click at [101, 58] on span "Element" at bounding box center [104, 56] width 36 height 7
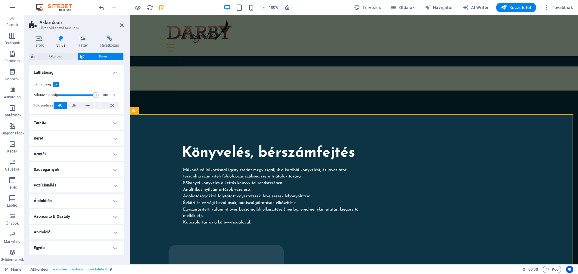
click at [115, 124] on h4 "Térköz" at bounding box center [76, 123] width 95 height 14
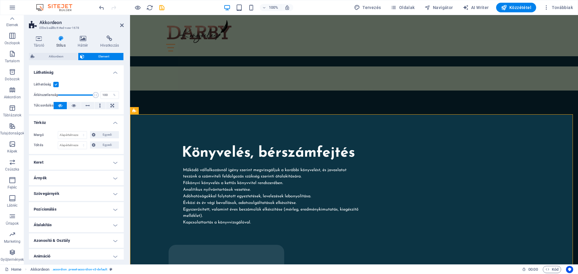
click at [115, 124] on h4 "Térköz" at bounding box center [76, 121] width 95 height 11
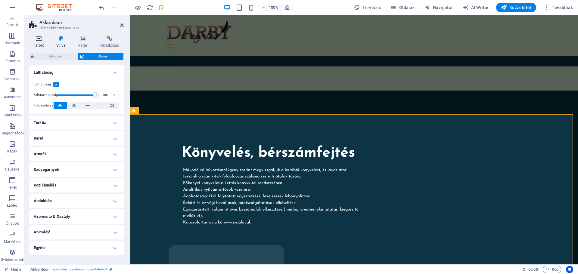
click at [40, 39] on icon at bounding box center [39, 39] width 20 height 6
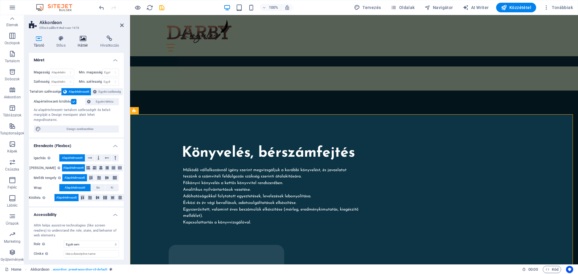
click at [82, 40] on icon at bounding box center [83, 39] width 20 height 6
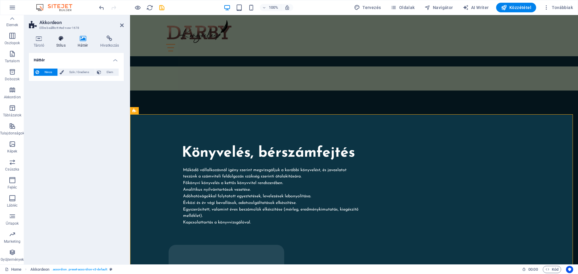
click at [58, 40] on icon at bounding box center [60, 39] width 19 height 6
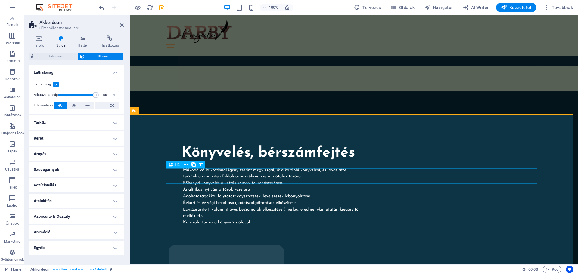
drag, startPoint x: 199, startPoint y: 174, endPoint x: 306, endPoint y: 174, distance: 106.6
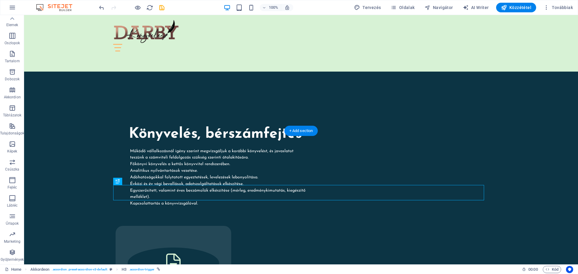
scroll to position [1579, 0]
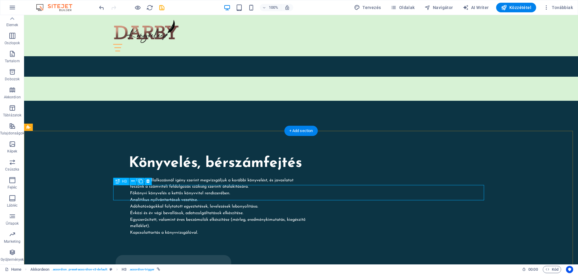
click at [133, 180] on icon at bounding box center [132, 181] width 3 height 6
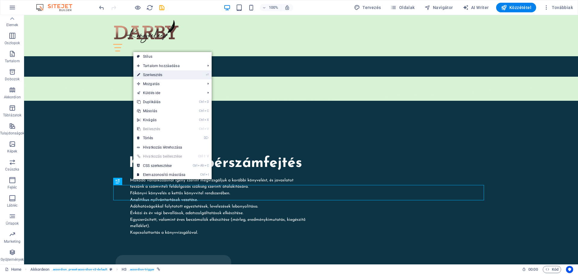
click at [155, 76] on link "⏎ Szerkesztés" at bounding box center [161, 74] width 56 height 9
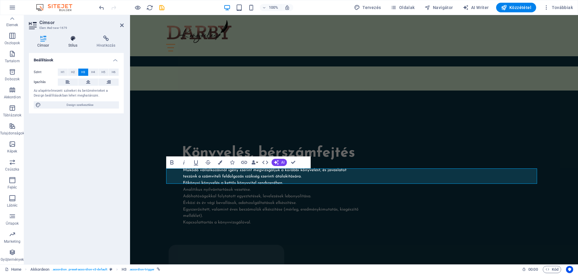
click at [73, 38] on icon at bounding box center [73, 39] width 26 height 6
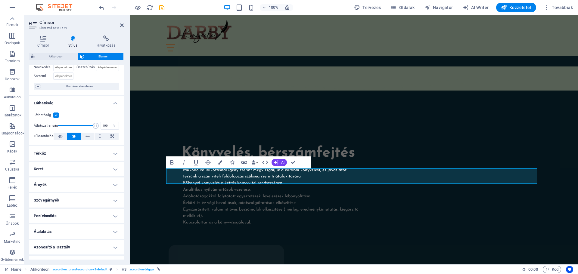
scroll to position [65, 0]
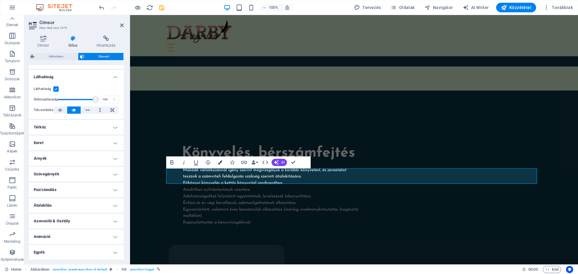
click at [219, 163] on icon "button" at bounding box center [220, 163] width 4 height 4
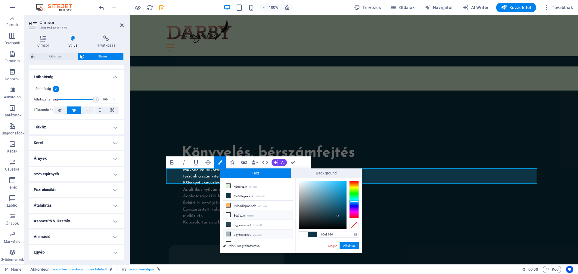
scroll to position [14, 0]
click at [248, 228] on li "Egyéni szín 3 #5d807e" at bounding box center [257, 230] width 69 height 10
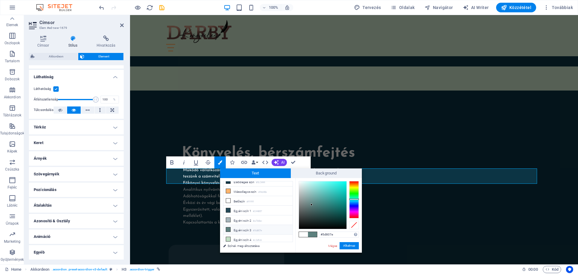
click at [244, 228] on li "Egyéni szín 3 #5d807e" at bounding box center [257, 230] width 69 height 10
click at [349, 245] on button "Alkalmaz" at bounding box center [349, 245] width 19 height 7
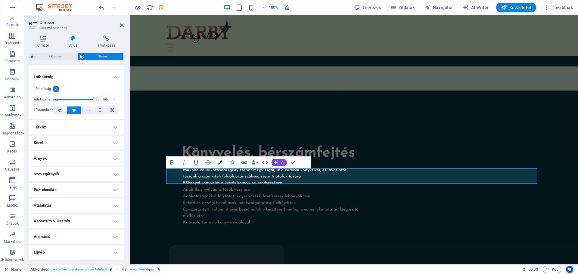
click at [220, 162] on icon "button" at bounding box center [220, 163] width 4 height 4
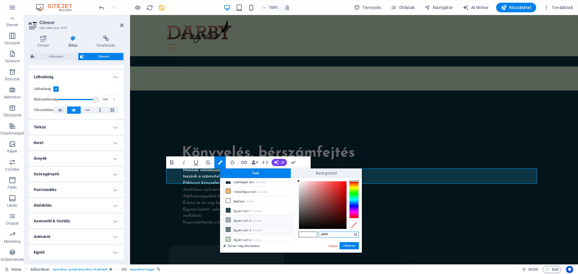
scroll to position [0, 0]
click at [241, 195] on li "Elsődleges szín #0c3444" at bounding box center [257, 196] width 69 height 10
type input "#0c3444"
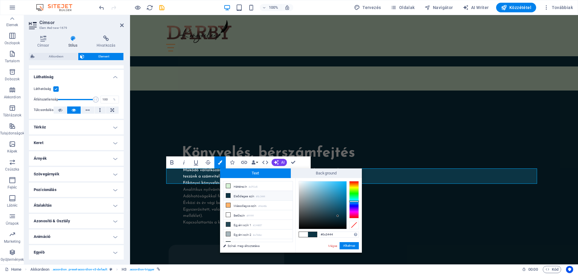
click at [241, 195] on li "Elsődleges szín #0c3444" at bounding box center [257, 196] width 69 height 10
click at [349, 245] on button "Alkalmaz" at bounding box center [349, 245] width 19 height 7
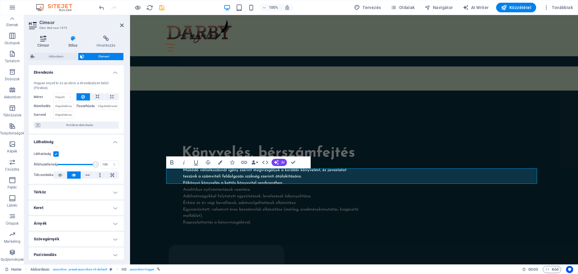
click at [45, 40] on icon at bounding box center [43, 39] width 29 height 6
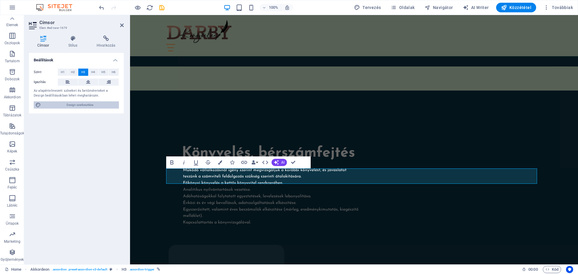
click at [80, 104] on span "Design szerkesztése" at bounding box center [80, 104] width 74 height 7
select select "px"
select select "400"
select select "px"
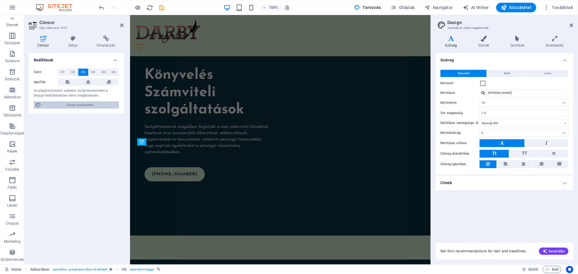
scroll to position [1826, 0]
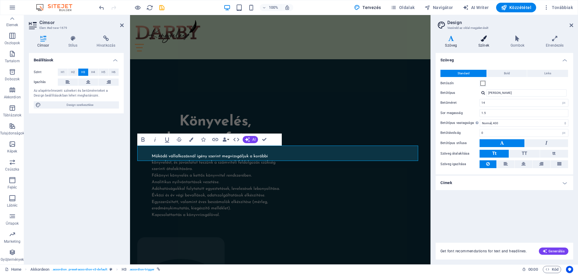
click at [488, 41] on icon at bounding box center [484, 39] width 30 height 6
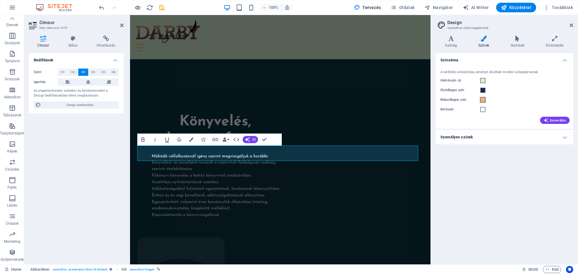
click at [484, 99] on span at bounding box center [483, 100] width 5 height 5
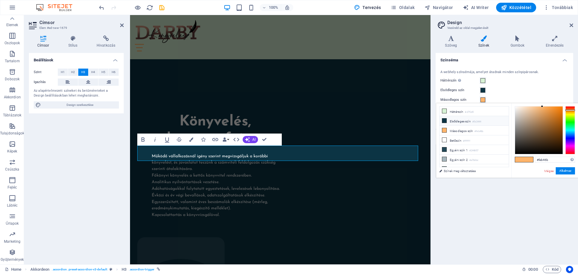
click at [445, 120] on icon at bounding box center [444, 121] width 4 height 4
type input "#0c3444"
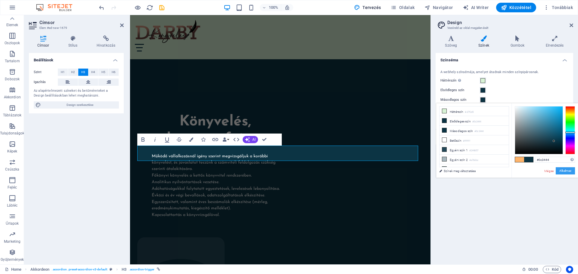
click at [560, 169] on button "Alkalmaz" at bounding box center [565, 170] width 19 height 7
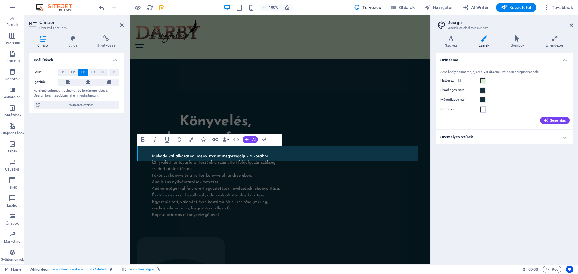
click at [483, 110] on span at bounding box center [483, 109] width 5 height 5
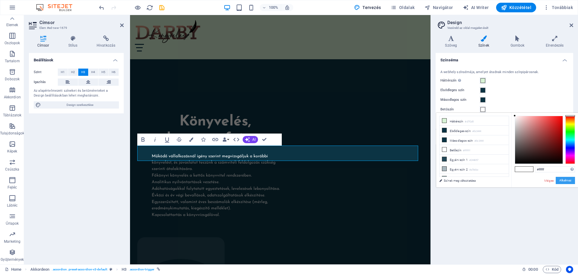
click at [562, 180] on button "Alkalmaz" at bounding box center [565, 180] width 19 height 7
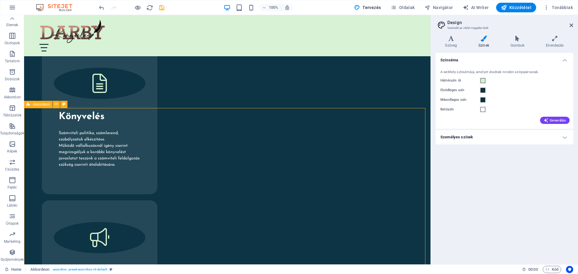
scroll to position [1627, 0]
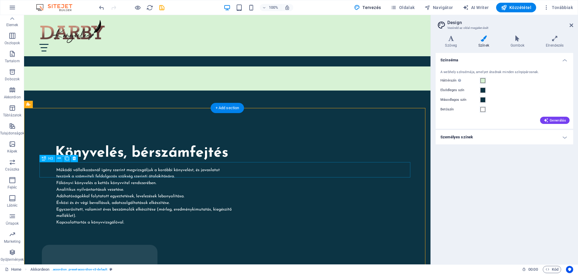
drag, startPoint x: 97, startPoint y: 166, endPoint x: 44, endPoint y: 169, distance: 53.1
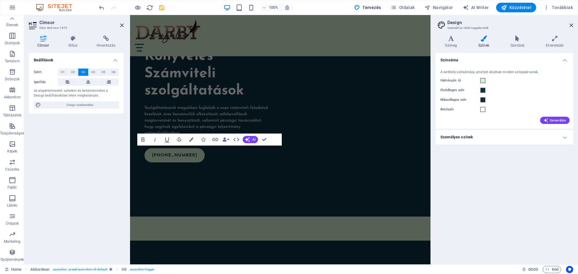
scroll to position [1826, 0]
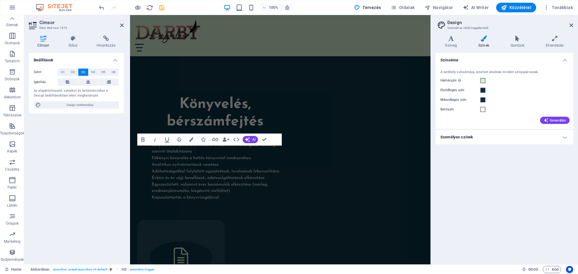
click at [53, 170] on div "Beállítások Szint H1 H2 H3 H4 H5 H6 Igazítás Az alapértelmezett színeket és bet…" at bounding box center [76, 156] width 95 height 207
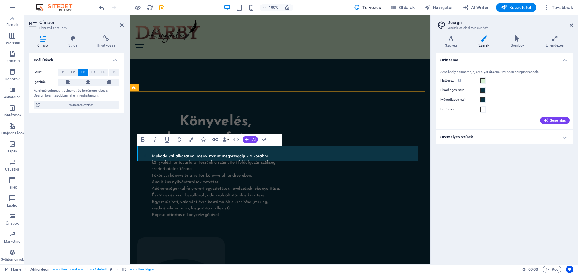
click at [191, 140] on icon "button" at bounding box center [191, 140] width 4 height 4
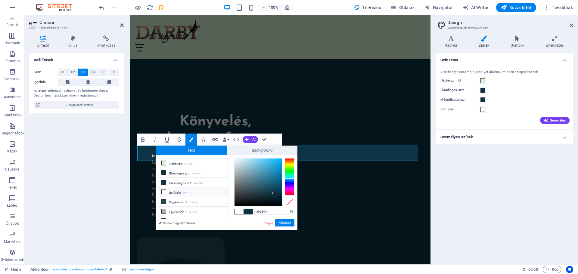
click at [176, 191] on li "Betűszín #ffffff" at bounding box center [193, 193] width 69 height 10
type input "#ffffff"
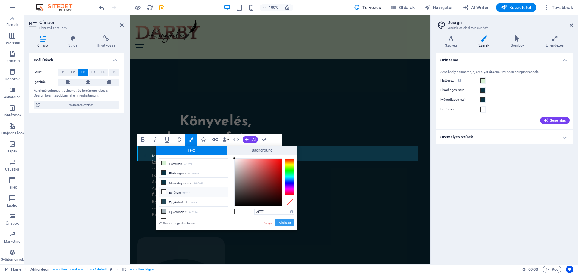
click at [287, 221] on button "Alkalmaz" at bounding box center [284, 223] width 19 height 7
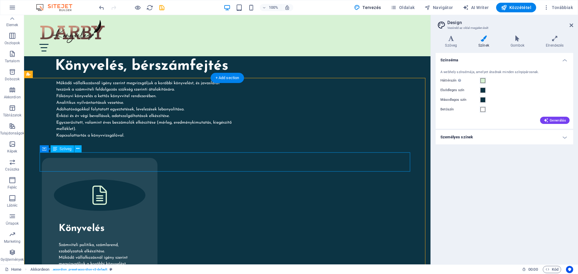
scroll to position [1718, 0]
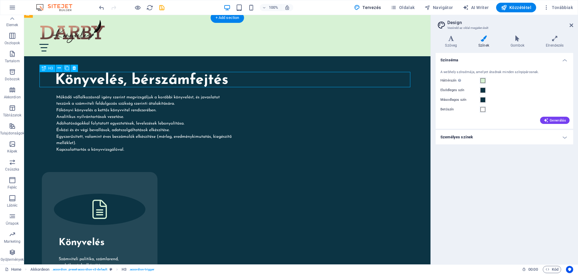
scroll to position [1917, 0]
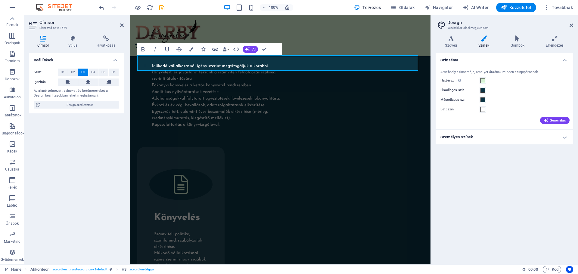
click at [59, 78] on div "Szint H1 H2 H3 H4 H5 H6 Igazítás Az alapértelmezett színeket és betűméreteket a…" at bounding box center [76, 89] width 95 height 50
drag, startPoint x: 572, startPoint y: 27, endPoint x: 441, endPoint y: 12, distance: 131.3
click at [571, 27] on icon at bounding box center [572, 25] width 4 height 5
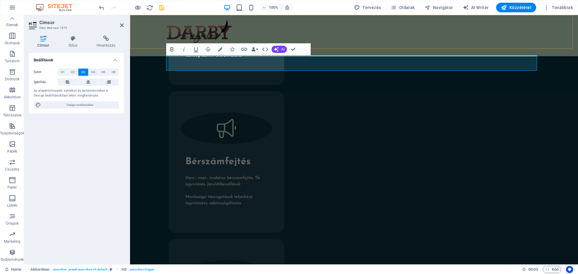
scroll to position [1722, 0]
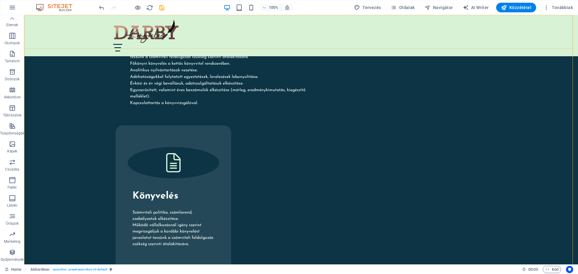
click at [257, 44] on div at bounding box center [301, 48] width 376 height 8
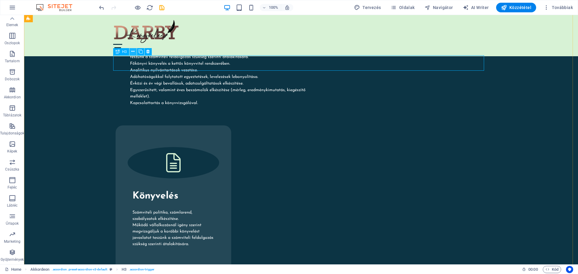
click at [132, 51] on icon at bounding box center [132, 51] width 3 height 6
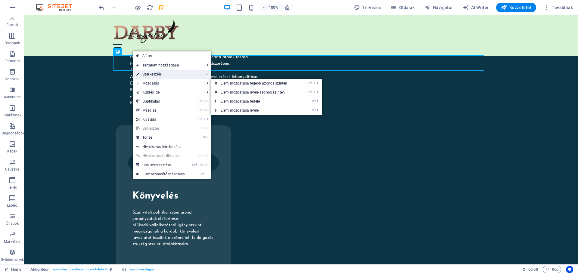
click at [152, 75] on link "⏎ Szerkesztés" at bounding box center [161, 74] width 56 height 9
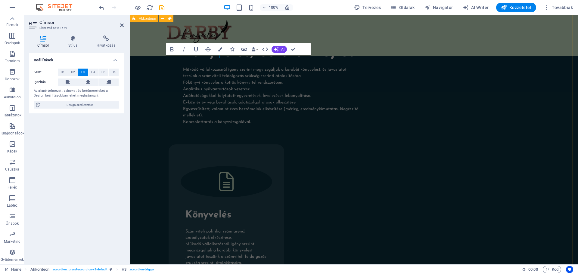
scroll to position [1722, 0]
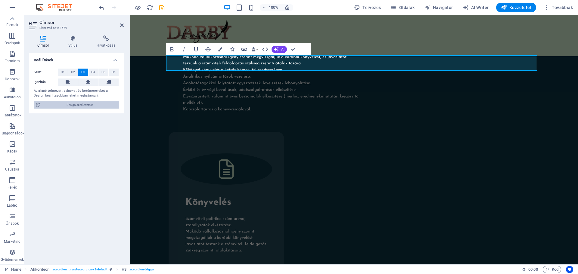
drag, startPoint x: 62, startPoint y: 105, endPoint x: 107, endPoint y: 106, distance: 44.3
click at [63, 105] on span "Design szerkesztése" at bounding box center [80, 104] width 74 height 7
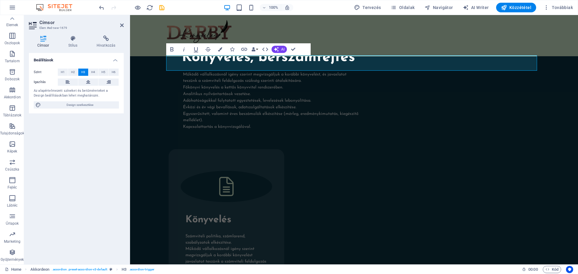
scroll to position [1917, 0]
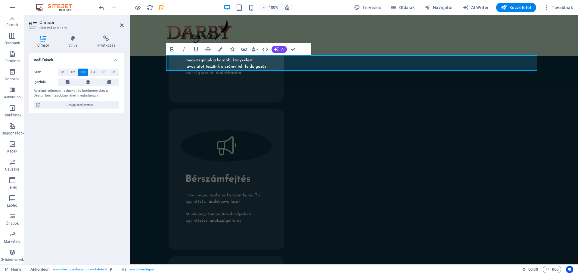
select select "px"
select select "400"
select select "px"
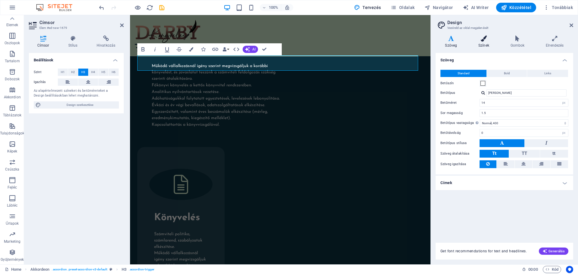
click at [481, 40] on icon at bounding box center [484, 39] width 30 height 6
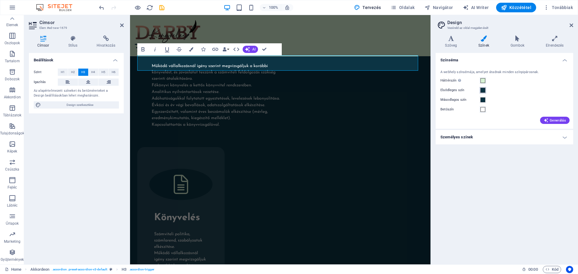
click at [484, 90] on span at bounding box center [483, 90] width 5 height 5
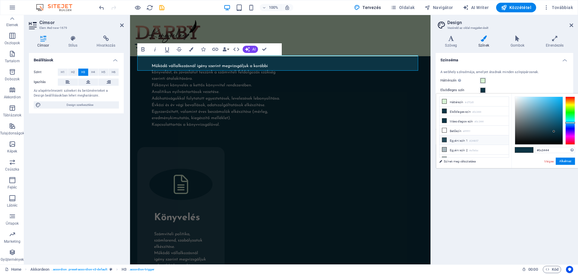
scroll to position [14, 0]
click at [462, 143] on li "Egyéni szín 3 #5d807e" at bounding box center [474, 146] width 69 height 10
type input "#5d807e"
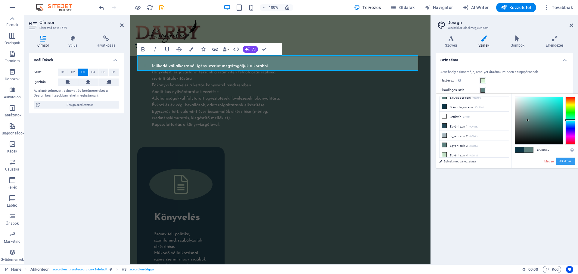
click at [566, 163] on button "Alkalmaz" at bounding box center [565, 161] width 19 height 7
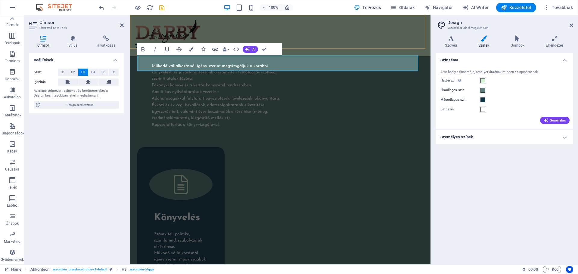
click at [364, 40] on div "Home Eger könyvelő Webáruház könyvelése Füzesabony könyvelő Mezőkövesd könyvelő…" at bounding box center [280, 35] width 301 height 41
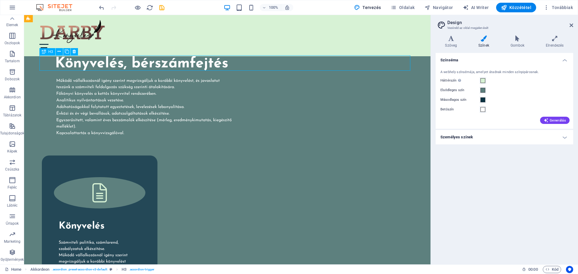
scroll to position [1917, 0]
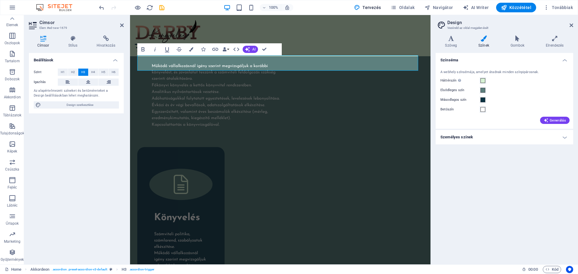
click at [92, 62] on h4 "Beállítások" at bounding box center [76, 58] width 95 height 11
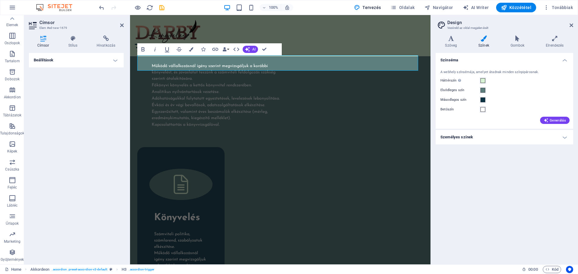
click at [566, 137] on h4 "Személyes színek" at bounding box center [505, 137] width 138 height 14
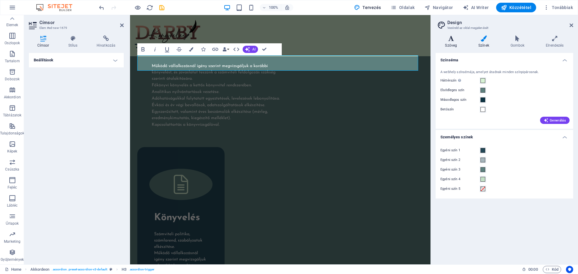
click at [450, 38] on icon at bounding box center [451, 39] width 31 height 6
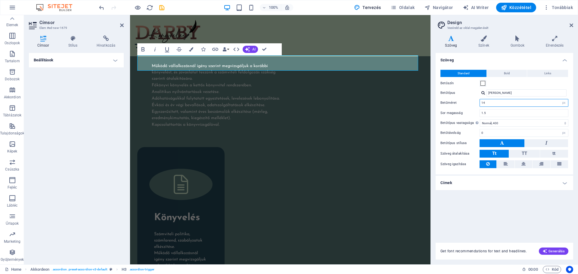
drag, startPoint x: 492, startPoint y: 102, endPoint x: 479, endPoint y: 101, distance: 13.0
click at [479, 101] on div "Betűméret 14 rem px" at bounding box center [505, 103] width 128 height 8
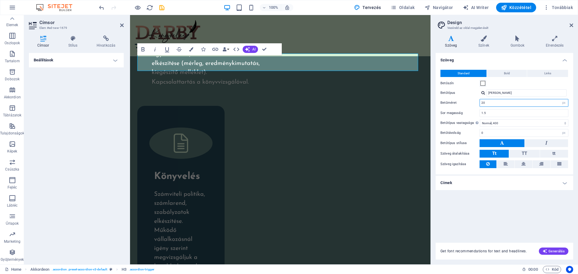
scroll to position [2425, 0]
type input "20"
click at [527, 195] on div "Szöveg Standard Bold Links Betűszín Betűtípus Josefin Sans Betűméret 20 rem px …" at bounding box center [505, 144] width 138 height 183
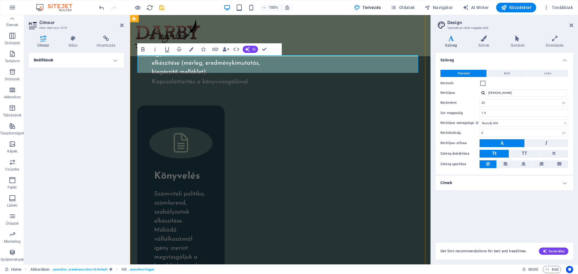
drag, startPoint x: 244, startPoint y: 64, endPoint x: 211, endPoint y: 66, distance: 32.6
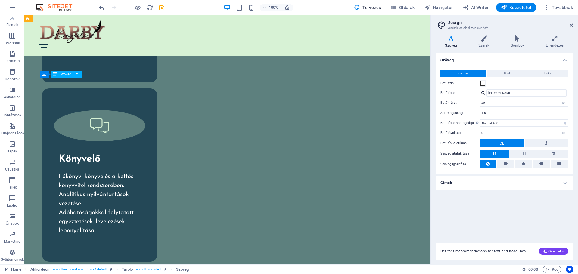
scroll to position [1996, 0]
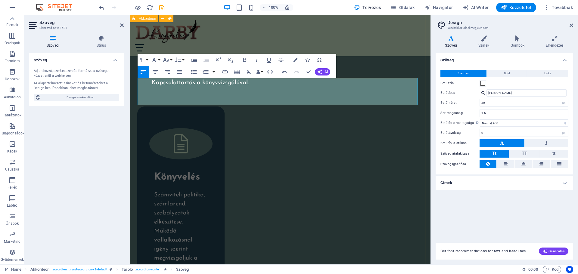
scroll to position [1267, 1]
drag, startPoint x: 361, startPoint y: 83, endPoint x: 283, endPoint y: 86, distance: 78.3
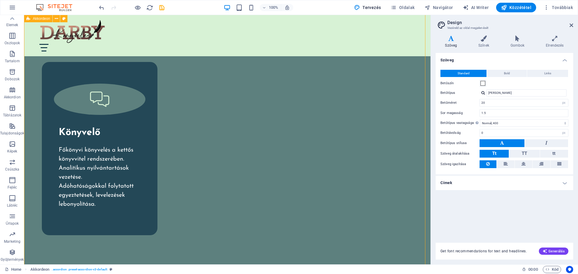
scroll to position [1996, 0]
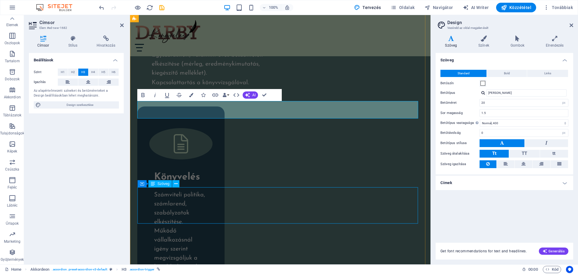
scroll to position [238, 2]
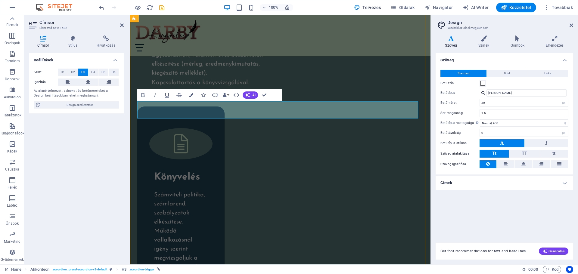
drag, startPoint x: 274, startPoint y: 109, endPoint x: 265, endPoint y: 110, distance: 8.8
drag, startPoint x: 328, startPoint y: 110, endPoint x: 319, endPoint y: 110, distance: 8.4
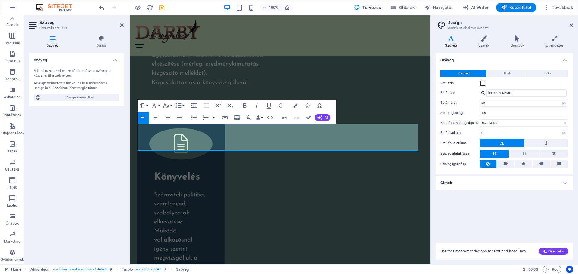
scroll to position [1242, 1]
drag, startPoint x: 183, startPoint y: 128, endPoint x: 172, endPoint y: 128, distance: 11.7
drag, startPoint x: 380, startPoint y: 128, endPoint x: 357, endPoint y: 127, distance: 23.2
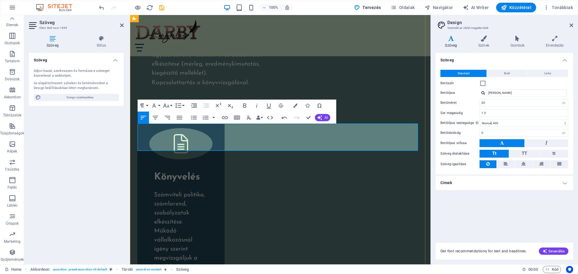
drag, startPoint x: 390, startPoint y: 129, endPoint x: 356, endPoint y: 128, distance: 34.7
drag, startPoint x: 314, startPoint y: 139, endPoint x: 305, endPoint y: 136, distance: 9.6
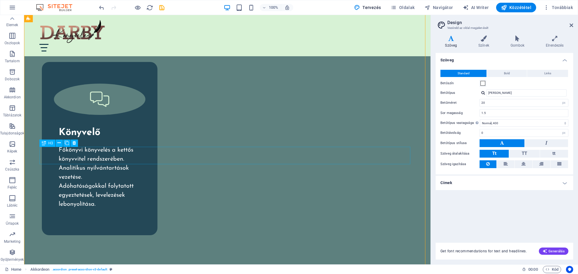
scroll to position [1996, 0]
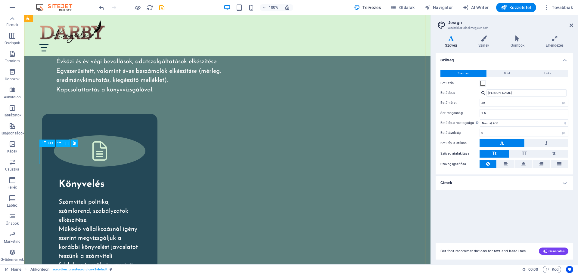
click at [66, 154] on div "H2 Code Code Tároló Tároló Tároló Tároló Image Tároló Elválasztó HTML Elválaszt…" at bounding box center [227, 140] width 407 height 250
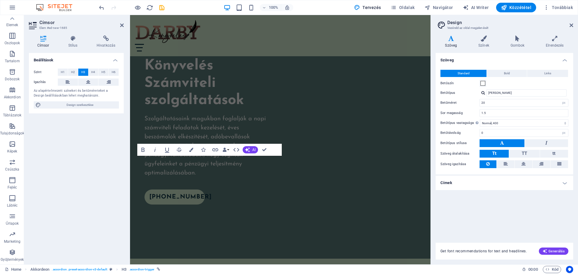
scroll to position [2425, 0]
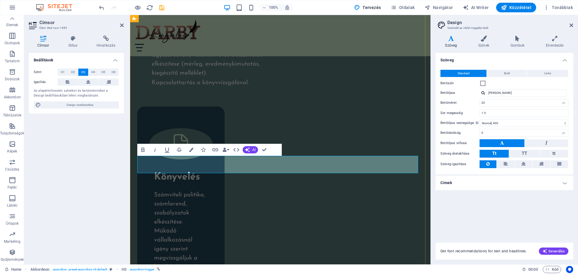
drag, startPoint x: 198, startPoint y: 165, endPoint x: 189, endPoint y: 166, distance: 8.8
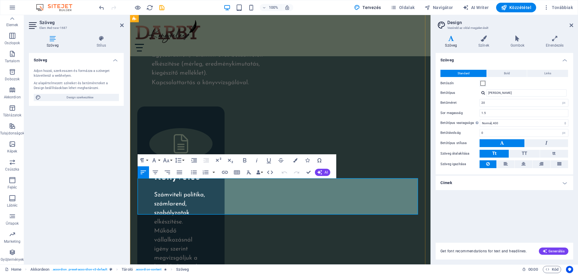
drag, startPoint x: 189, startPoint y: 184, endPoint x: 173, endPoint y: 184, distance: 15.7
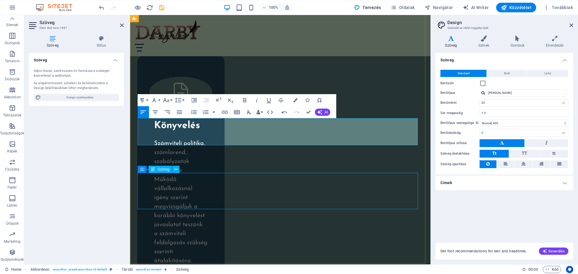
scroll to position [2485, 0]
